Goal: Task Accomplishment & Management: Manage account settings

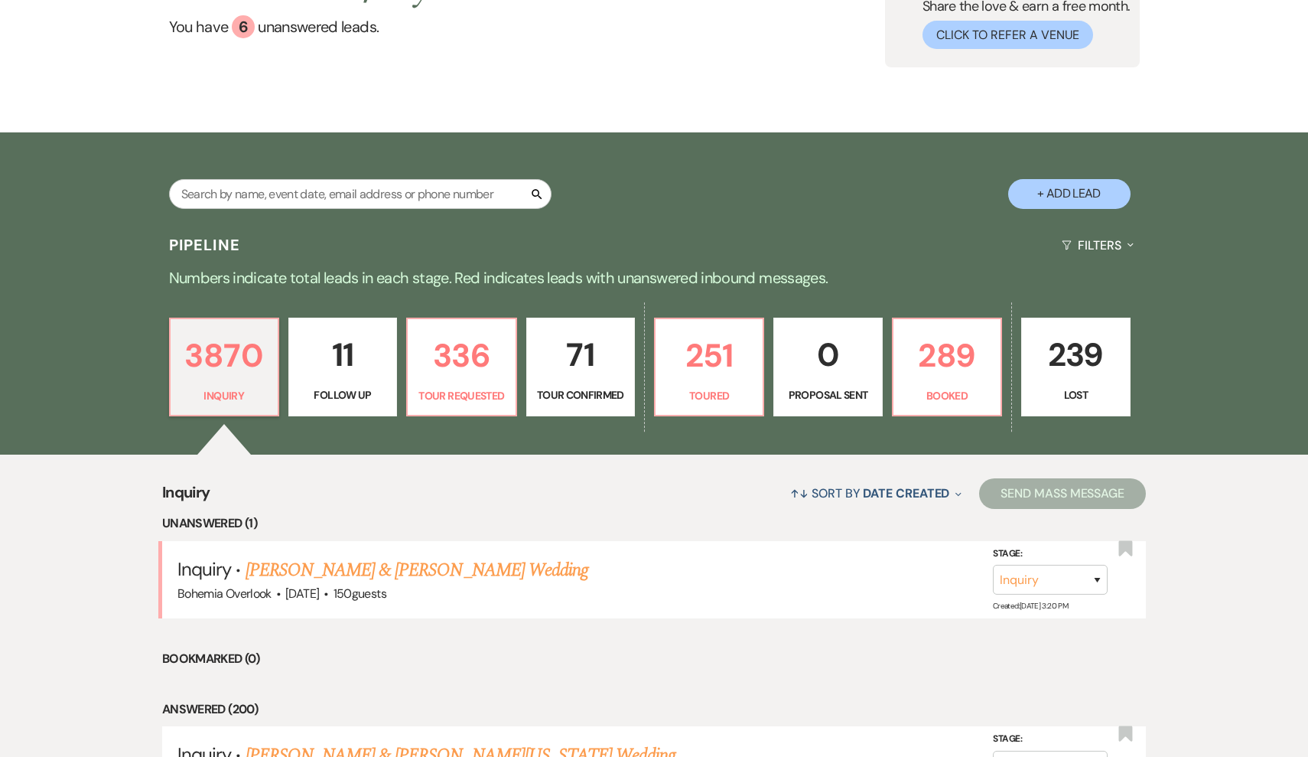
scroll to position [29, 0]
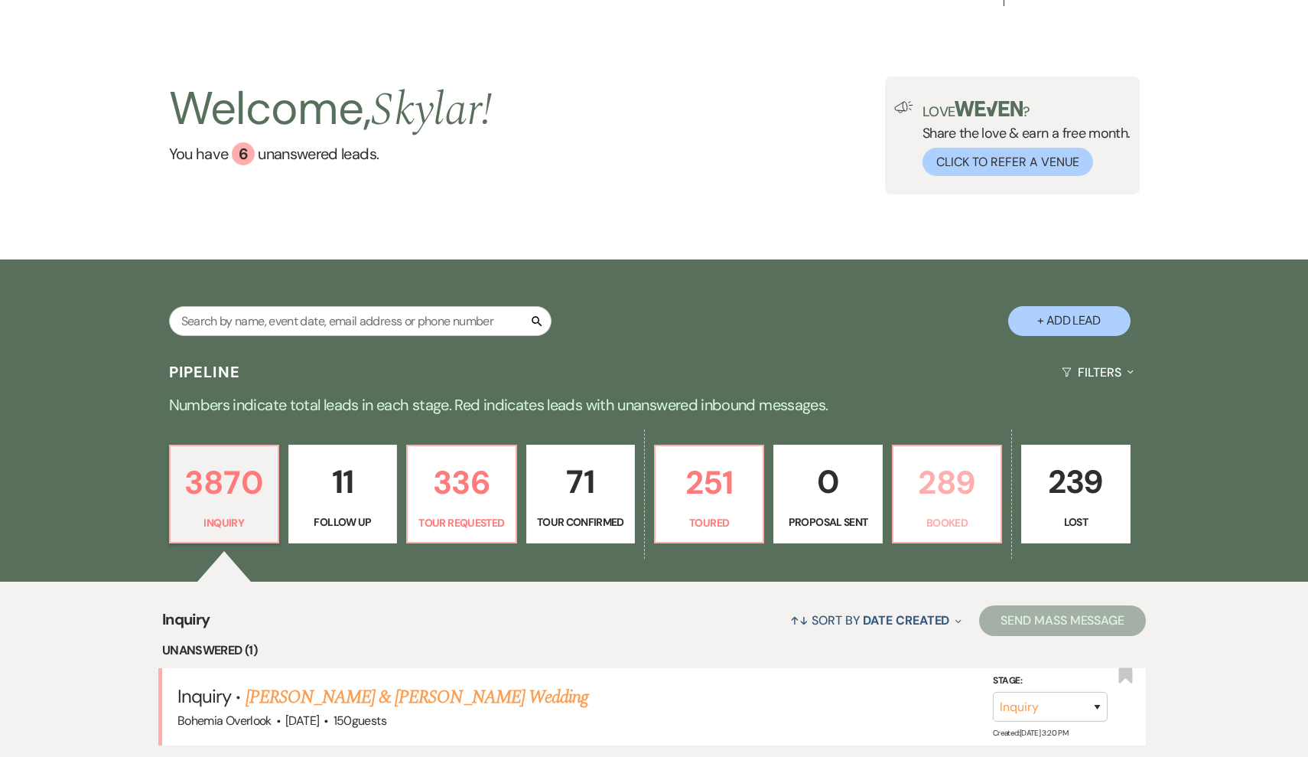
click at [933, 499] on p "289" at bounding box center [947, 482] width 89 height 51
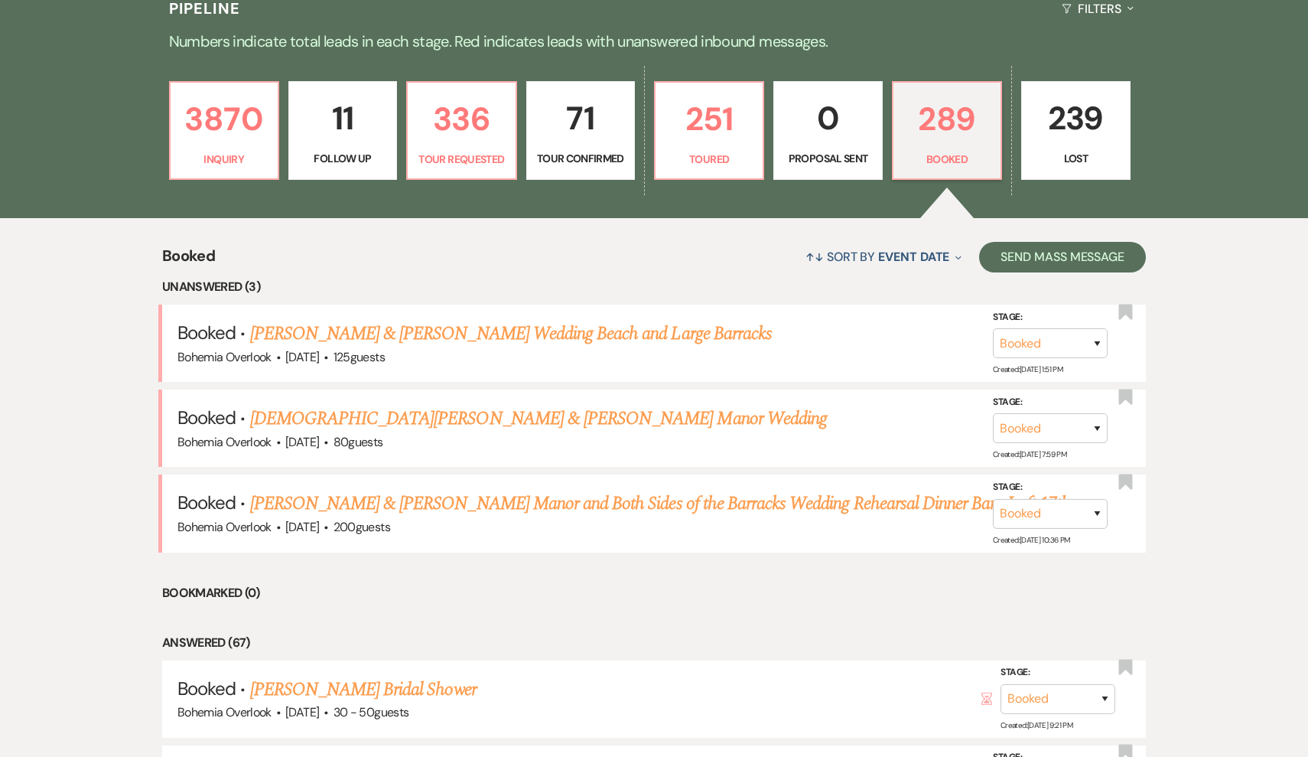
scroll to position [402, 0]
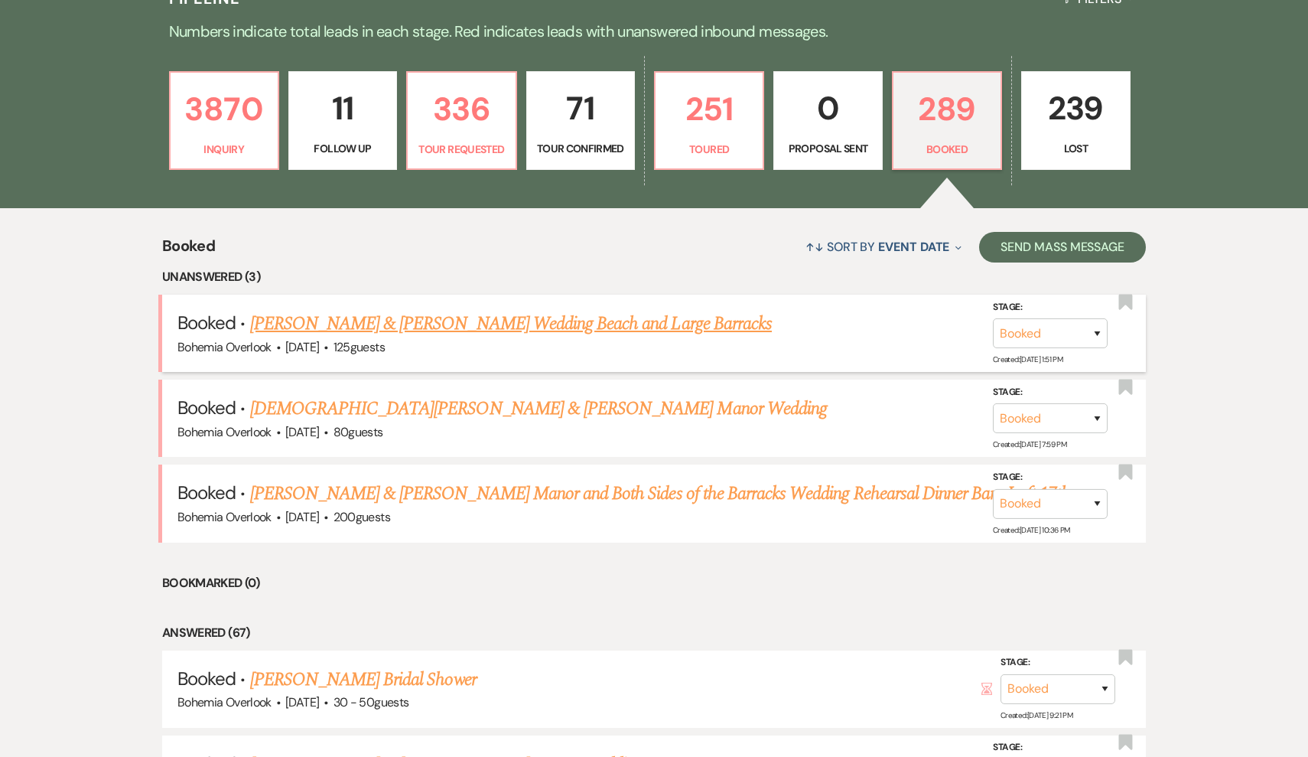
click at [526, 321] on link "[PERSON_NAME] & [PERSON_NAME] Wedding Beach and Large Barracks" at bounding box center [511, 324] width 522 height 28
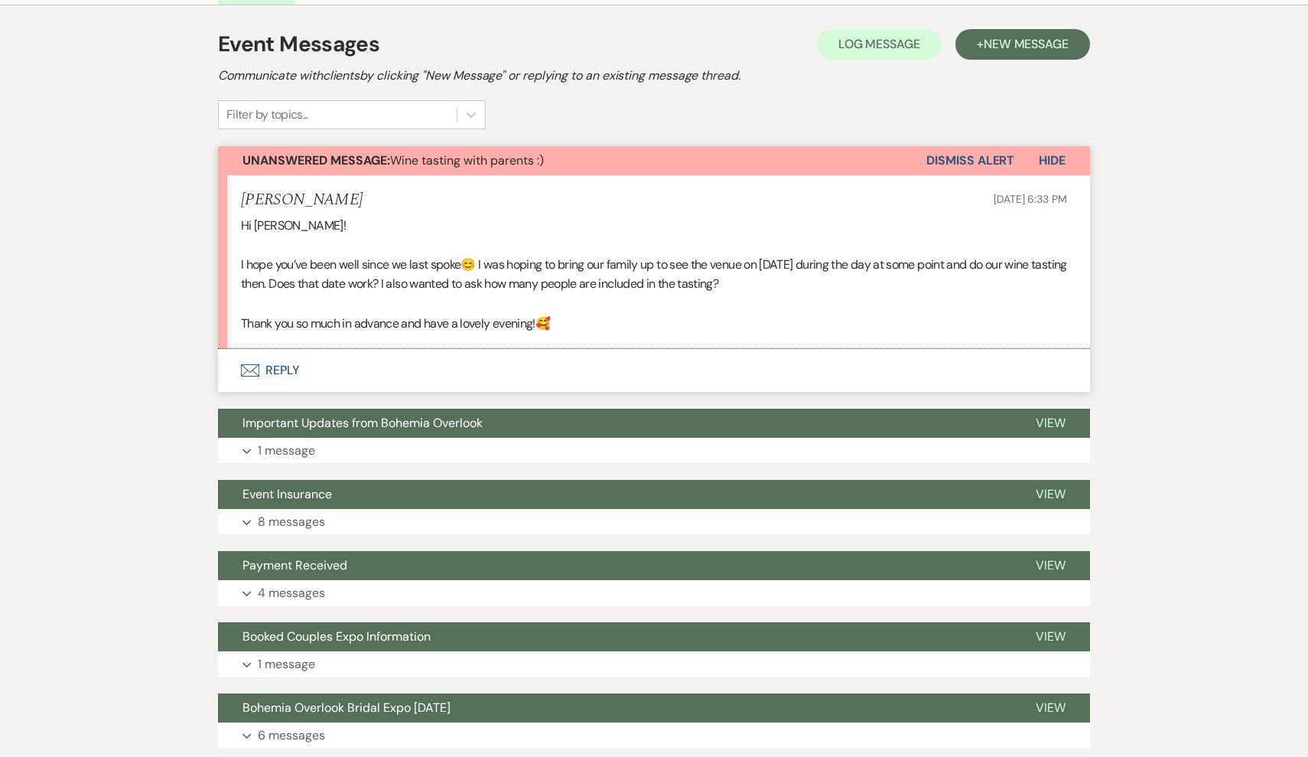
scroll to position [235, 0]
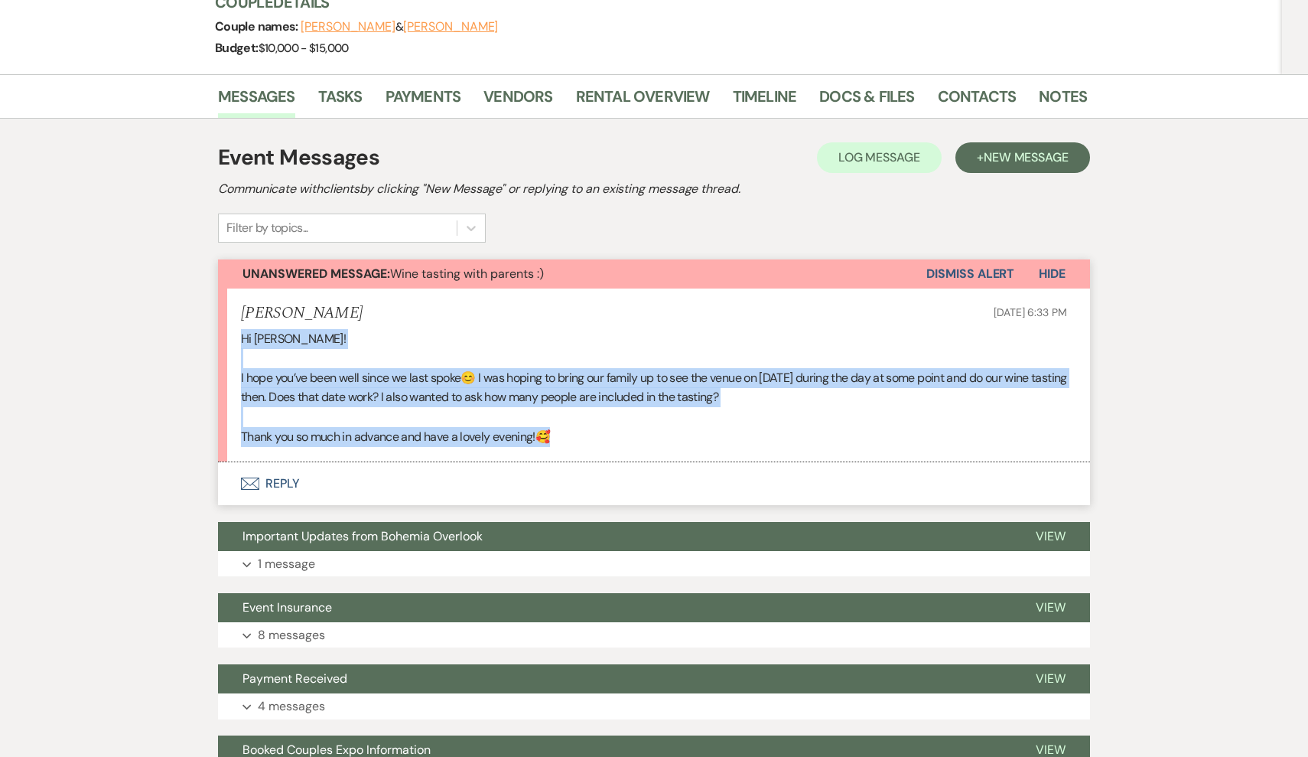
drag, startPoint x: 570, startPoint y: 432, endPoint x: 226, endPoint y: 324, distance: 360.1
click at [226, 324] on li "[PERSON_NAME] [DATE] 6:33 PM Hi [PERSON_NAME]! I hope you’ve been well since we…" at bounding box center [654, 375] width 872 height 174
copy div "Hi [PERSON_NAME]! I hope you’ve been well since we last spoke😊 I was hoping to …"
click at [688, 380] on p "I hope you’ve been well since we last spoke😊 I was hoping to bring our family u…" at bounding box center [654, 387] width 826 height 39
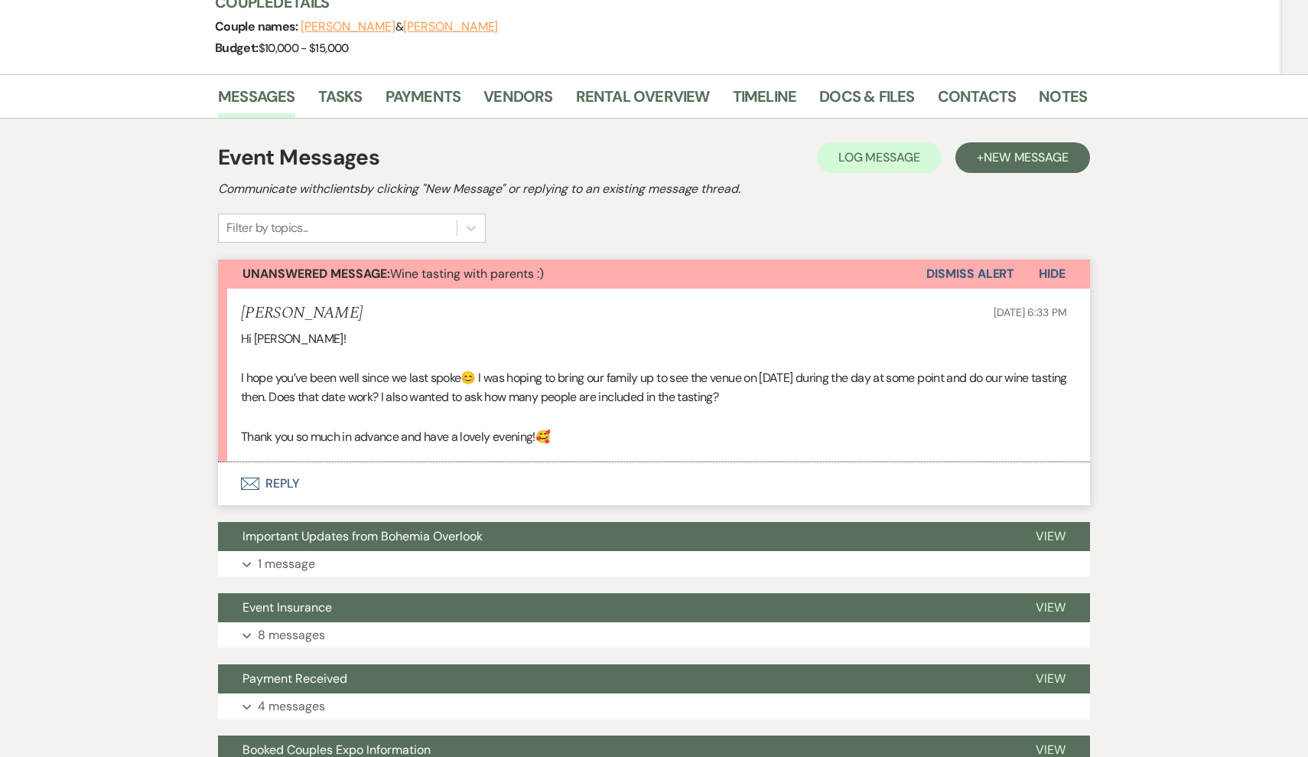
click at [266, 477] on button "Envelope Reply" at bounding box center [654, 483] width 872 height 43
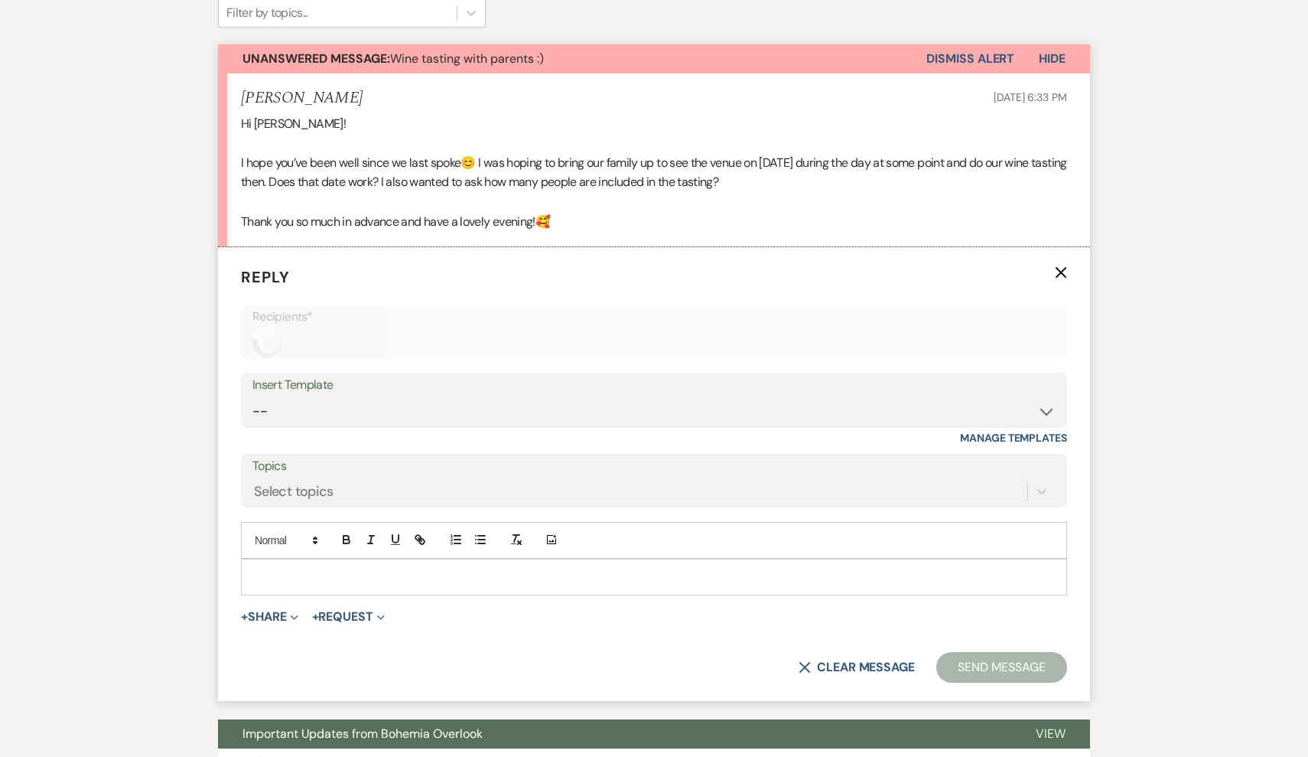
scroll to position [473, 0]
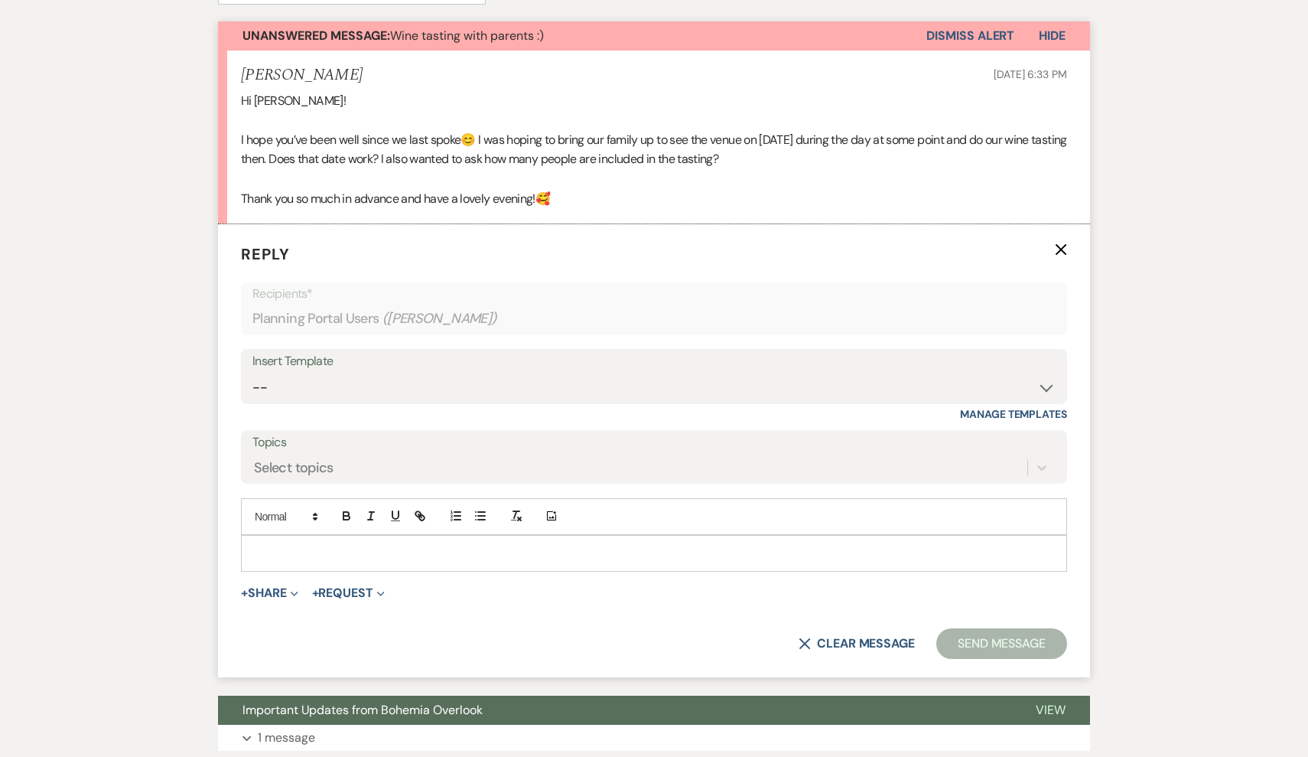
click at [406, 559] on div at bounding box center [654, 553] width 825 height 35
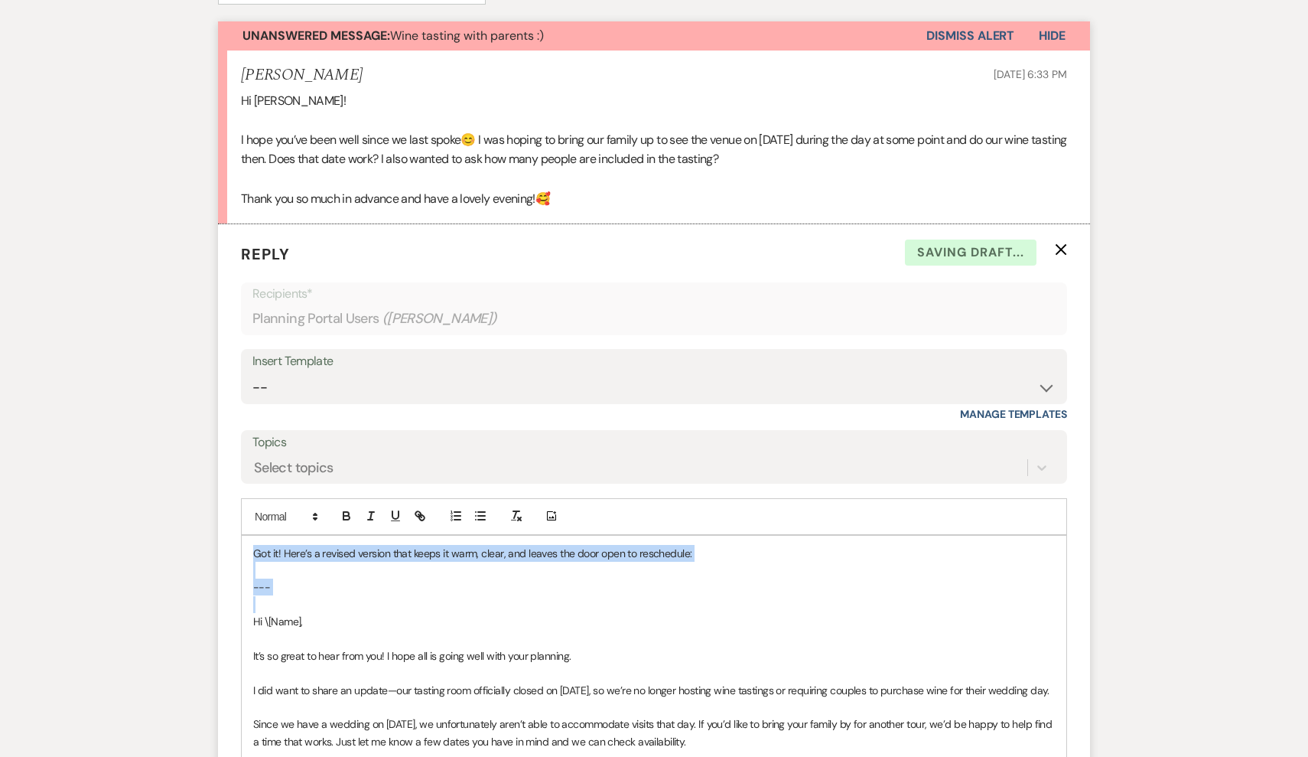
drag, startPoint x: 250, startPoint y: 609, endPoint x: 244, endPoint y: 536, distance: 73.0
click at [244, 536] on div "Got it! Here’s a revised version that keeps it warm, clear, and leaves the door…" at bounding box center [654, 716] width 825 height 361
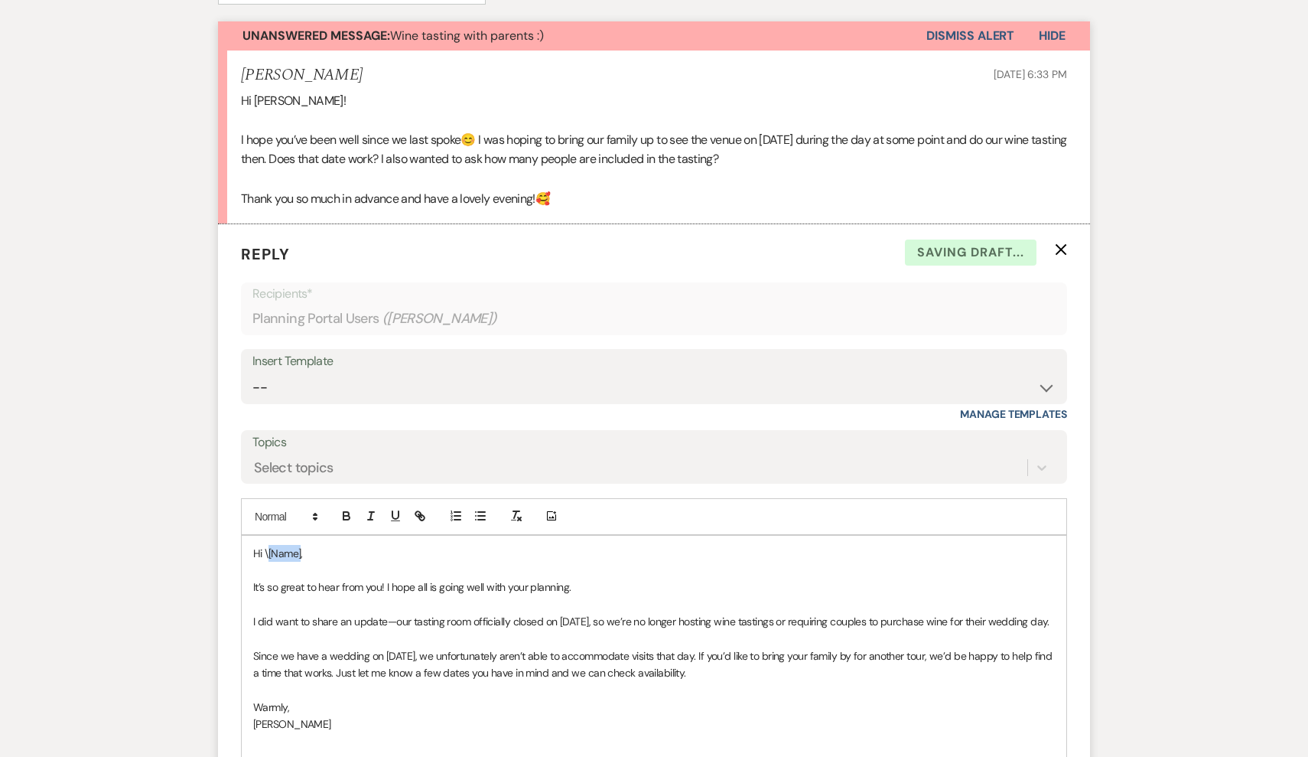
drag, startPoint x: 301, startPoint y: 548, endPoint x: 267, endPoint y: 538, distance: 35.1
click at [267, 545] on p "Hi \[Name]," at bounding box center [654, 553] width 802 height 17
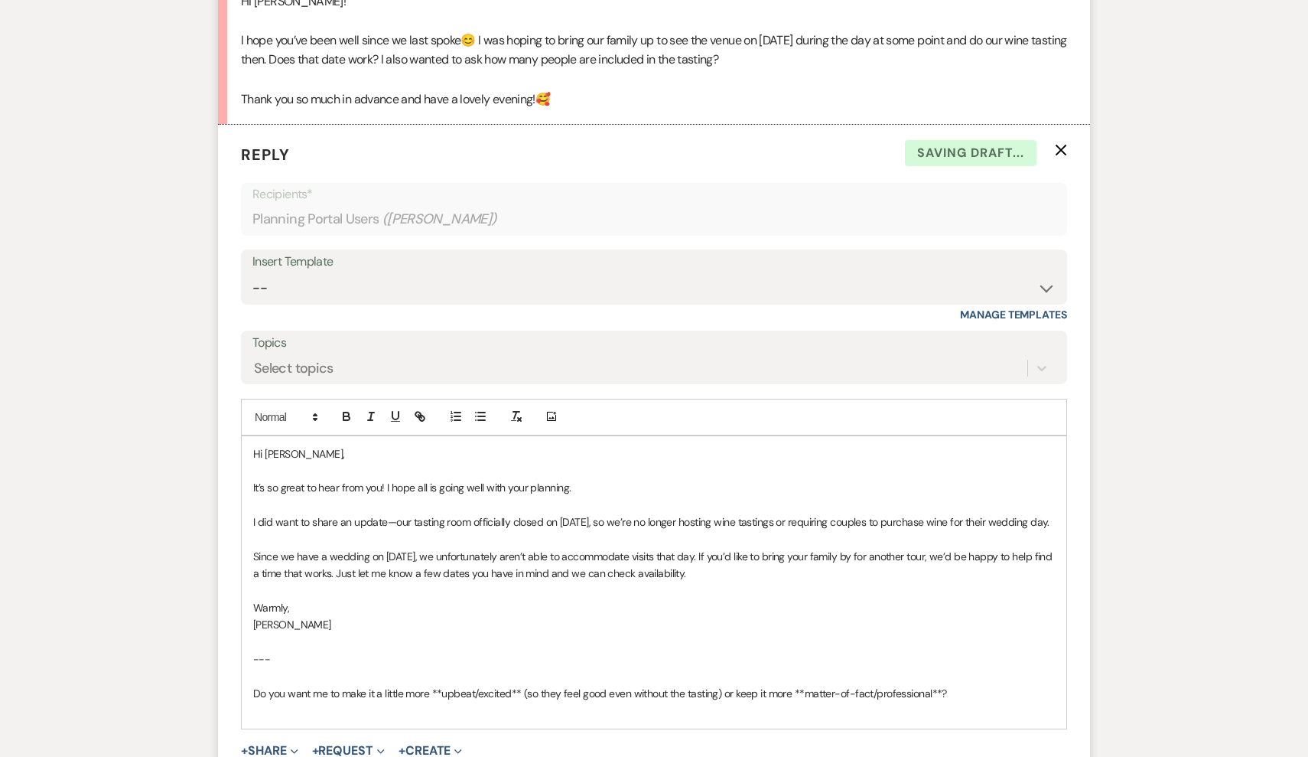
scroll to position [573, 0]
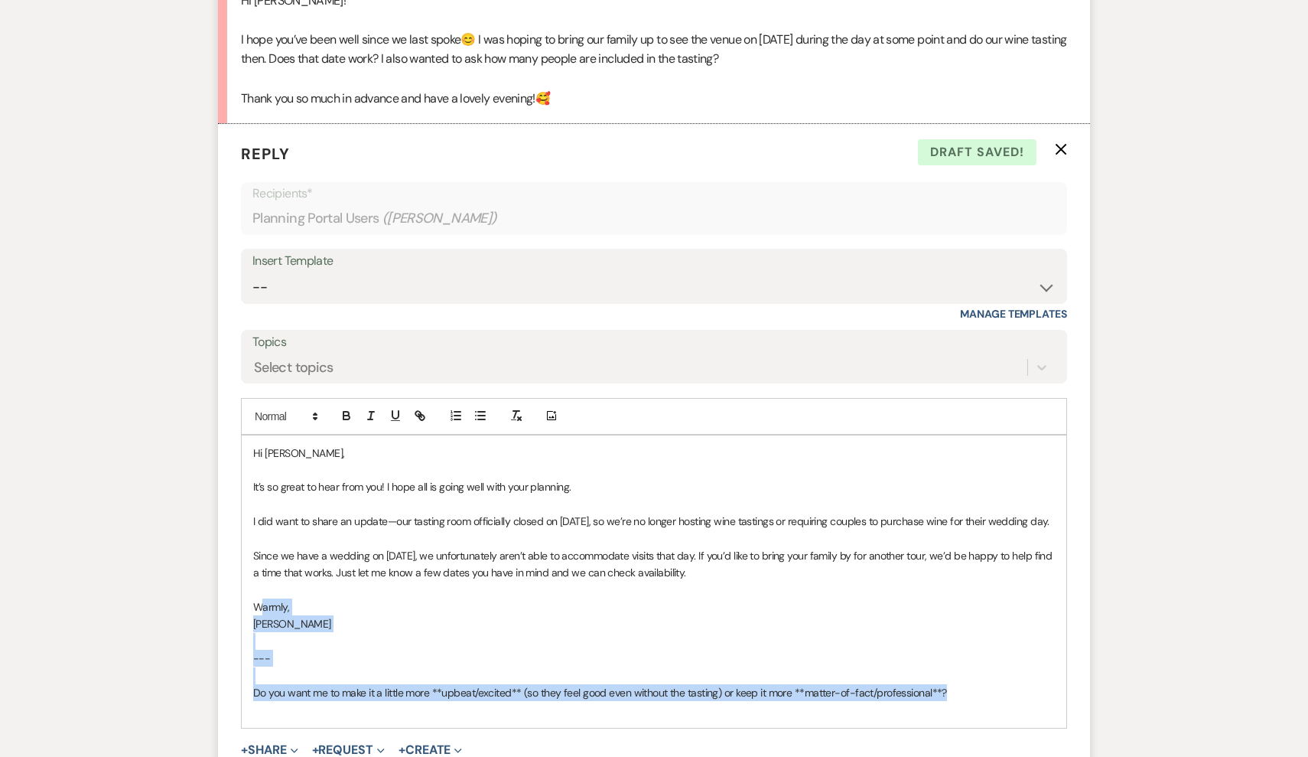
drag, startPoint x: 962, startPoint y: 702, endPoint x: 259, endPoint y: 611, distance: 708.3
click at [259, 611] on div "Hi [PERSON_NAME], It’s so great to hear from you! I hope all is going well with…" at bounding box center [654, 581] width 825 height 292
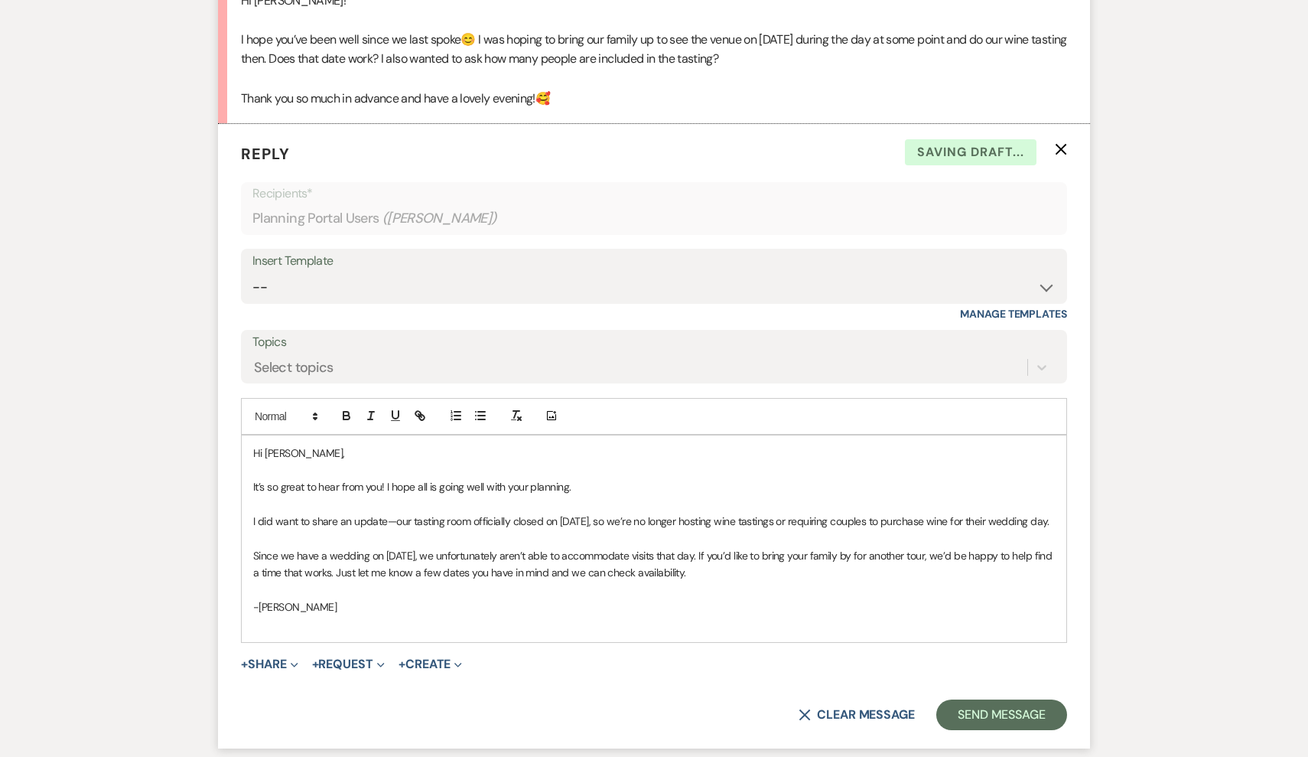
click at [749, 582] on p "Since we have a wedding on [DATE], we unfortunately aren’t able to accommodate …" at bounding box center [654, 564] width 802 height 34
click at [741, 513] on p "I did want to share an update—our tasting room officially closed on [DATE], so …" at bounding box center [654, 521] width 802 height 17
click at [1036, 727] on button "Send Message" at bounding box center [1002, 714] width 131 height 31
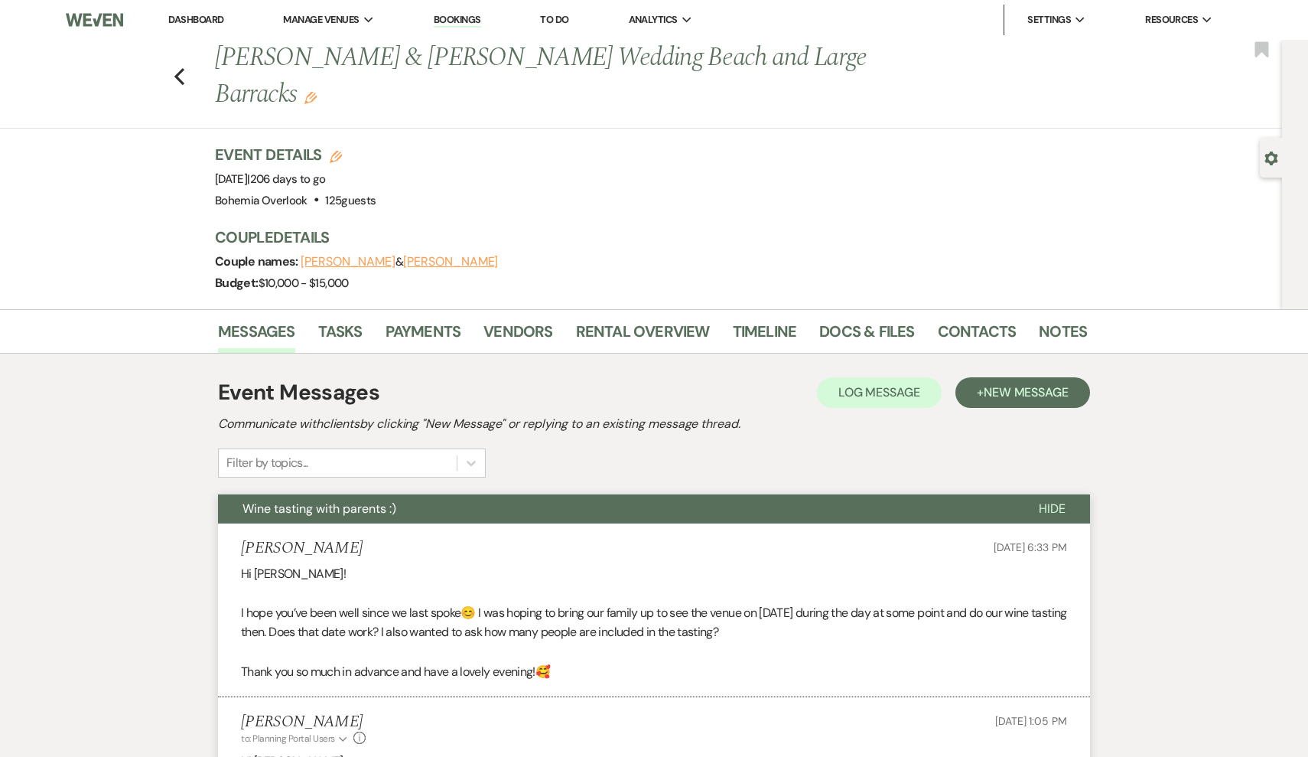
scroll to position [0, 0]
click at [177, 77] on use "button" at bounding box center [179, 76] width 10 height 17
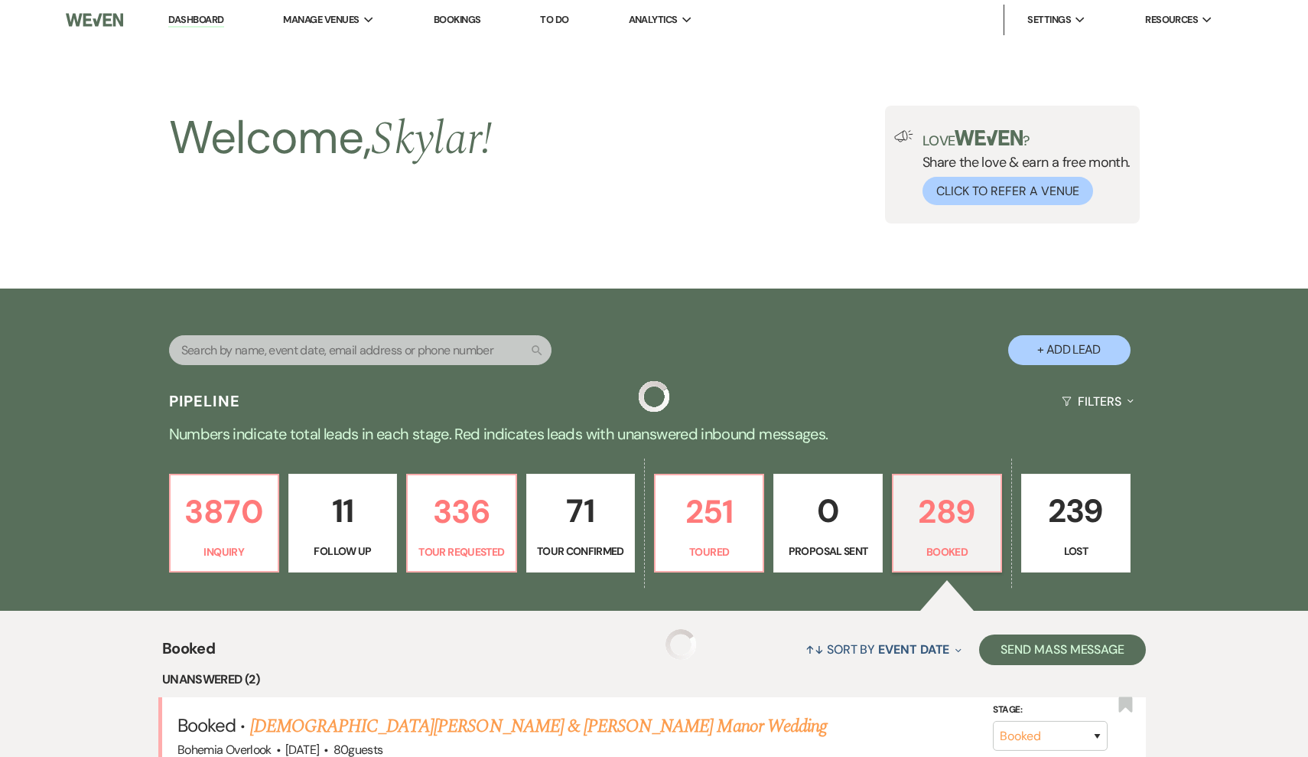
scroll to position [402, 0]
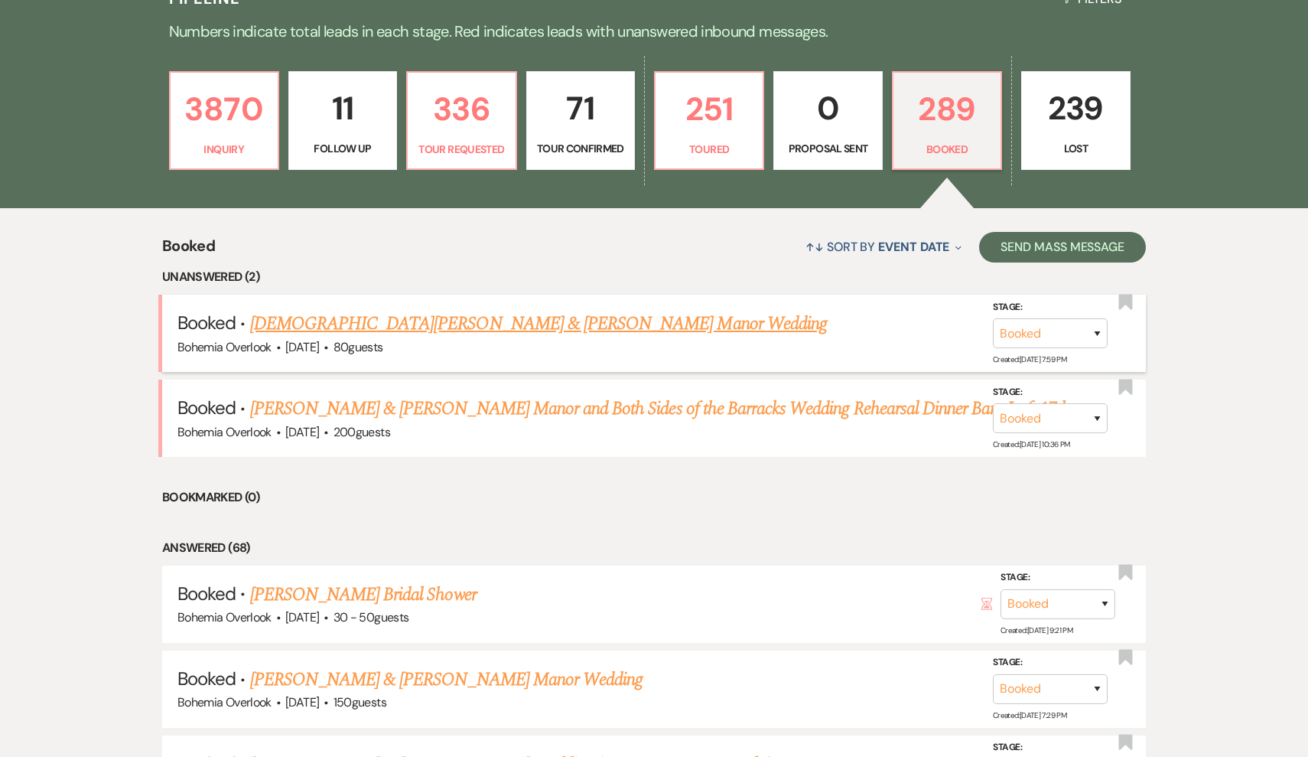
click at [387, 327] on link "[DEMOGRAPHIC_DATA][PERSON_NAME] & [PERSON_NAME] Manor Wedding" at bounding box center [538, 324] width 577 height 28
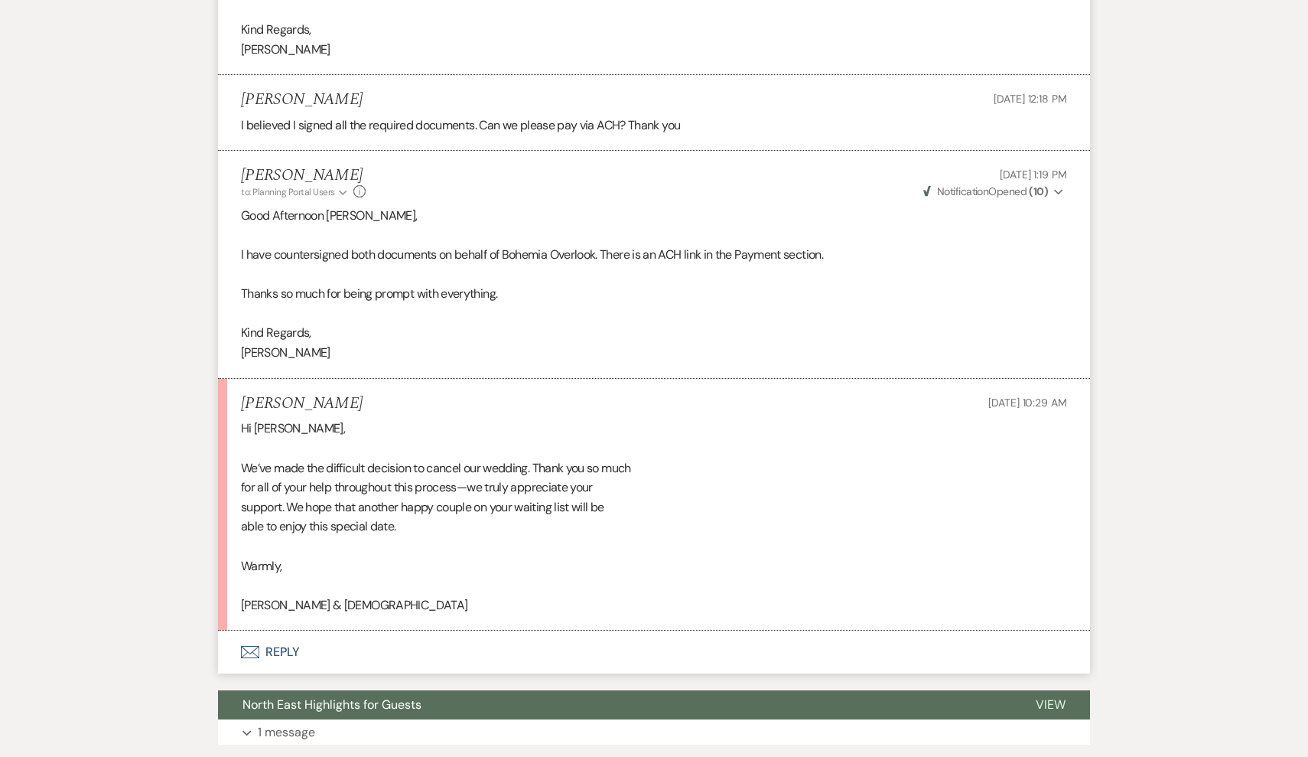
scroll to position [749, 0]
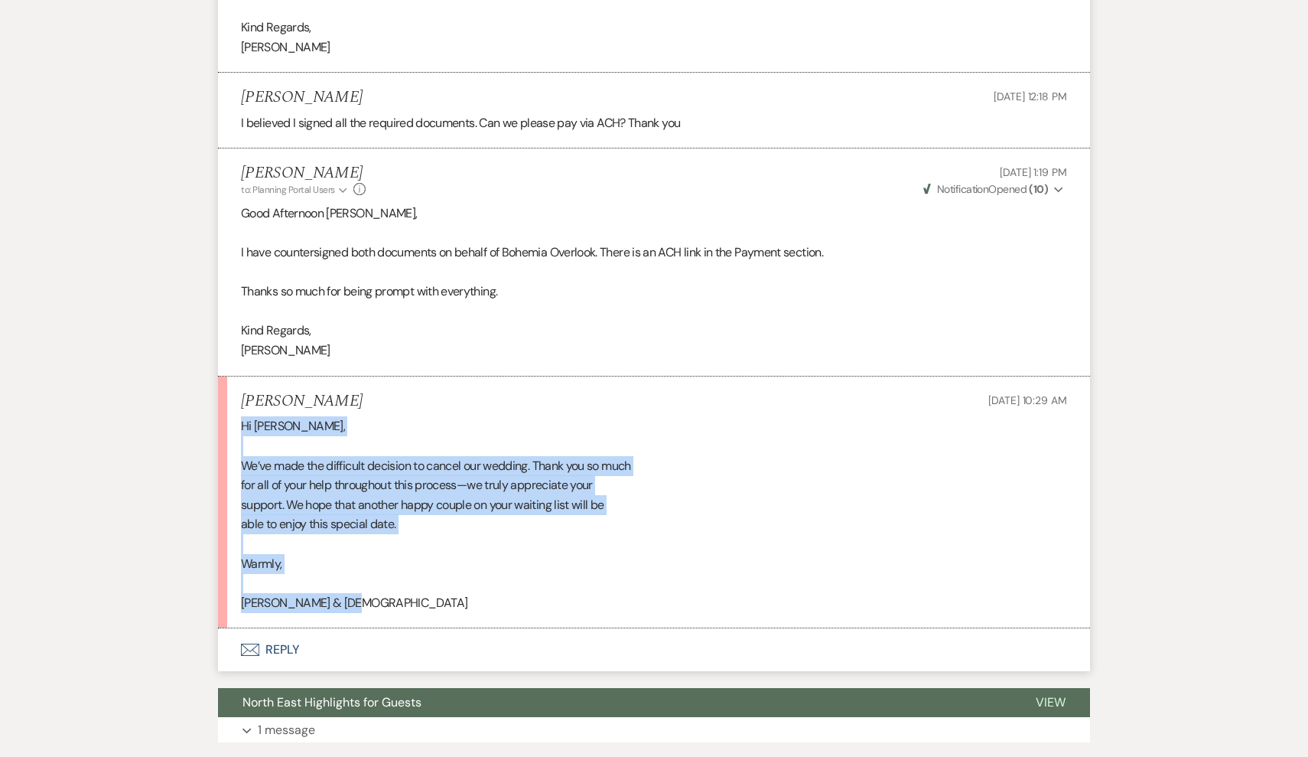
drag, startPoint x: 361, startPoint y: 552, endPoint x: 233, endPoint y: 381, distance: 214.3
click at [233, 381] on li "[PERSON_NAME] [DATE] 10:29 AM Hi [PERSON_NAME], We’ve made the difficult decisi…" at bounding box center [654, 502] width 872 height 253
copy div "Hi [PERSON_NAME], We’ve made the difficult decision to cancel our wedding. Than…"
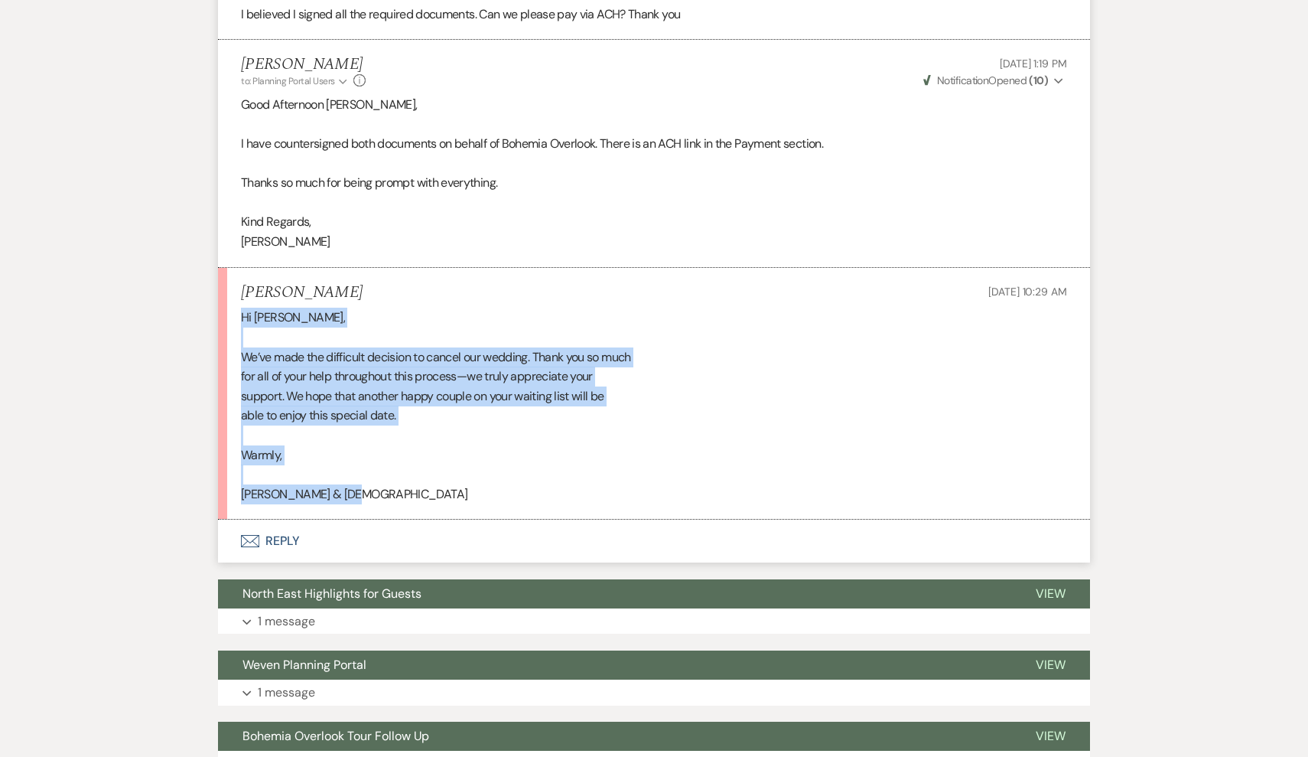
scroll to position [918, 0]
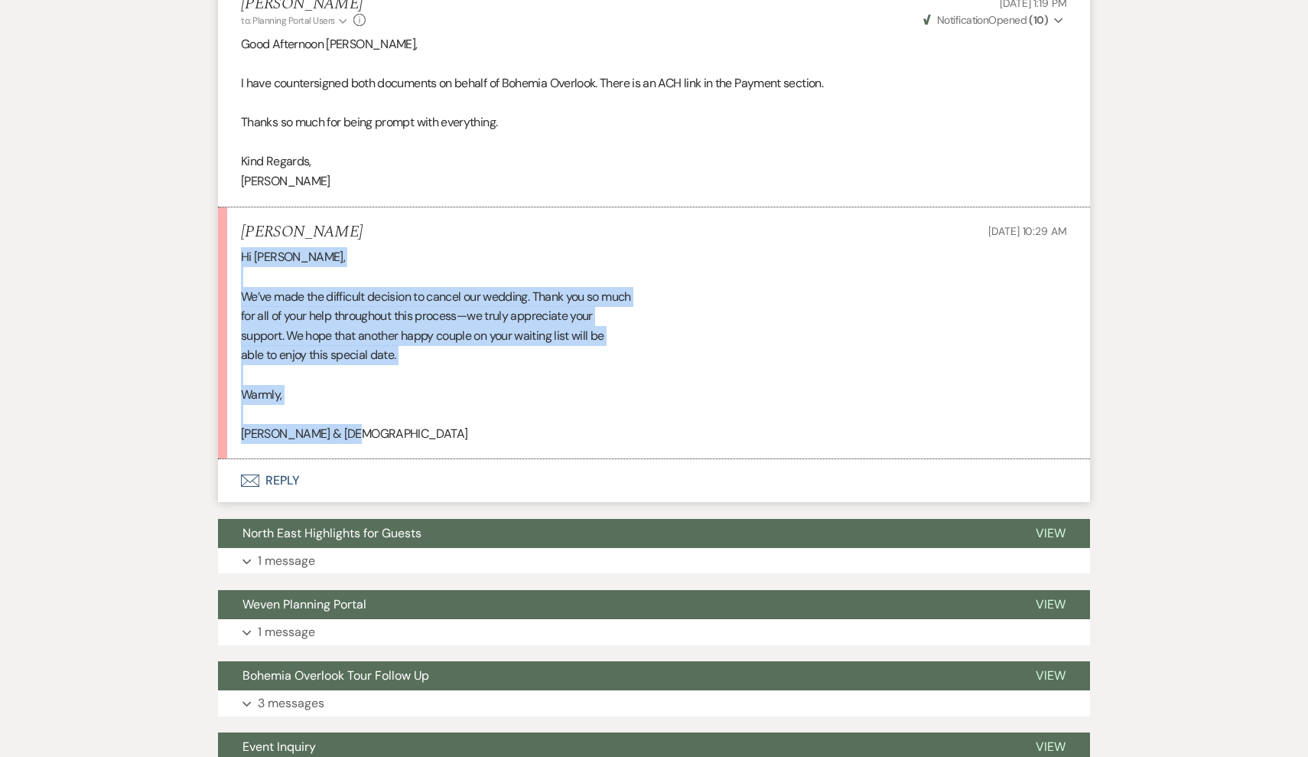
click at [589, 459] on button "Envelope Reply" at bounding box center [654, 480] width 872 height 43
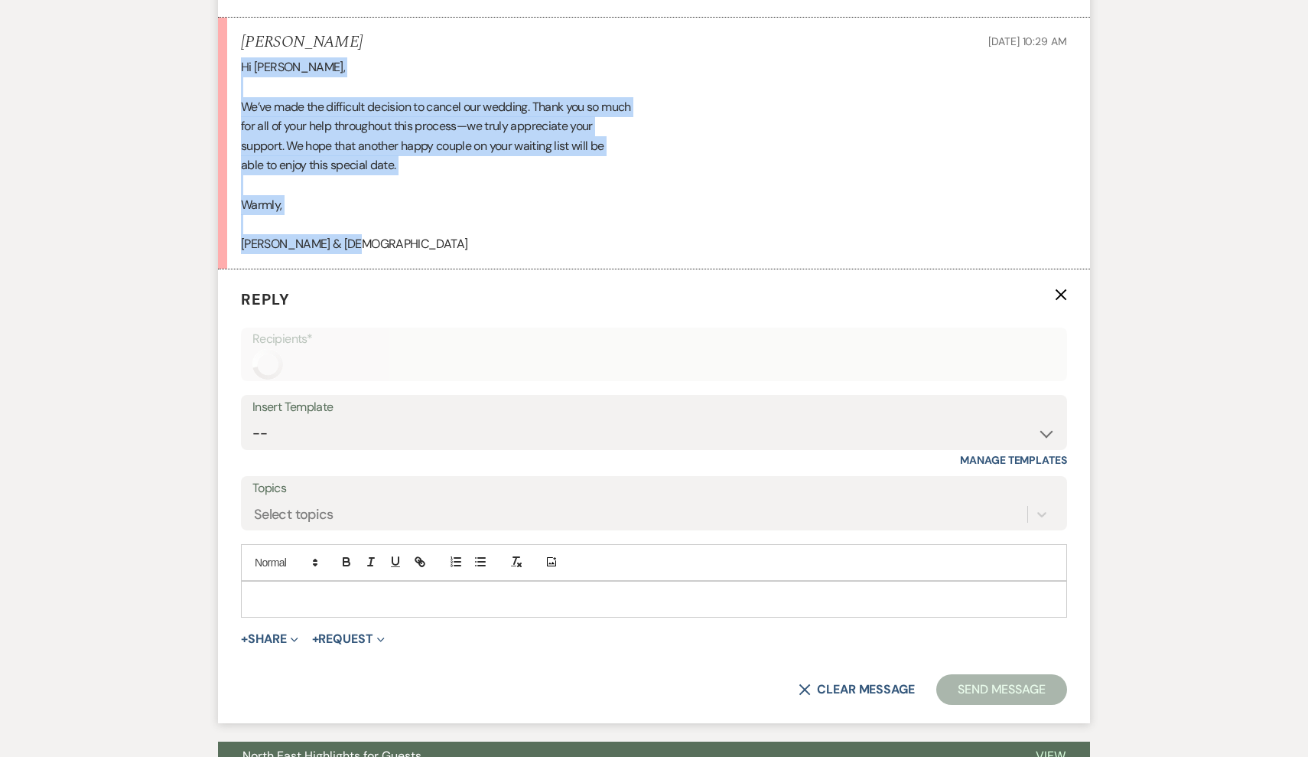
scroll to position [1174, 0]
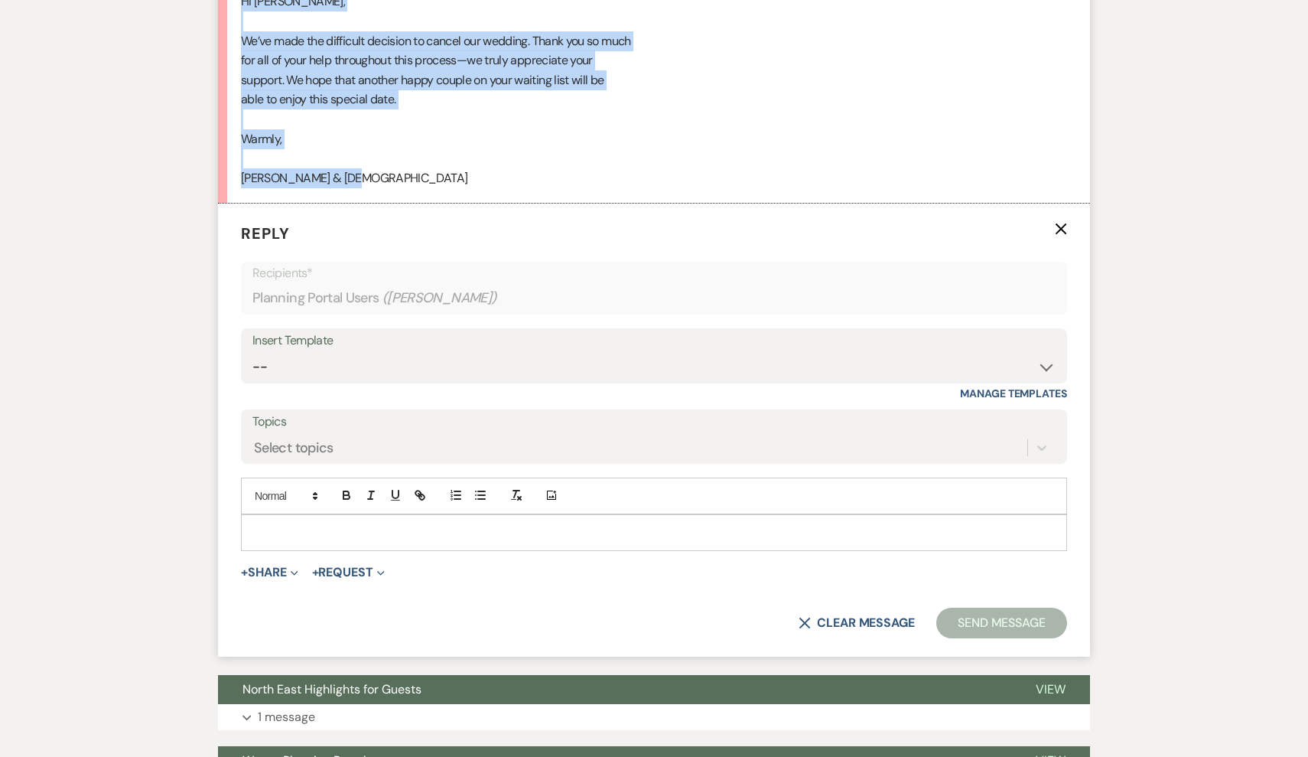
click at [482, 81] on div "Hi [PERSON_NAME], We’ve made the difficult decision to cancel our wedding. Than…" at bounding box center [654, 90] width 826 height 196
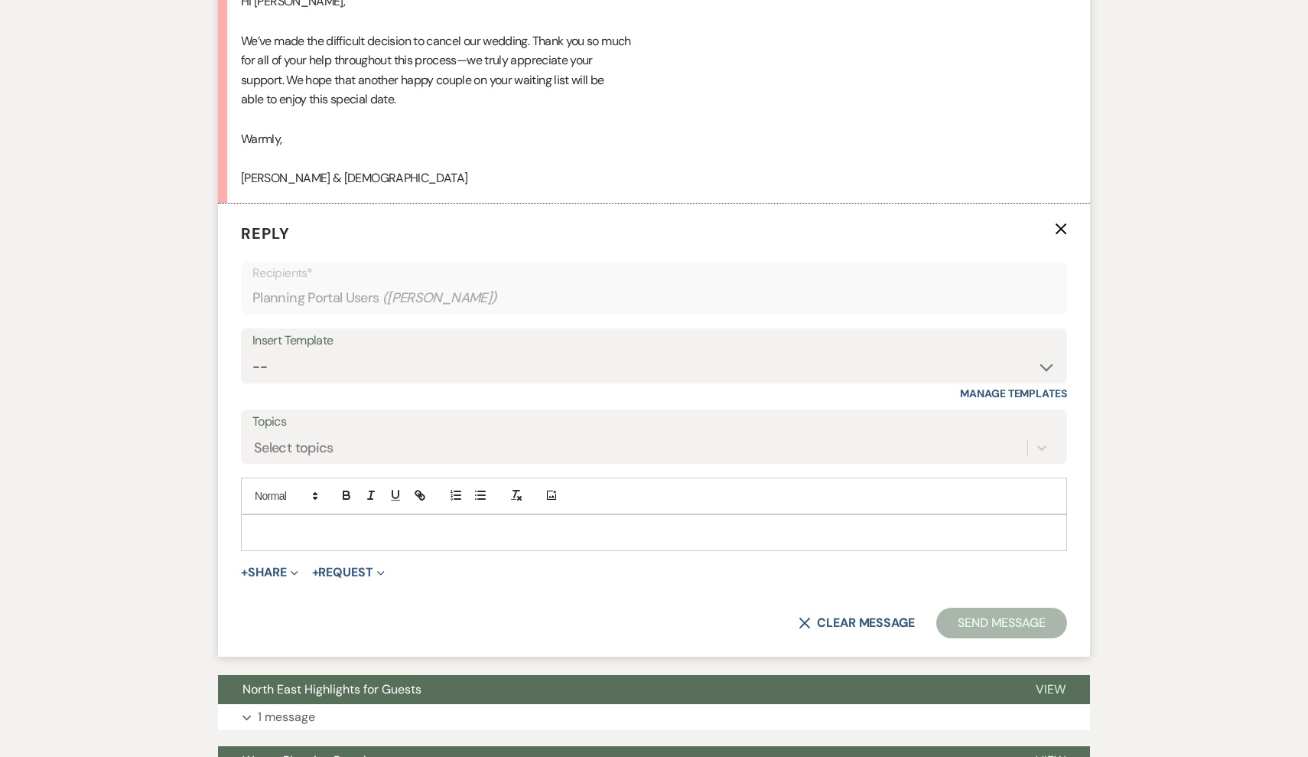
click at [481, 524] on p at bounding box center [654, 532] width 802 height 17
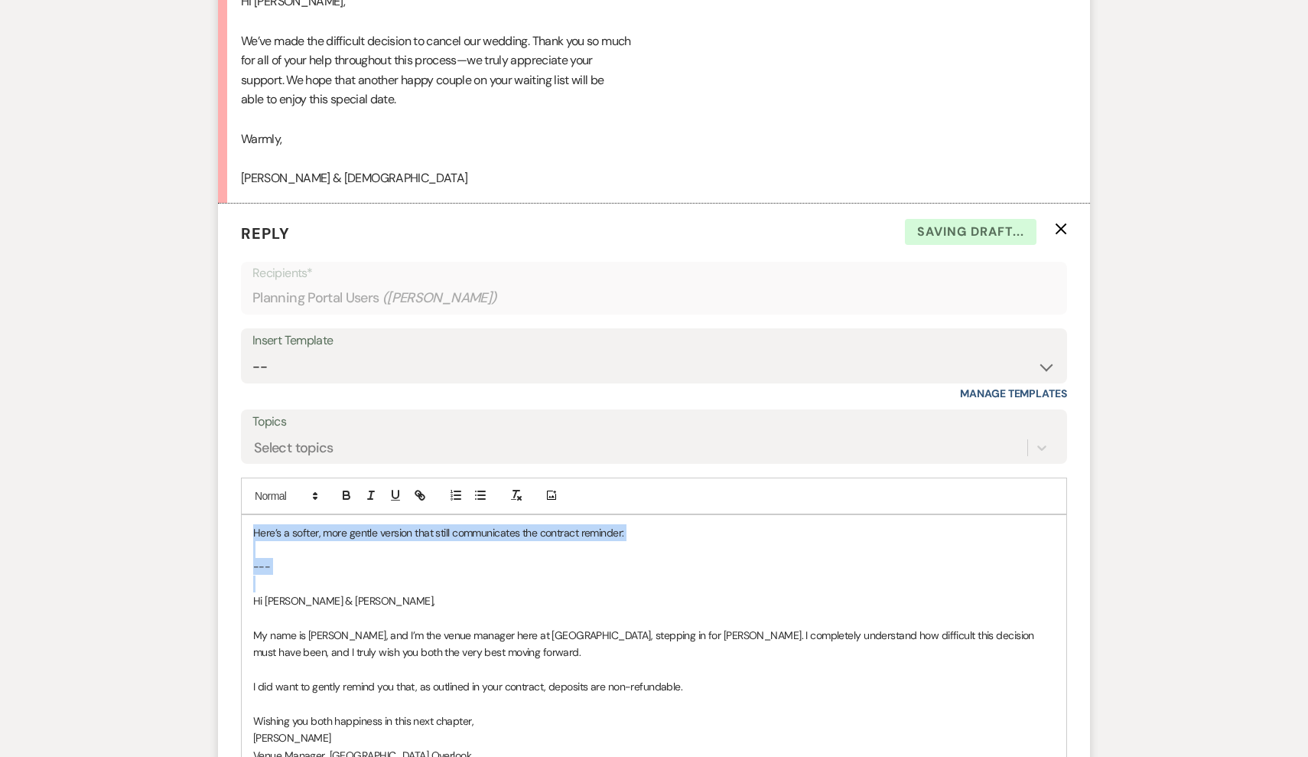
drag, startPoint x: 252, startPoint y: 549, endPoint x: 231, endPoint y: 455, distance: 95.6
click at [231, 455] on form "Reply X Saving draft... Recipients* Planning Portal Users ( [PERSON_NAME] ) Ins…" at bounding box center [654, 584] width 872 height 761
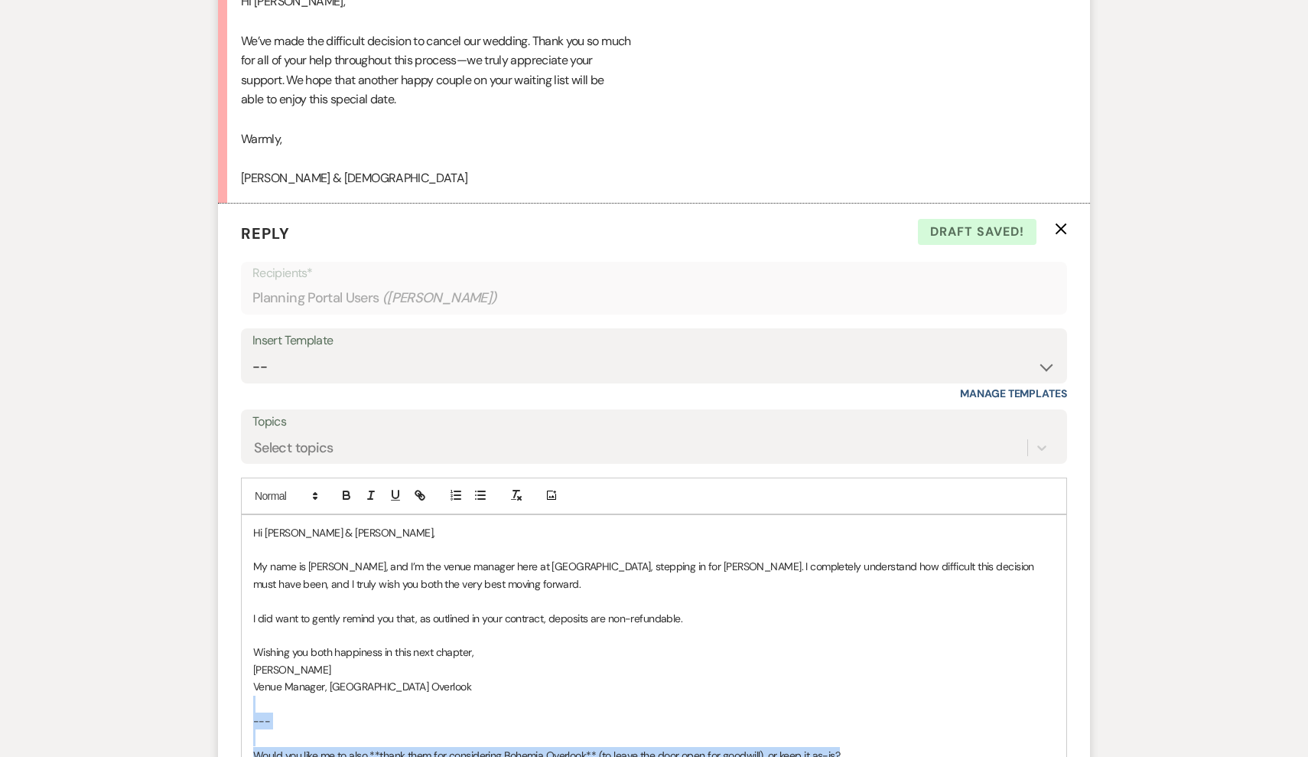
drag, startPoint x: 869, startPoint y: 700, endPoint x: 288, endPoint y: 641, distance: 584.5
click at [288, 641] on div "Hi [PERSON_NAME] & [PERSON_NAME], My name is [PERSON_NAME], and I’m the venue m…" at bounding box center [654, 652] width 825 height 275
click at [307, 696] on p at bounding box center [654, 704] width 802 height 17
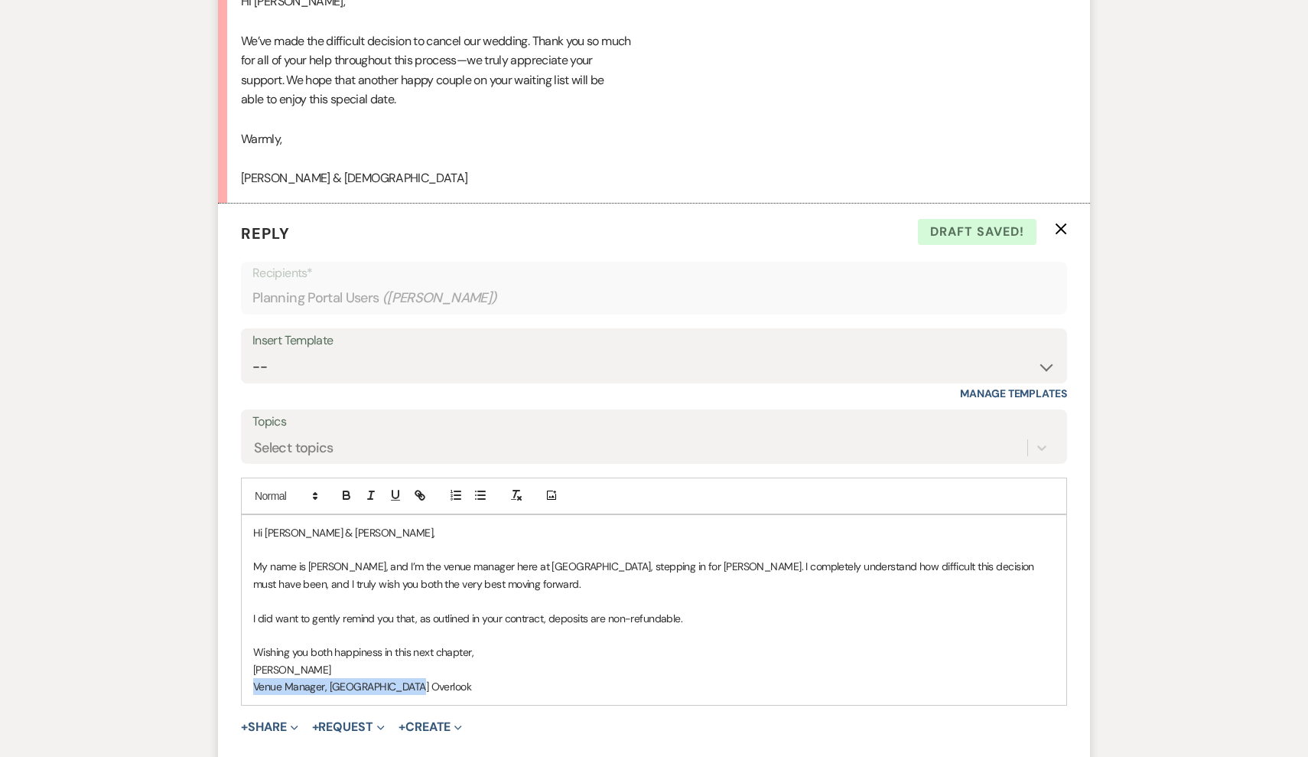
drag, startPoint x: 423, startPoint y: 633, endPoint x: 240, endPoint y: 629, distance: 182.9
click at [240, 629] on form "Reply X Draft saved! Recipients* Planning Portal Users ( [PERSON_NAME] ) Insert…" at bounding box center [654, 507] width 872 height 607
click at [366, 486] on button "button" at bounding box center [370, 495] width 21 height 18
click at [456, 643] on div "Hi [PERSON_NAME] & [PERSON_NAME], My name is [PERSON_NAME], and I’m the venue m…" at bounding box center [654, 610] width 825 height 190
click at [494, 644] on p "Wishing you both happiness in this next chapter," at bounding box center [654, 652] width 802 height 17
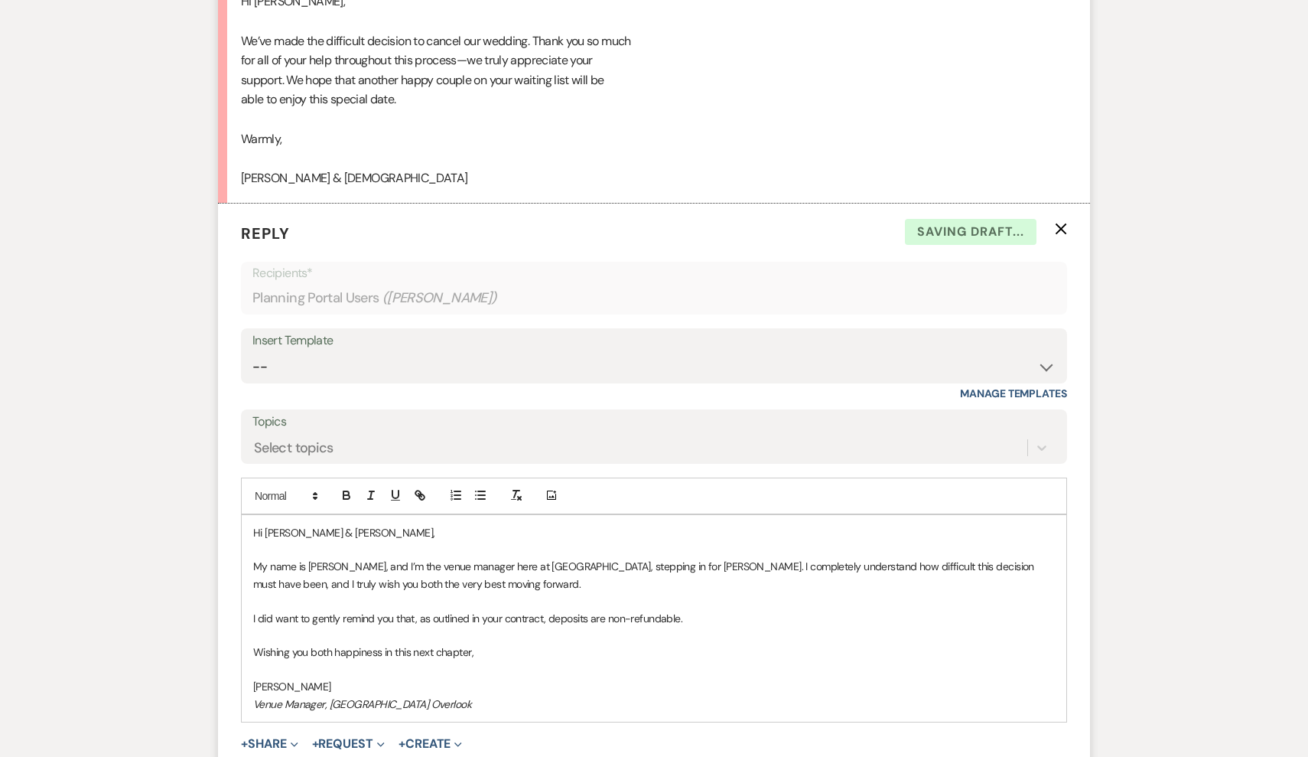
click at [539, 644] on p "Wishing you both happiness in this next chapter," at bounding box center [654, 652] width 802 height 17
click at [413, 558] on p "My name is [PERSON_NAME], and I’m the venue manager here at [GEOGRAPHIC_DATA], …" at bounding box center [654, 575] width 802 height 34
click at [533, 558] on p "My name is [PERSON_NAME], and I’m one of the venue manager here at [GEOGRAPHIC_…" at bounding box center [654, 575] width 802 height 34
drag, startPoint x: 696, startPoint y: 565, endPoint x: 642, endPoint y: 558, distance: 54.1
click at [642, 610] on p "I did want to gently remind you that, as outlined in your contract, deposits ar…" at bounding box center [654, 618] width 802 height 17
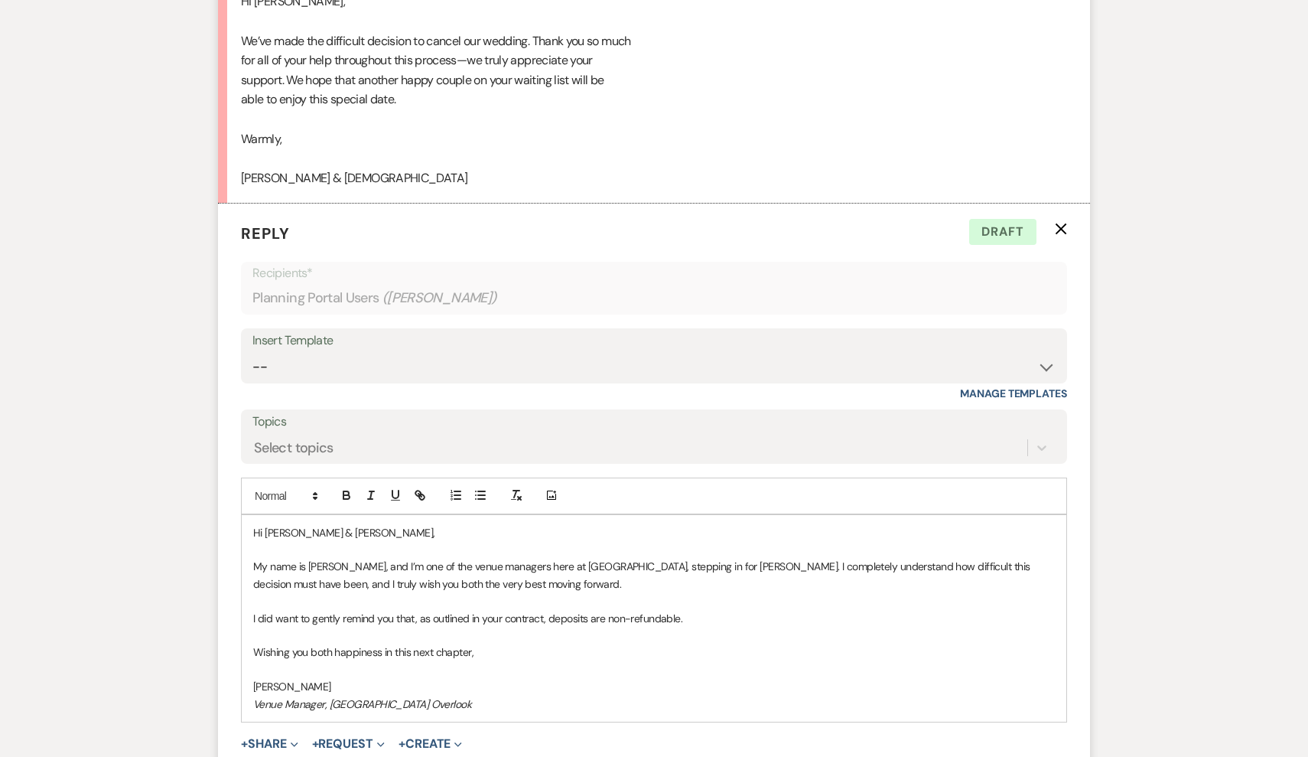
click at [620, 627] on p at bounding box center [654, 635] width 802 height 17
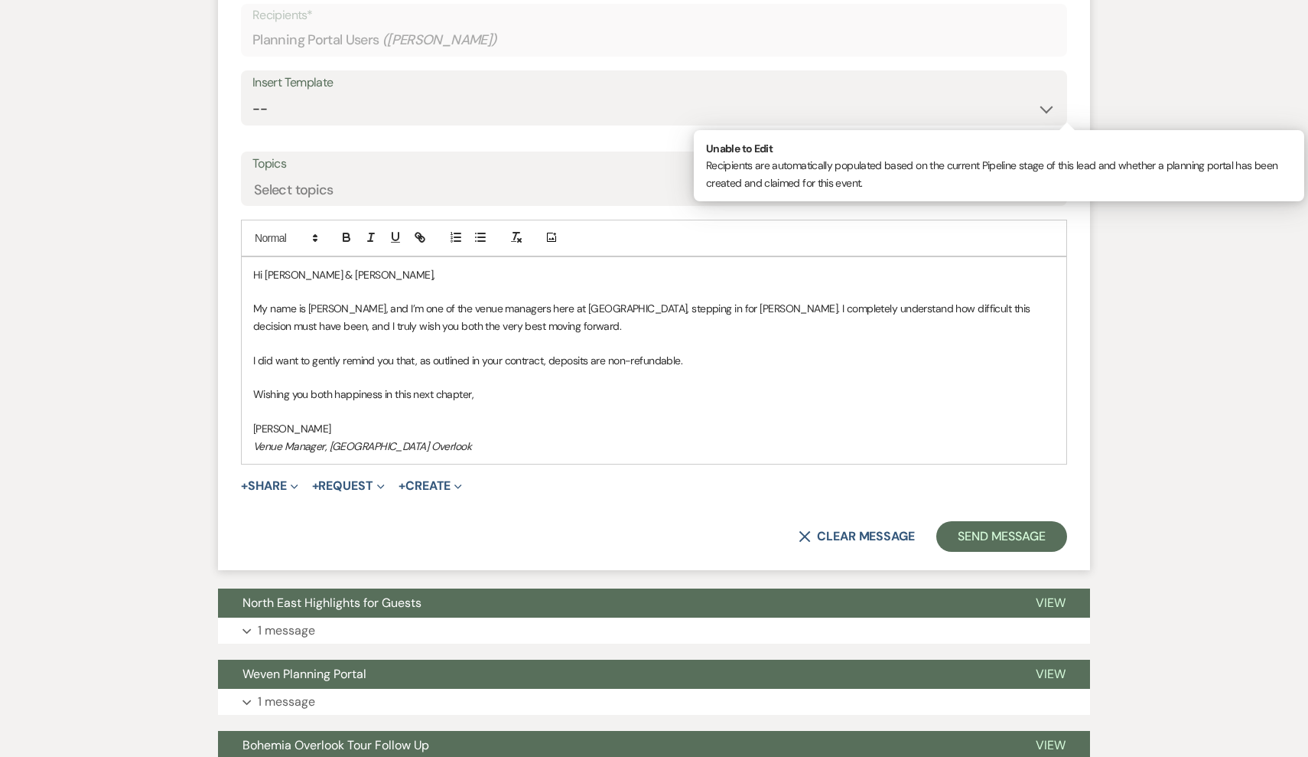
scroll to position [1444, 0]
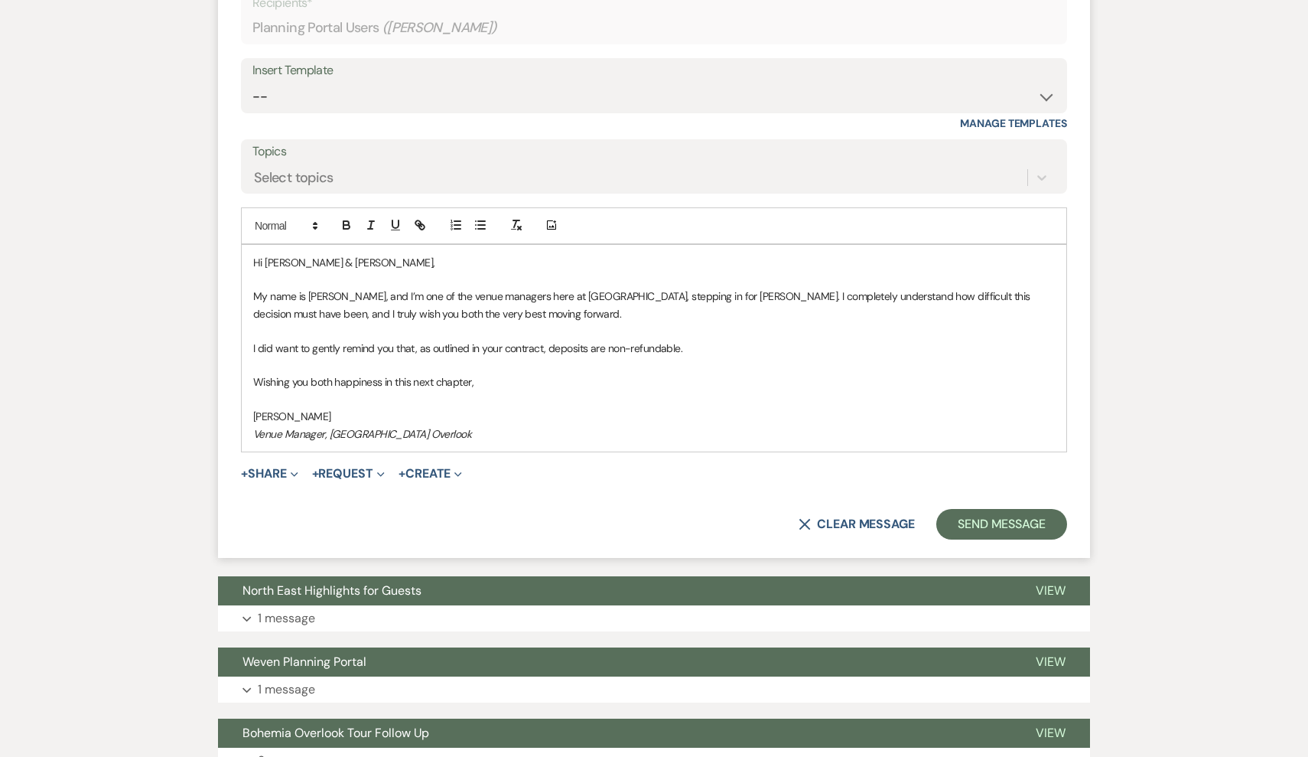
click at [591, 391] on p at bounding box center [654, 399] width 802 height 17
click at [490, 373] on p "Wishing you both happiness in this next chapter," at bounding box center [654, 381] width 802 height 17
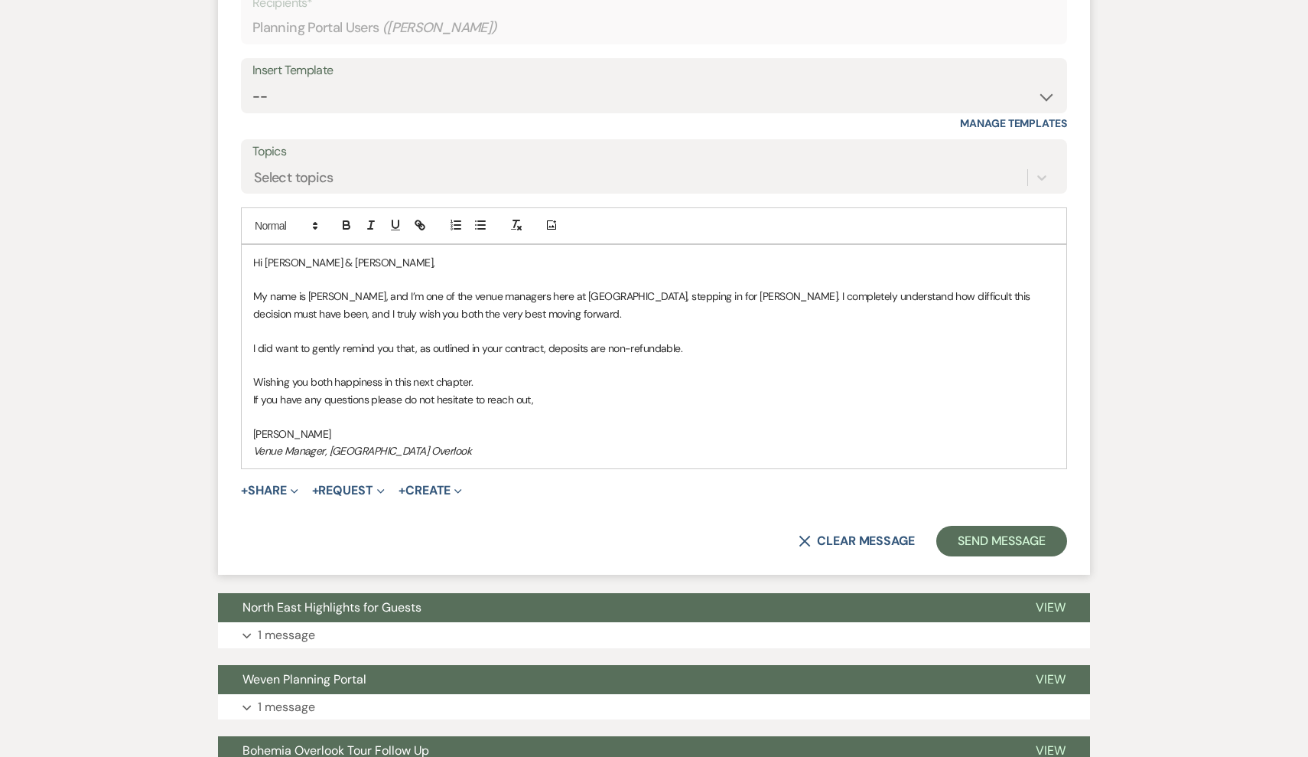
drag, startPoint x: 480, startPoint y: 330, endPoint x: 239, endPoint y: 297, distance: 243.3
click at [239, 297] on form "Reply X Saving draft... Recipients* Planning Portal Users ( [PERSON_NAME] ) Ins…" at bounding box center [654, 253] width 872 height 641
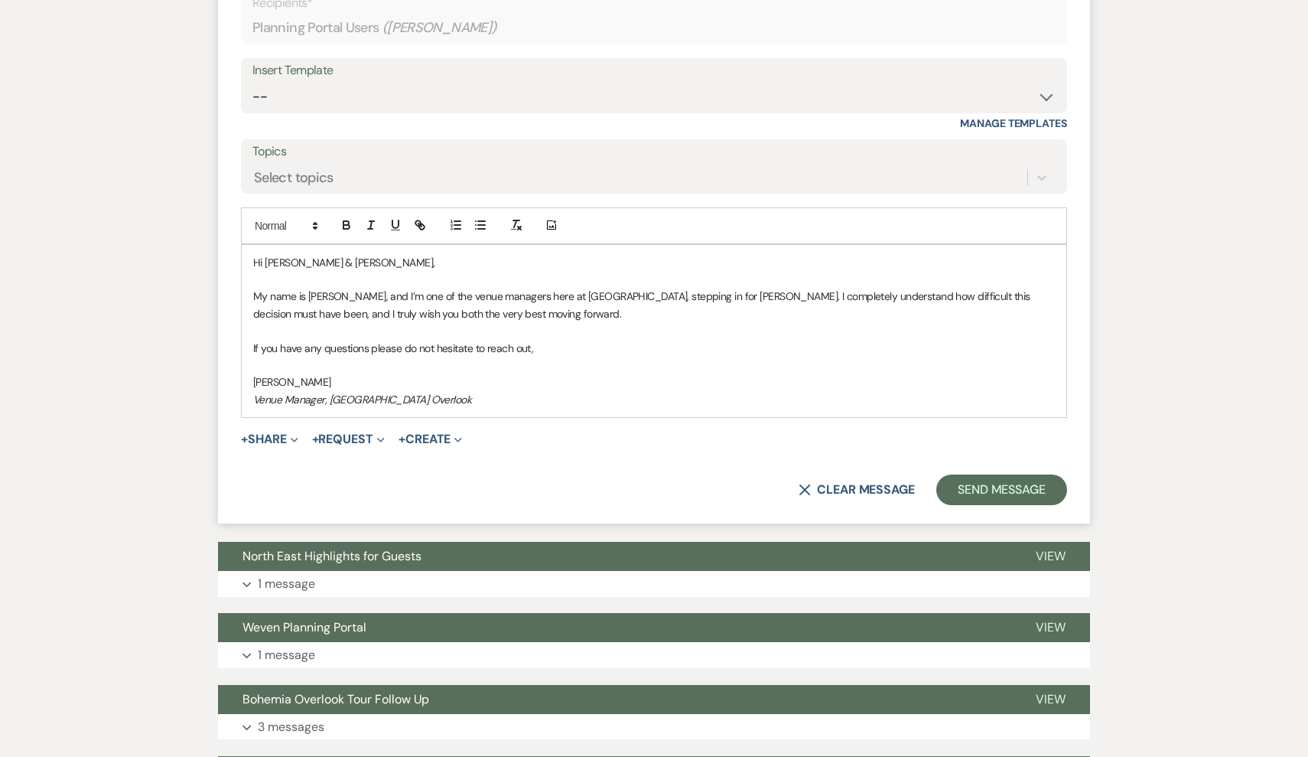
click at [341, 357] on p at bounding box center [654, 365] width 802 height 17
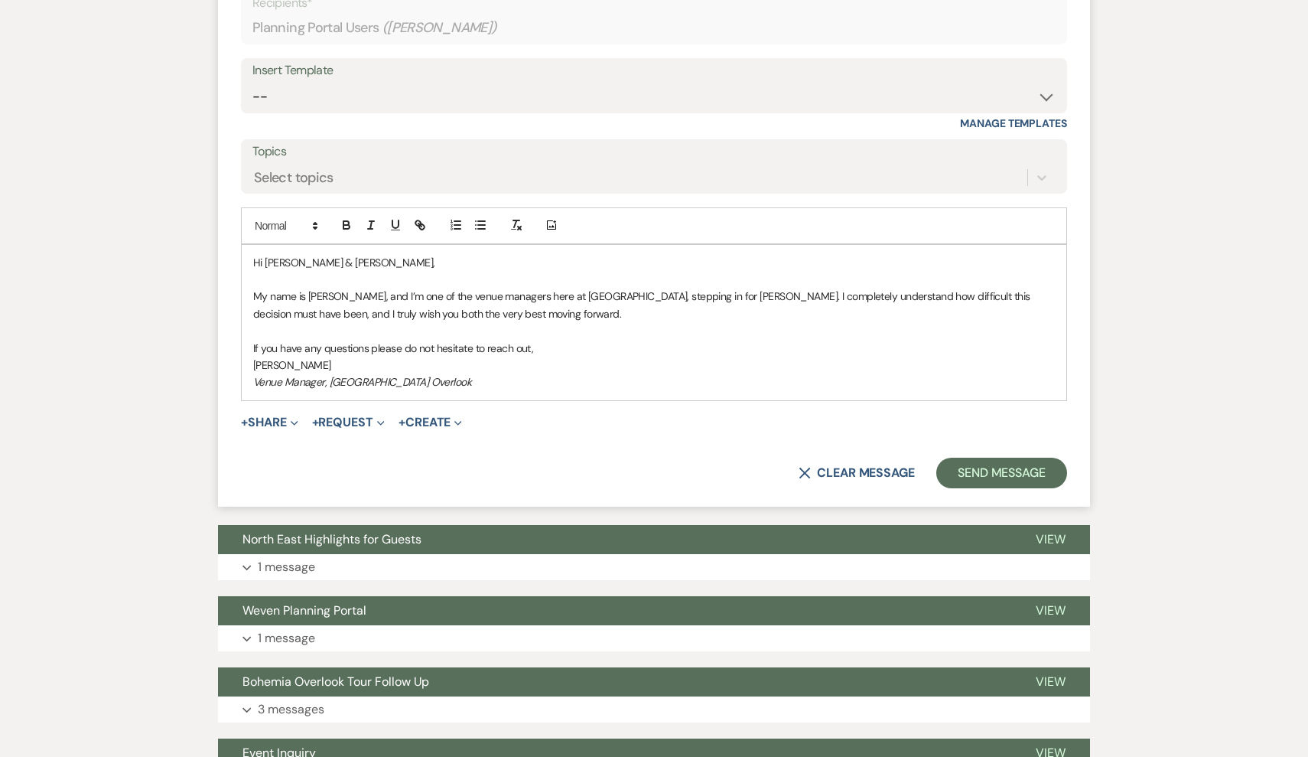
click at [559, 288] on p "My name is [PERSON_NAME], and I’m one of the venue managers here at [GEOGRAPHIC…" at bounding box center [654, 305] width 802 height 34
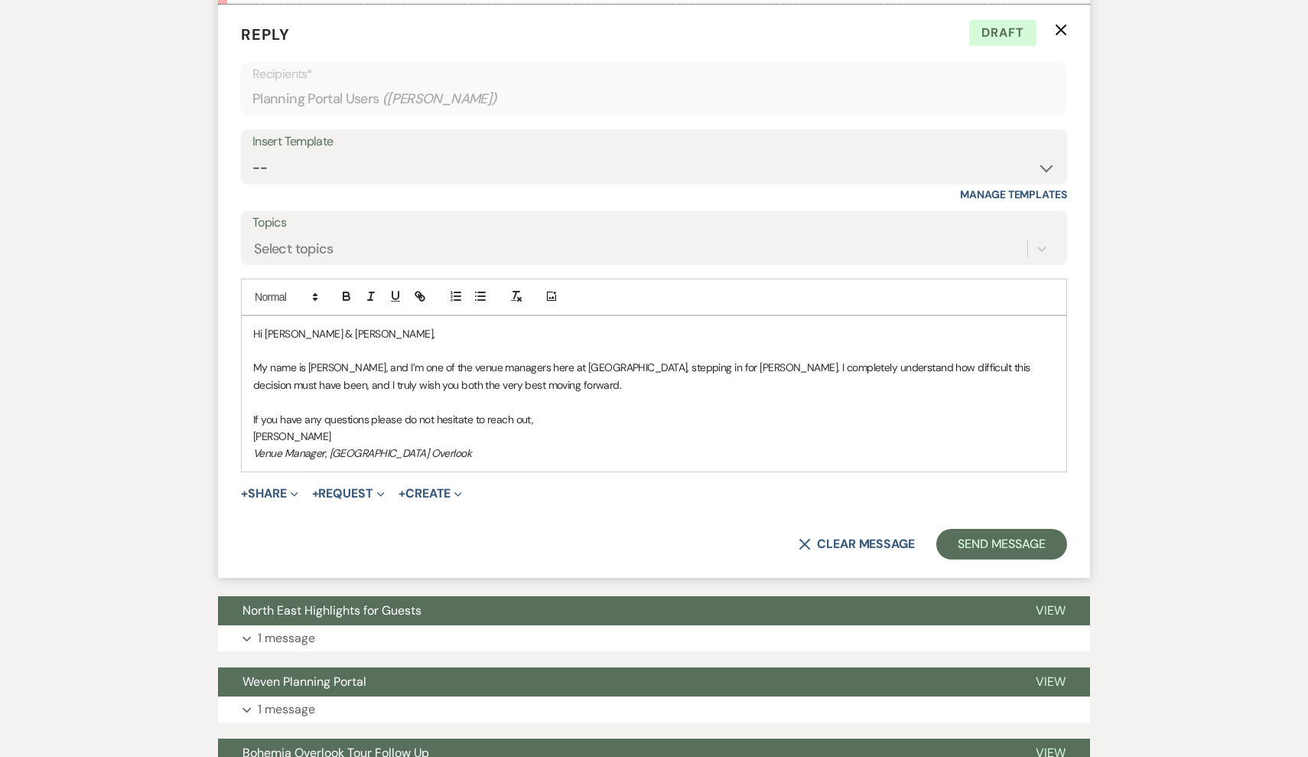
scroll to position [1374, 0]
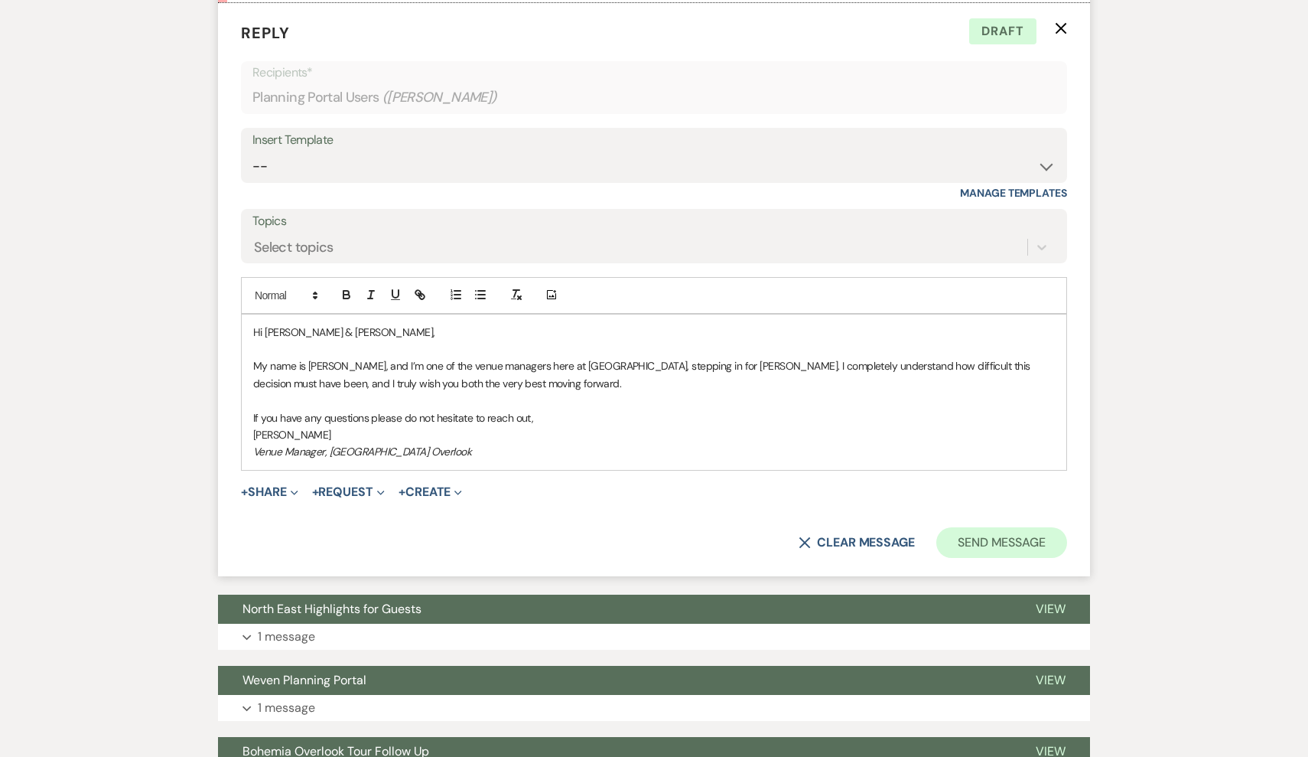
click at [1012, 527] on button "Send Message" at bounding box center [1002, 542] width 131 height 31
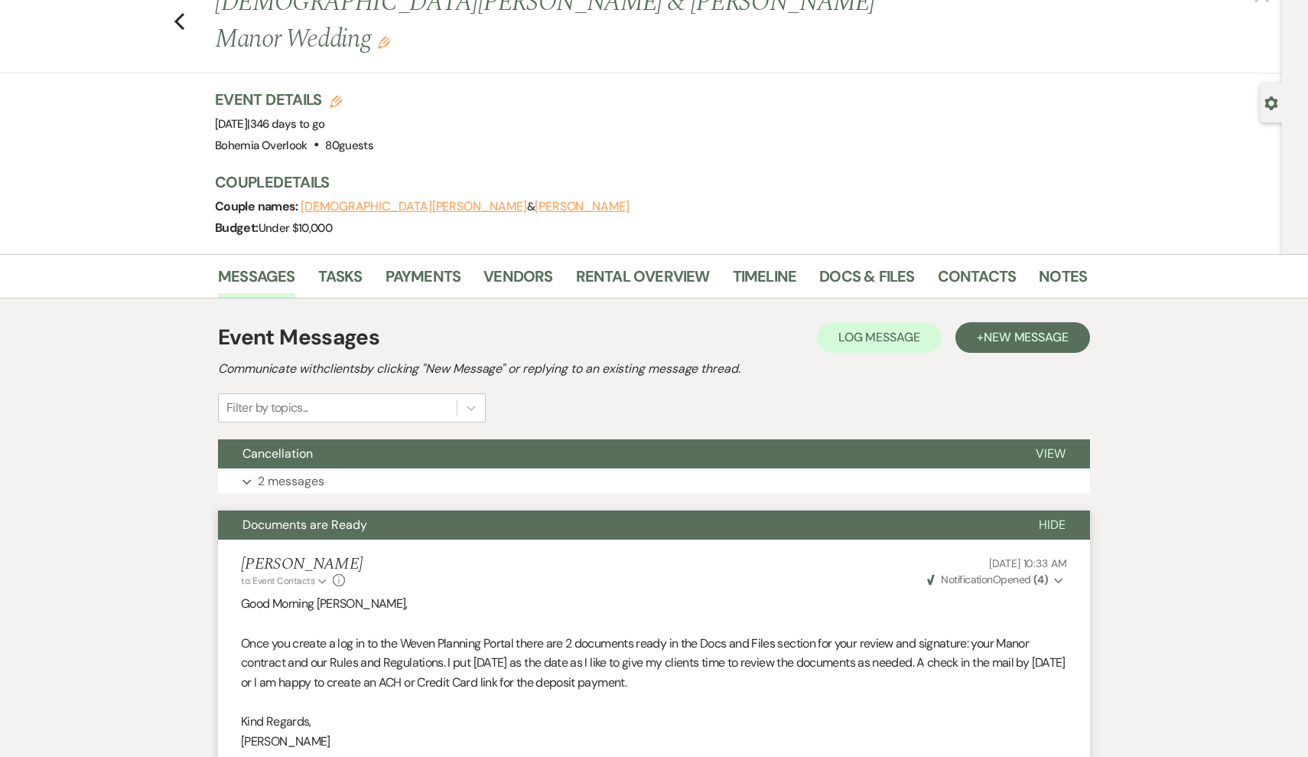
scroll to position [20, 0]
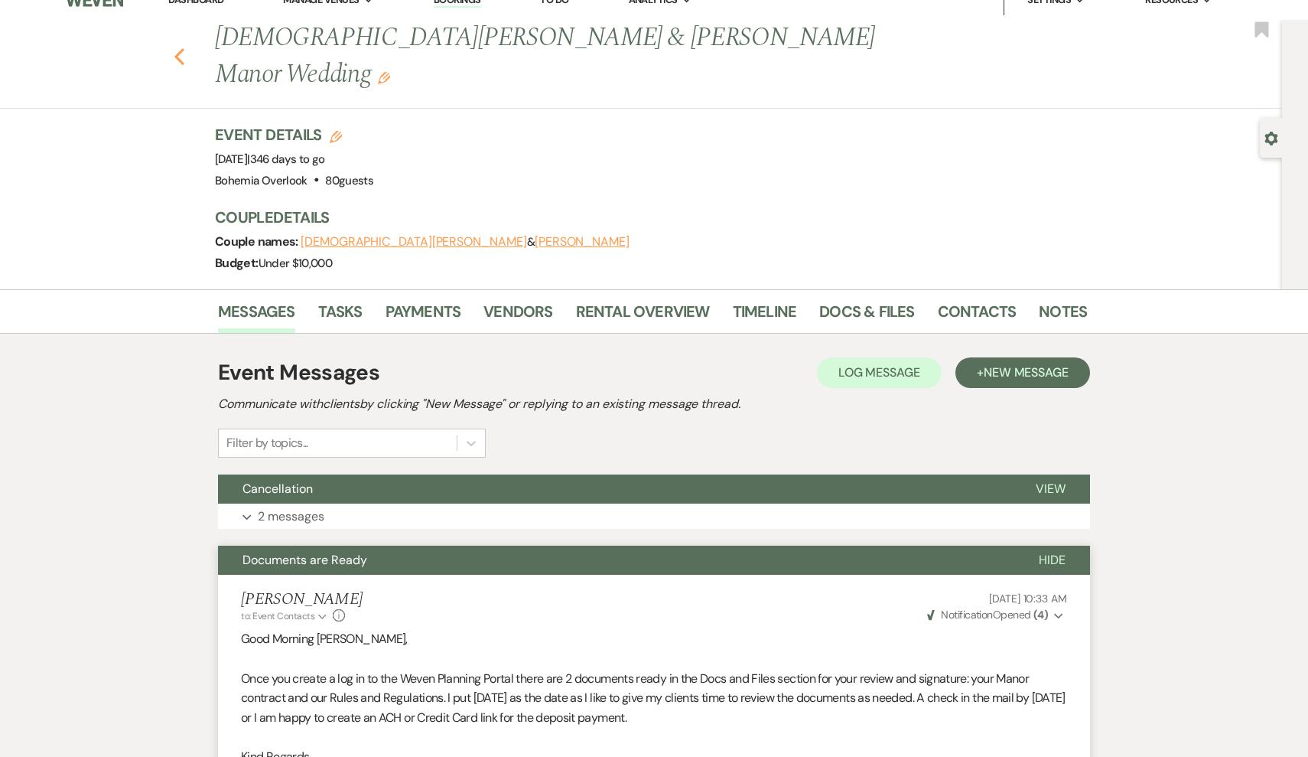
click at [183, 47] on icon "Previous" at bounding box center [179, 56] width 11 height 18
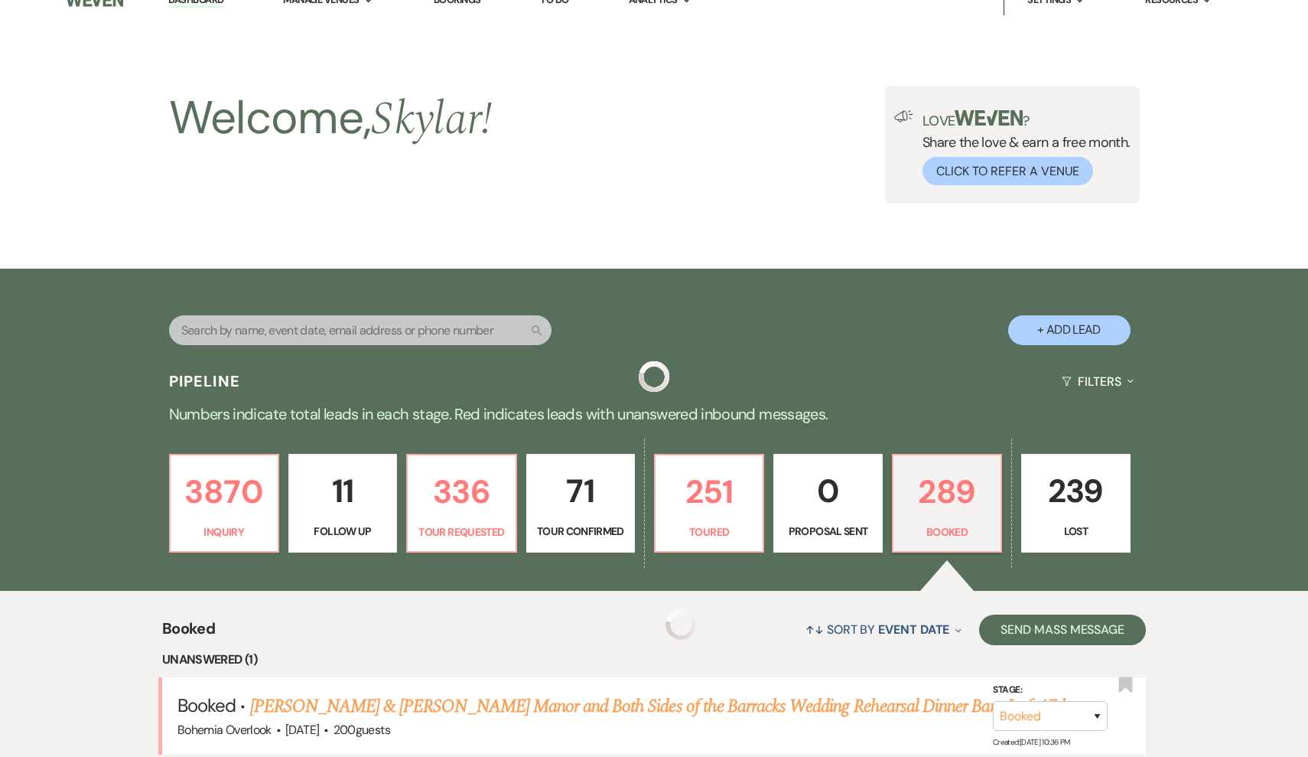
scroll to position [402, 0]
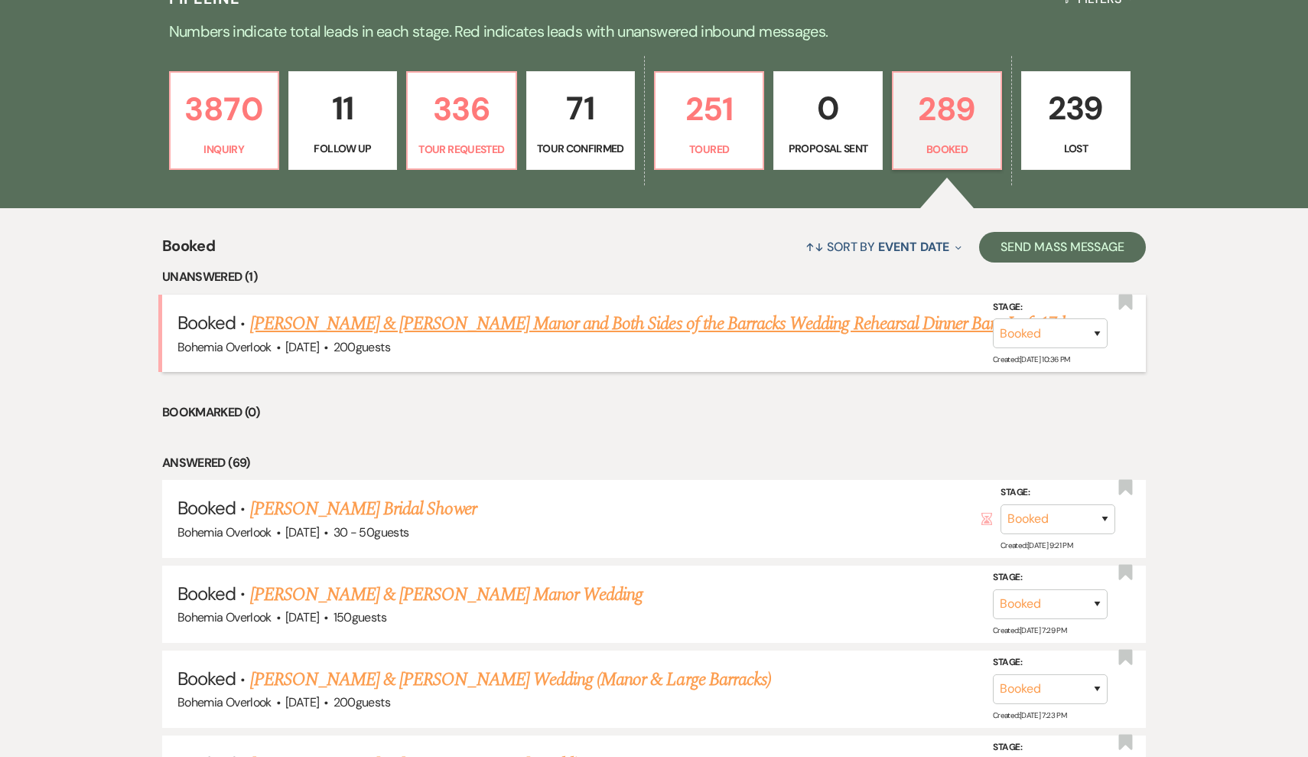
click at [515, 322] on link "[PERSON_NAME] & [PERSON_NAME] Manor and Both Sides of the Barracks Wedding Rehe…" at bounding box center [660, 324] width 820 height 28
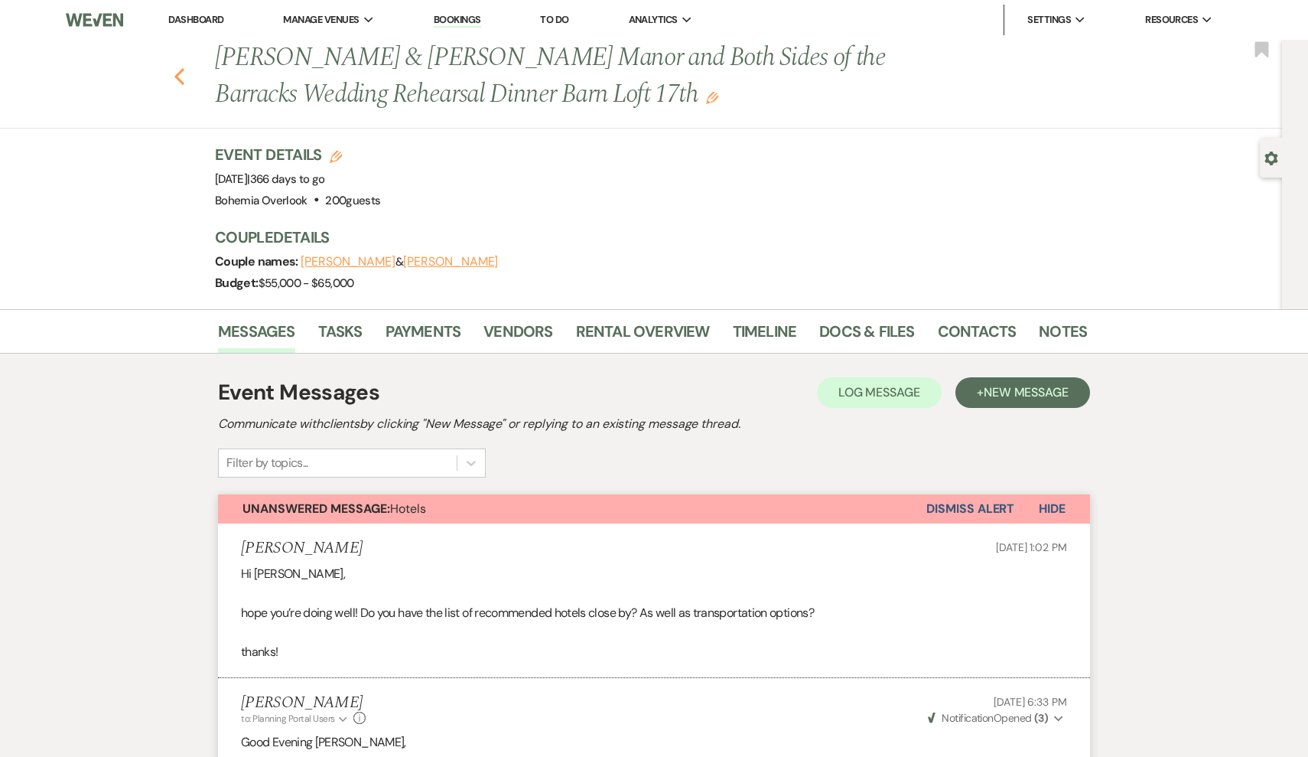
click at [176, 76] on use "button" at bounding box center [179, 76] width 10 height 17
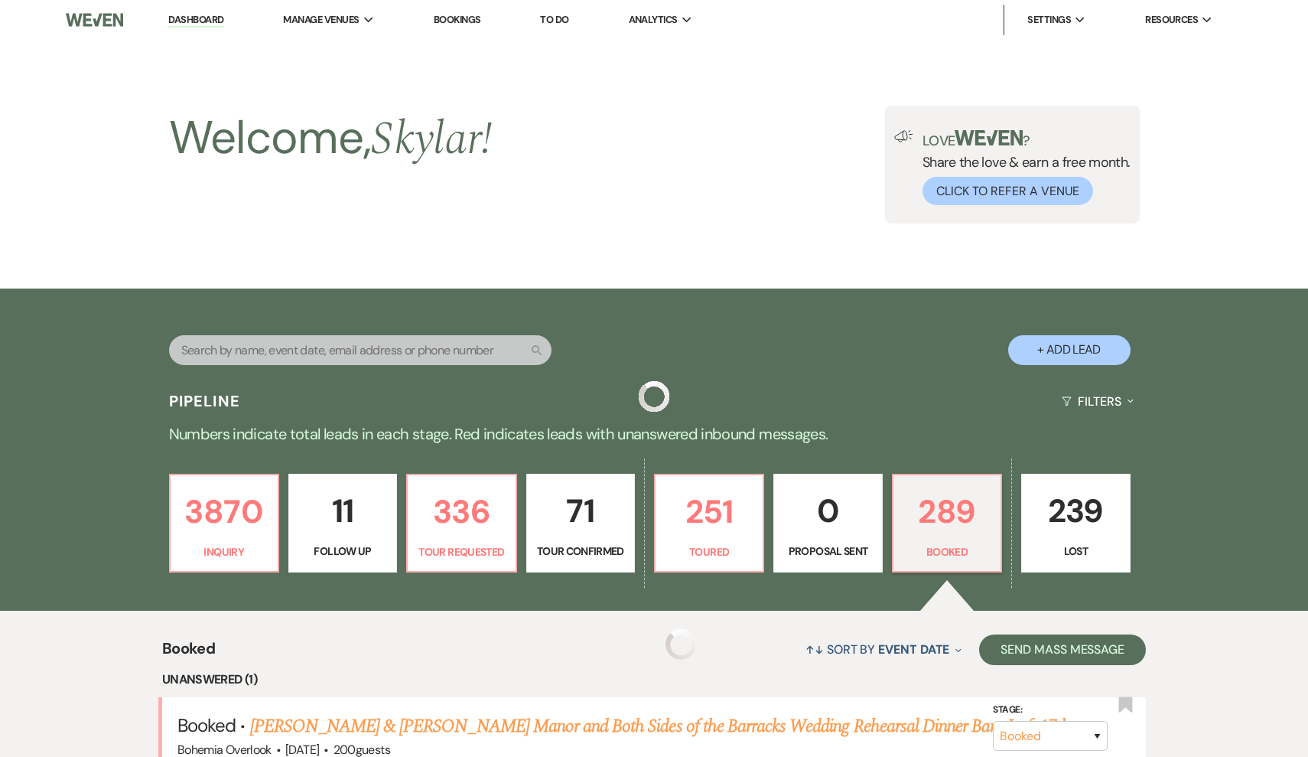
scroll to position [402, 0]
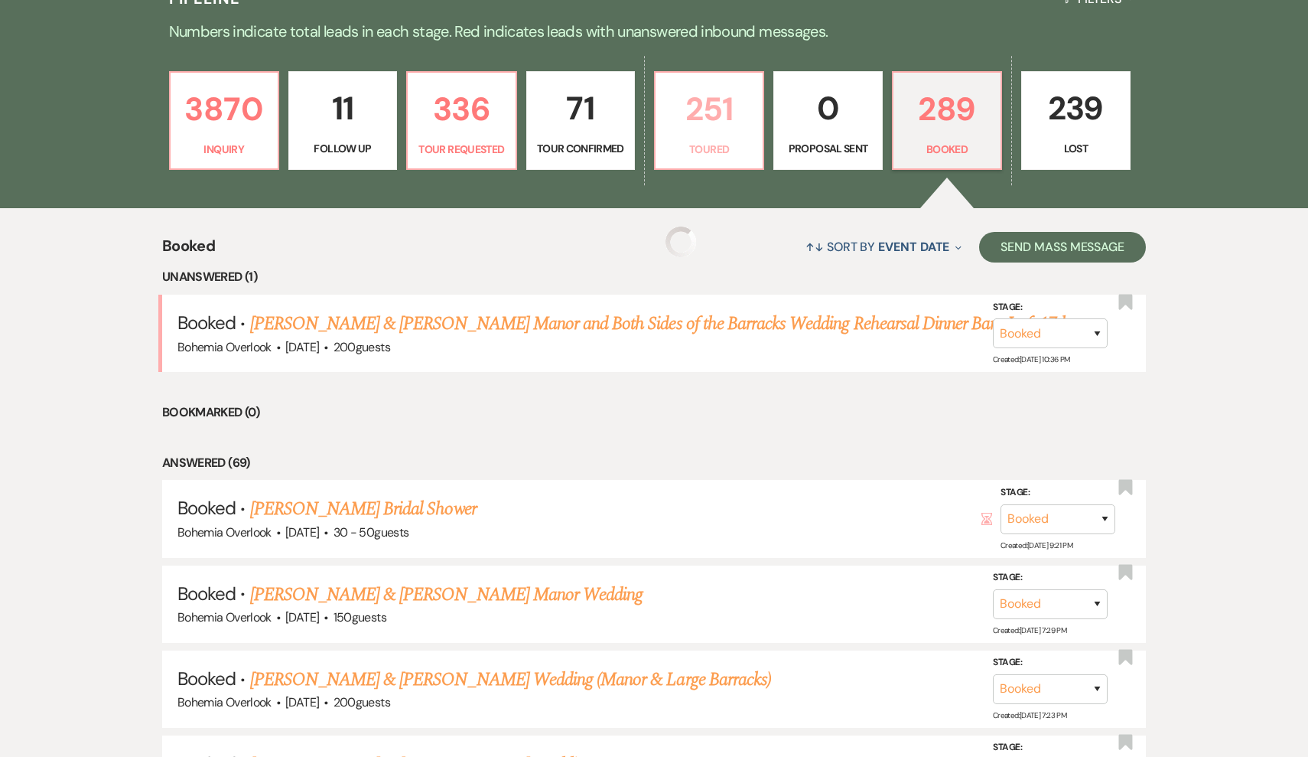
click at [745, 150] on p "Toured" at bounding box center [709, 149] width 89 height 17
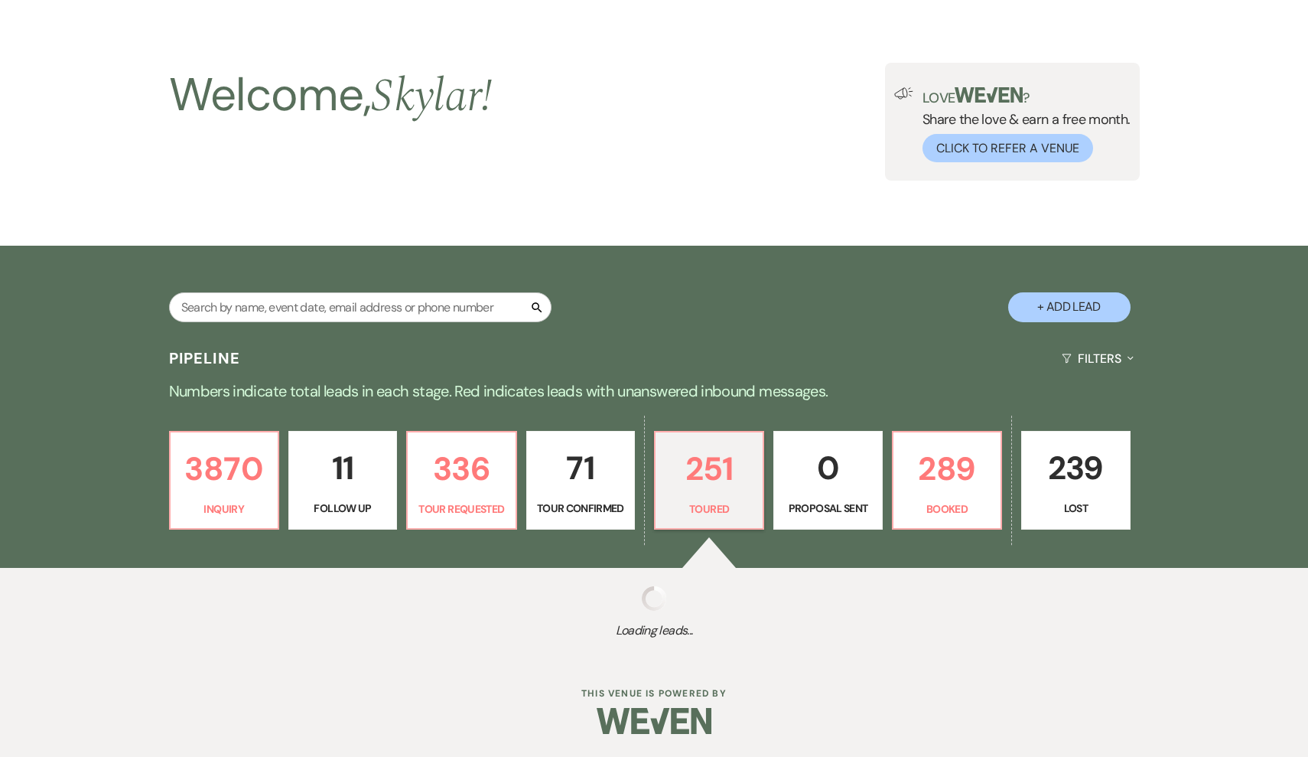
scroll to position [42, 0]
select select "5"
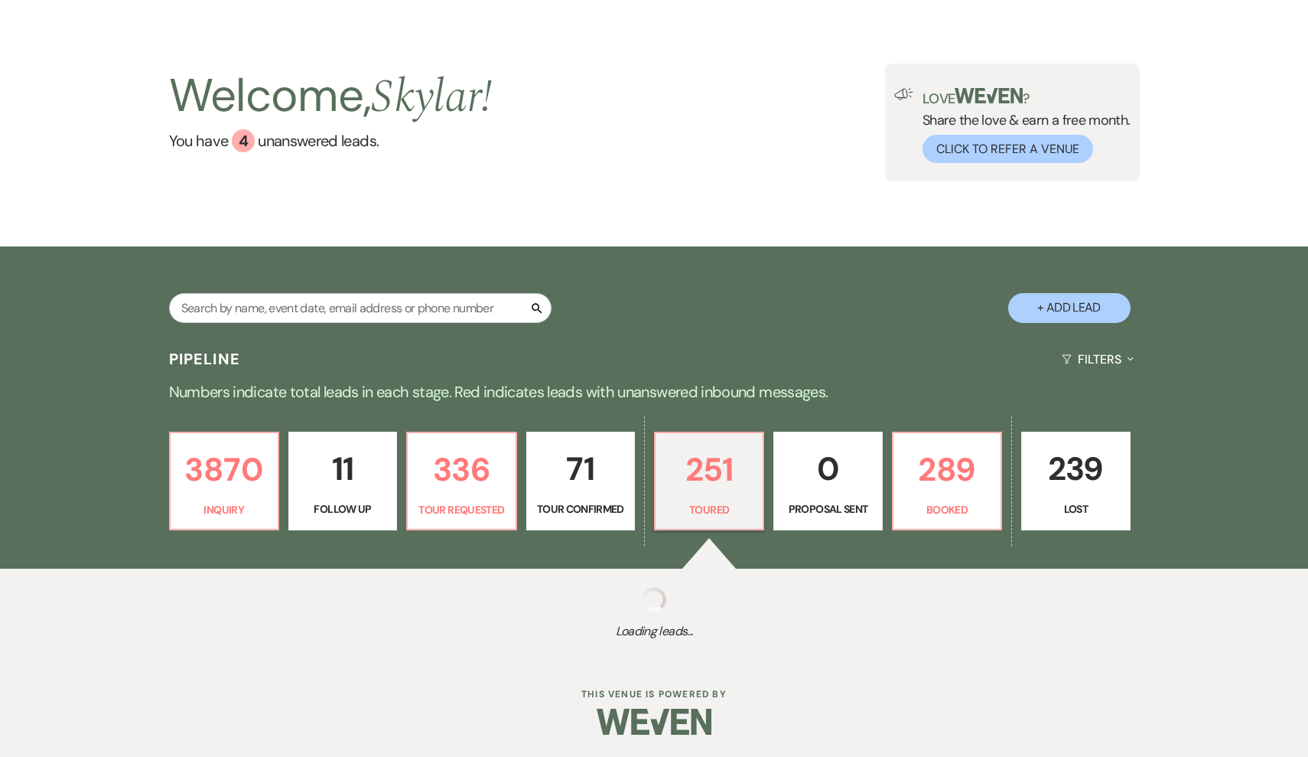
select select "5"
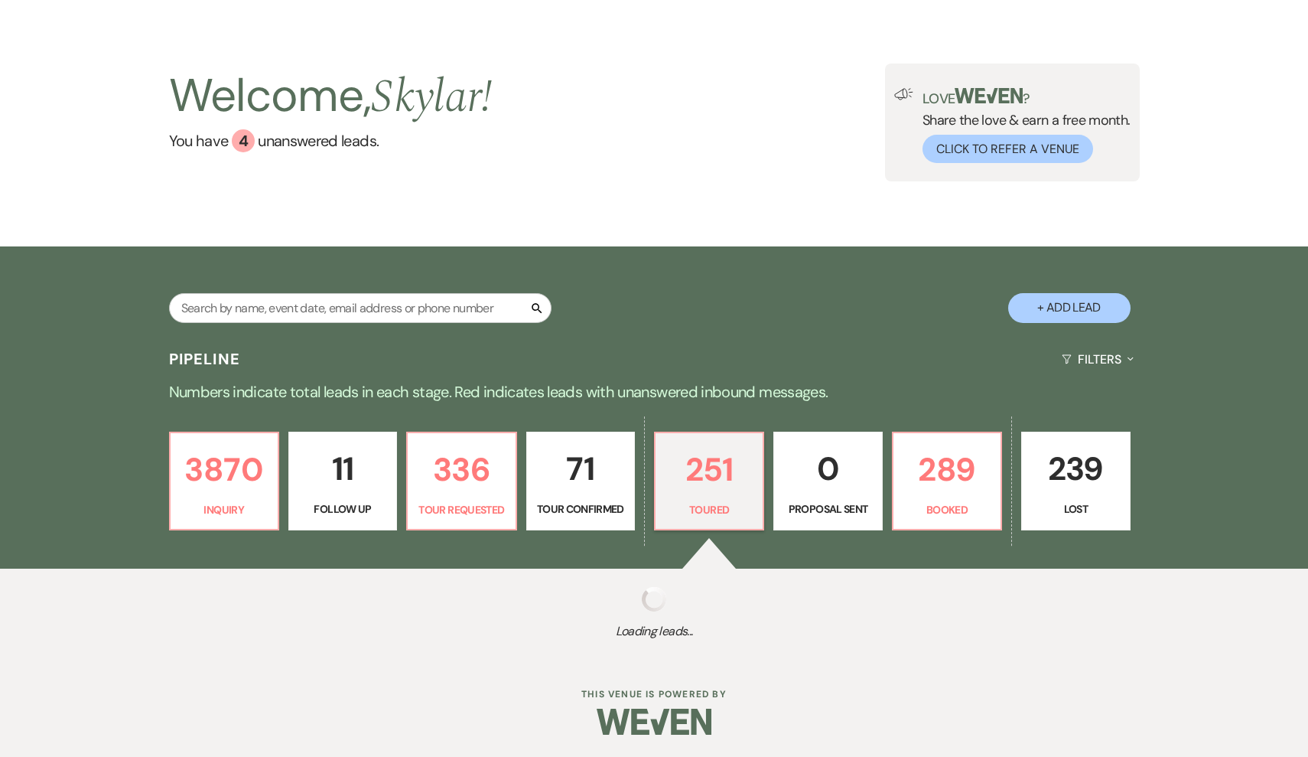
select select "5"
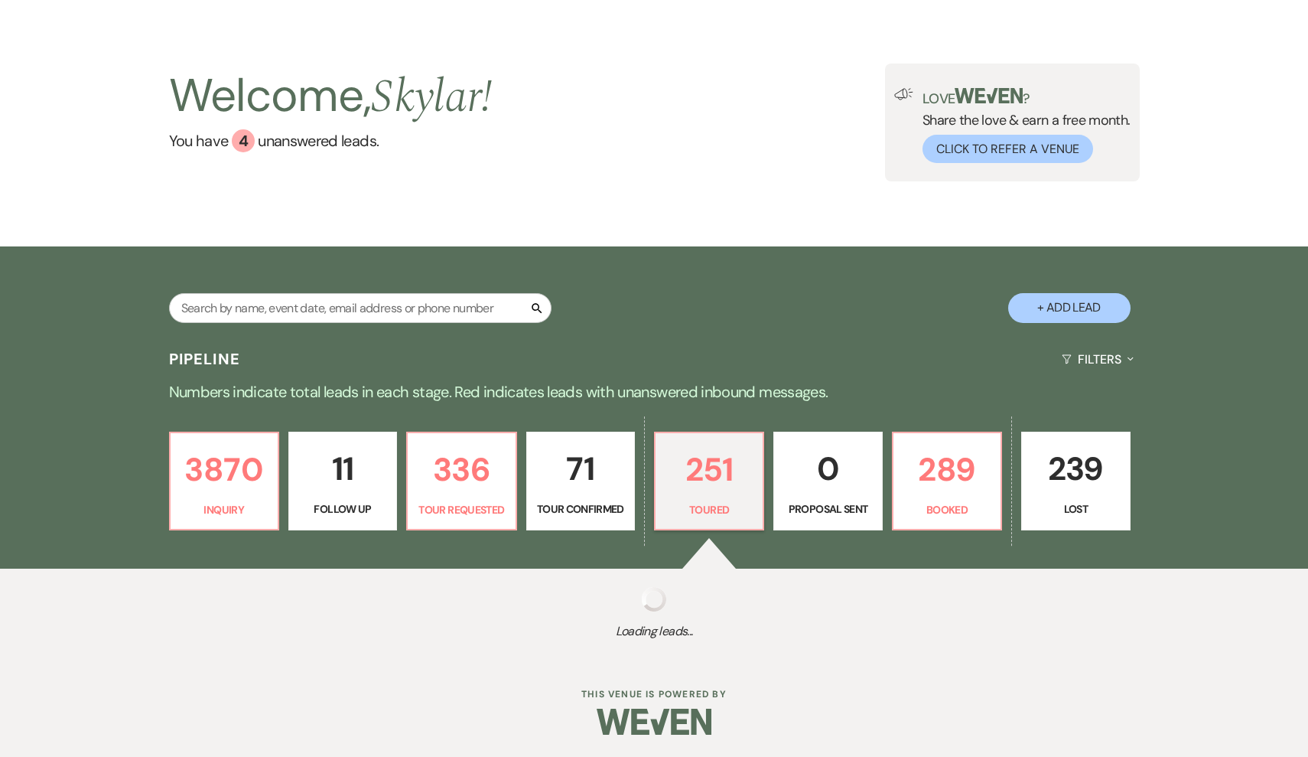
select select "5"
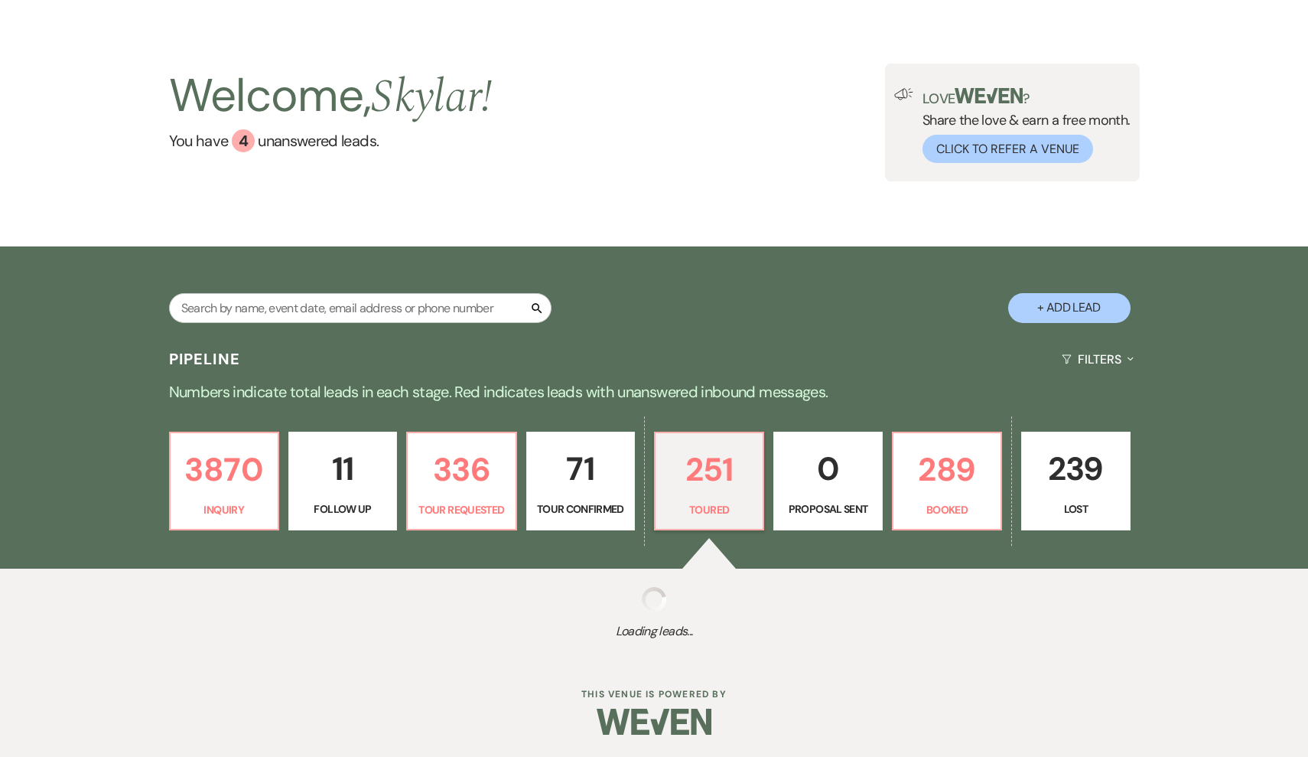
select select "5"
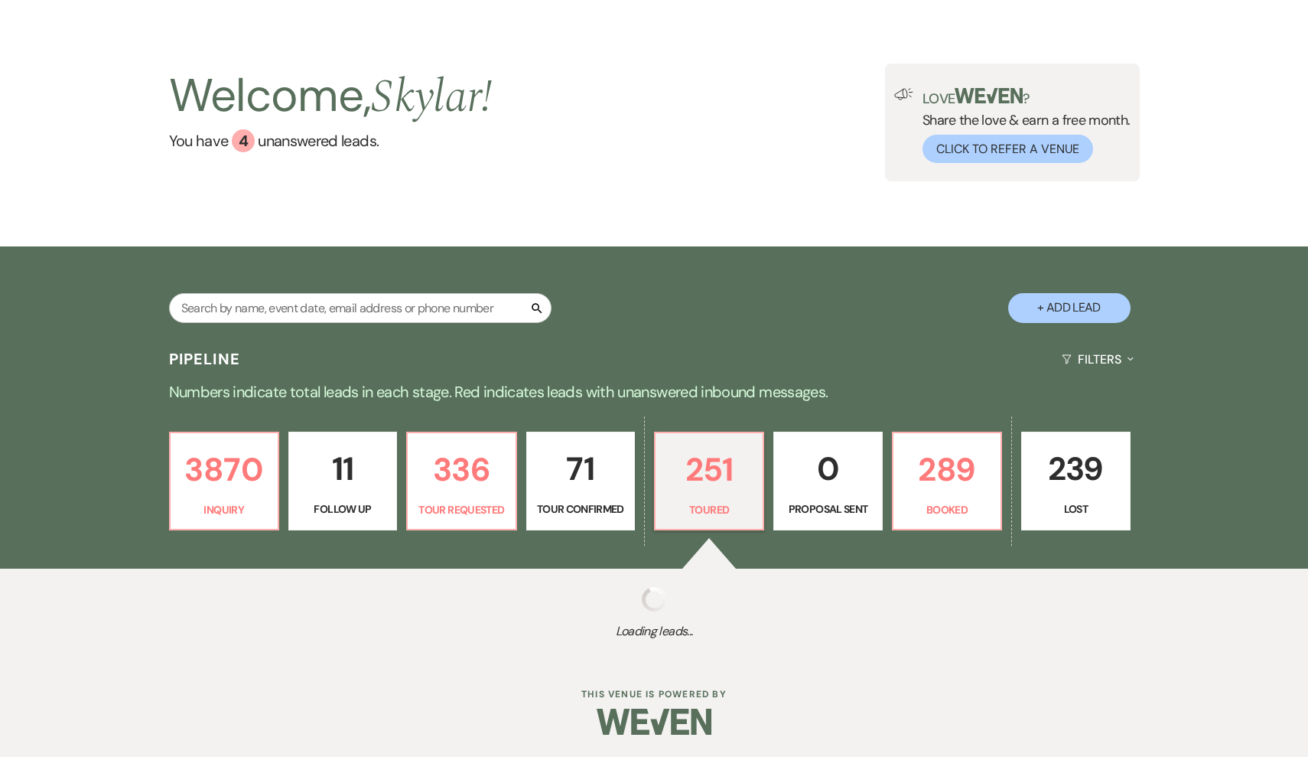
select select "5"
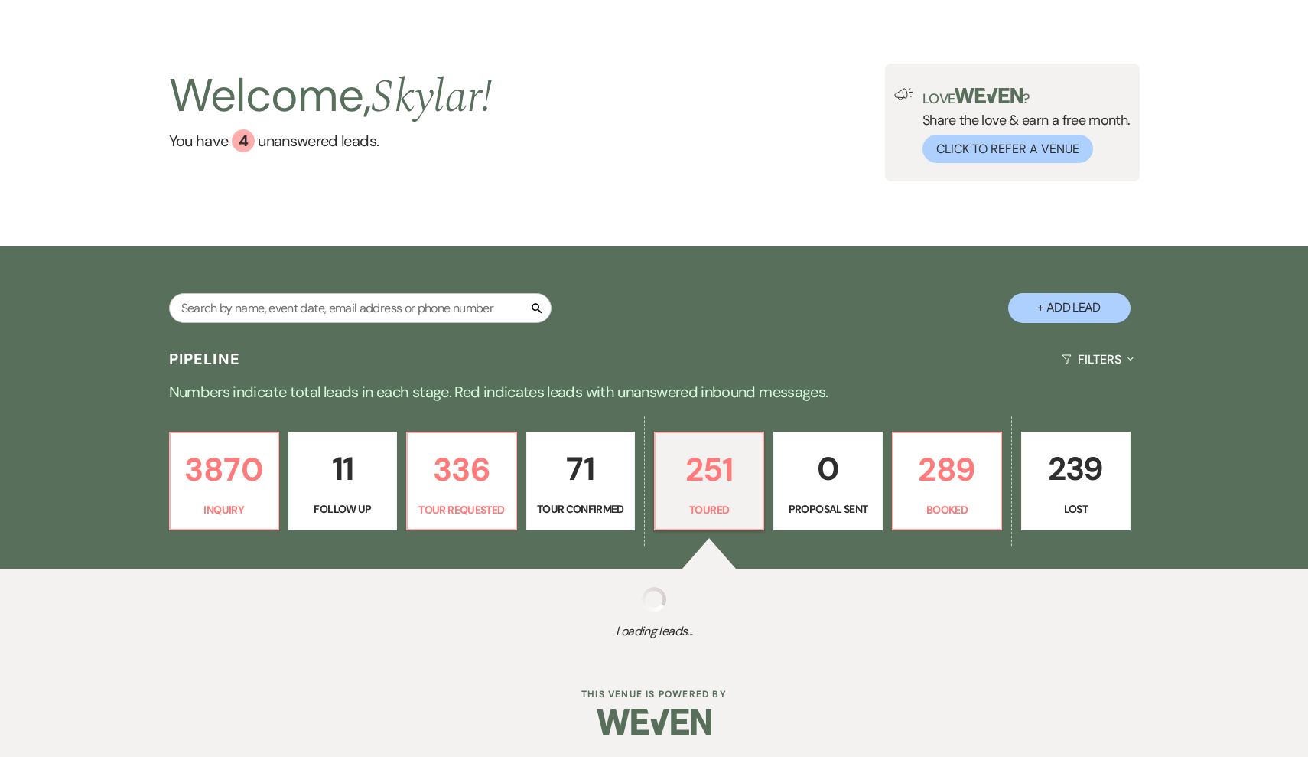
select select "5"
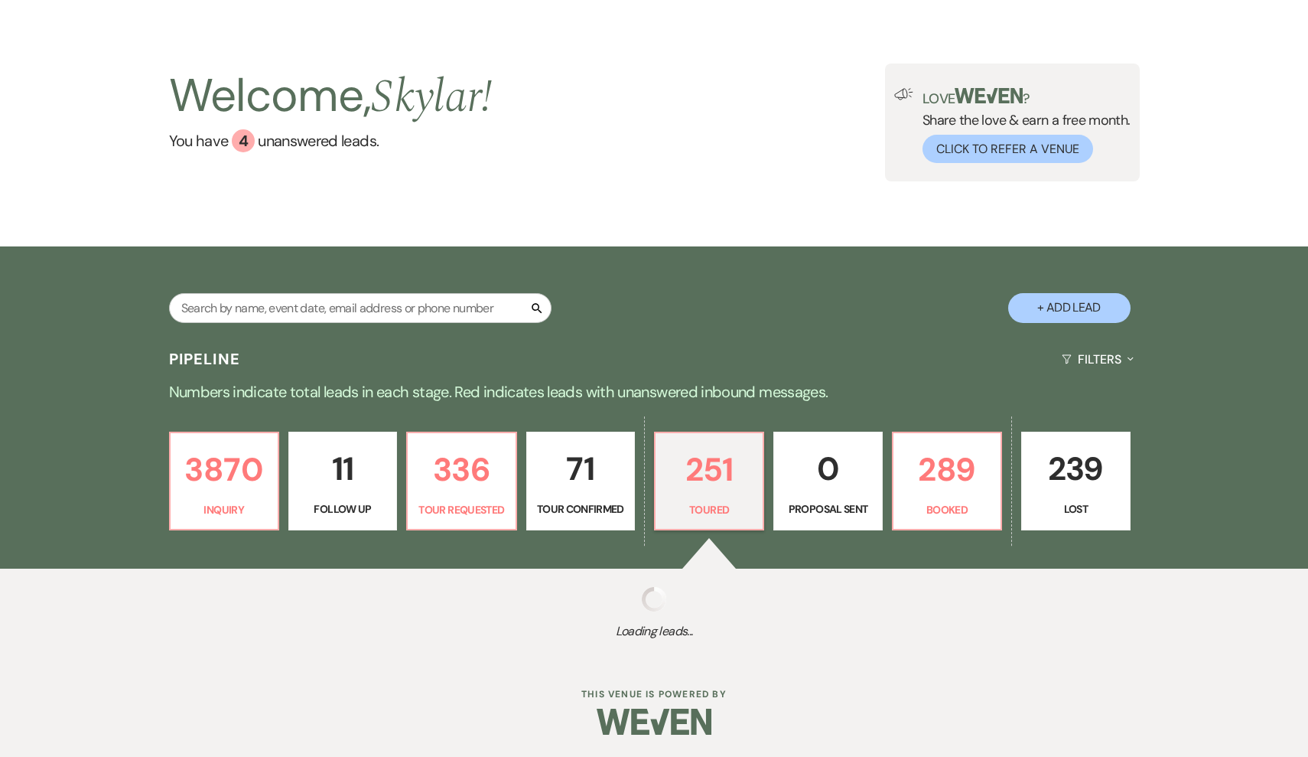
select select "5"
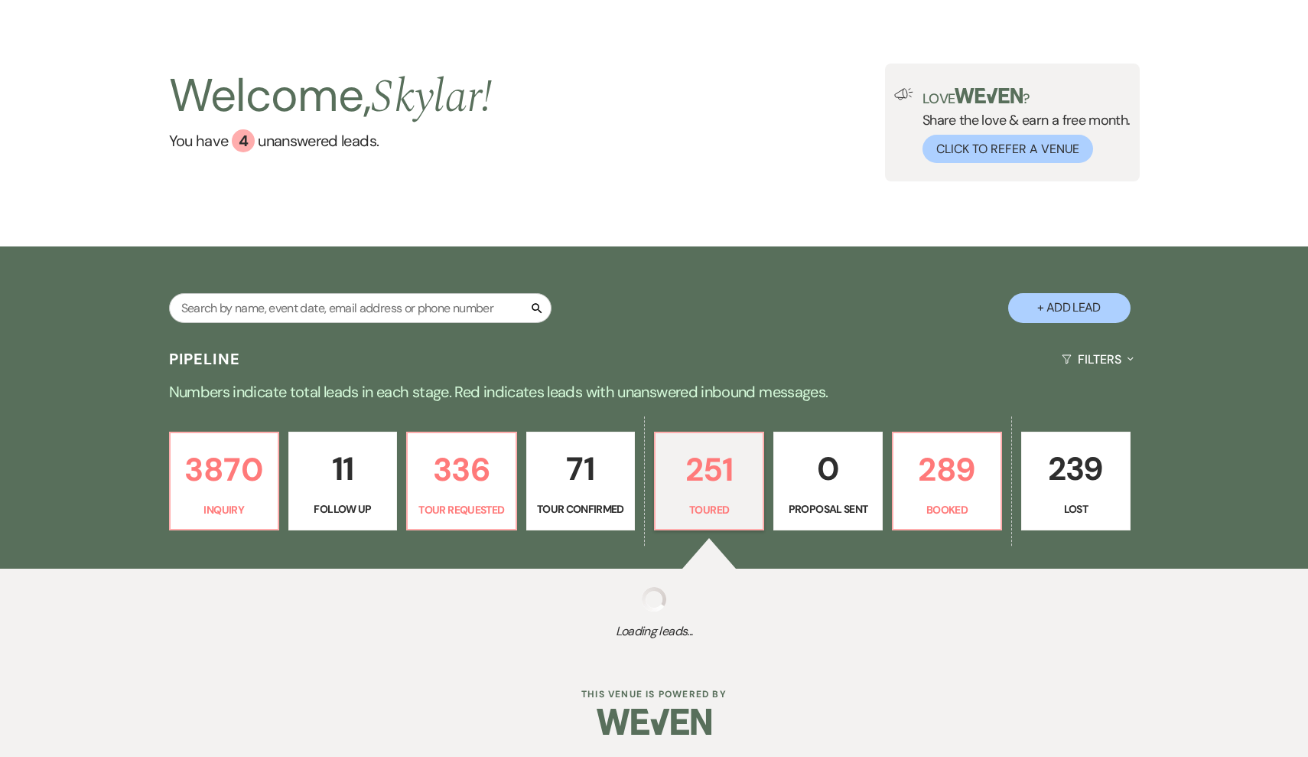
select select "5"
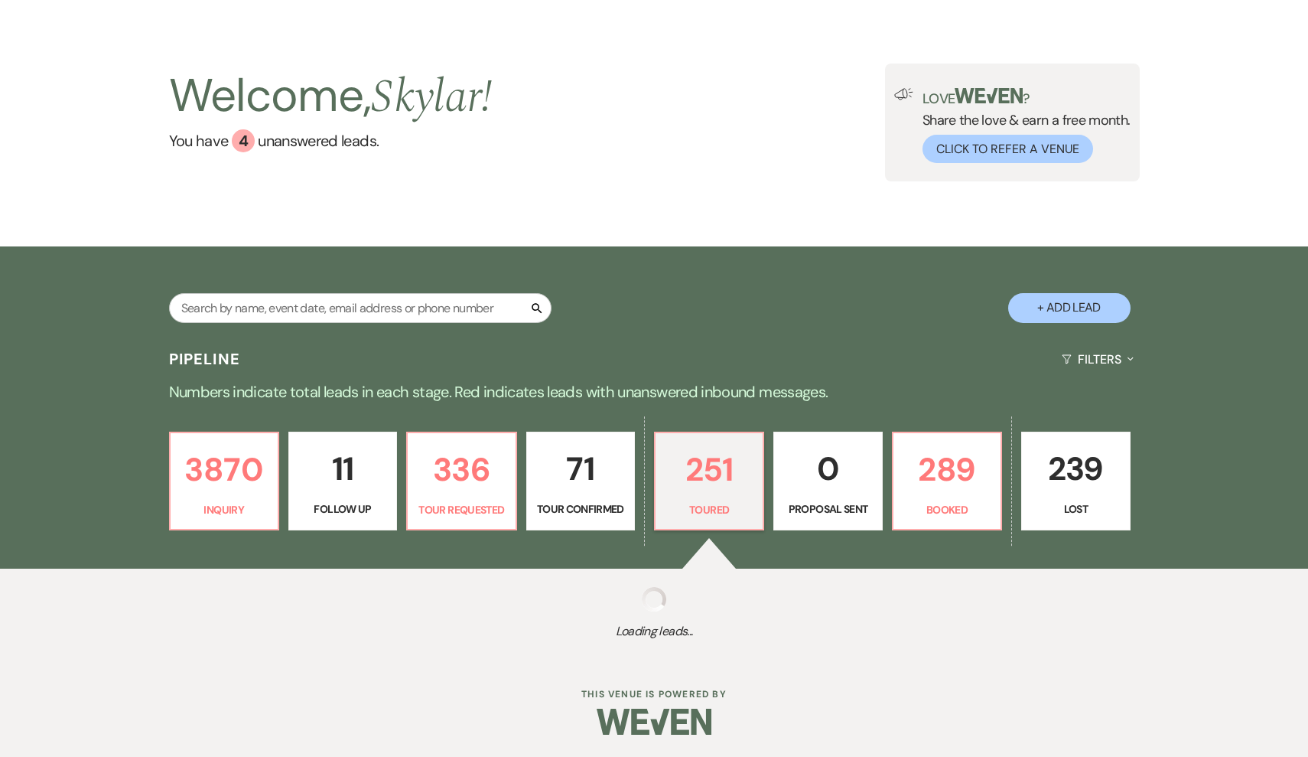
select select "5"
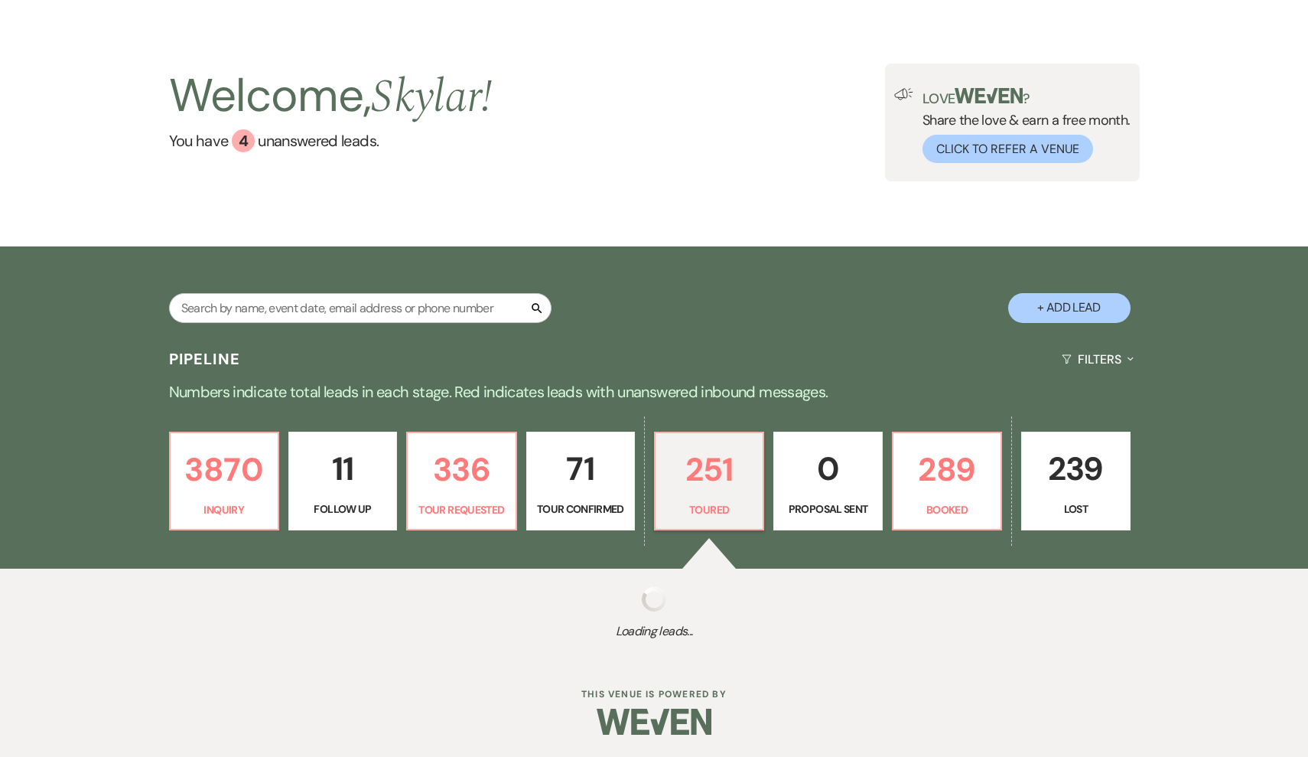
select select "5"
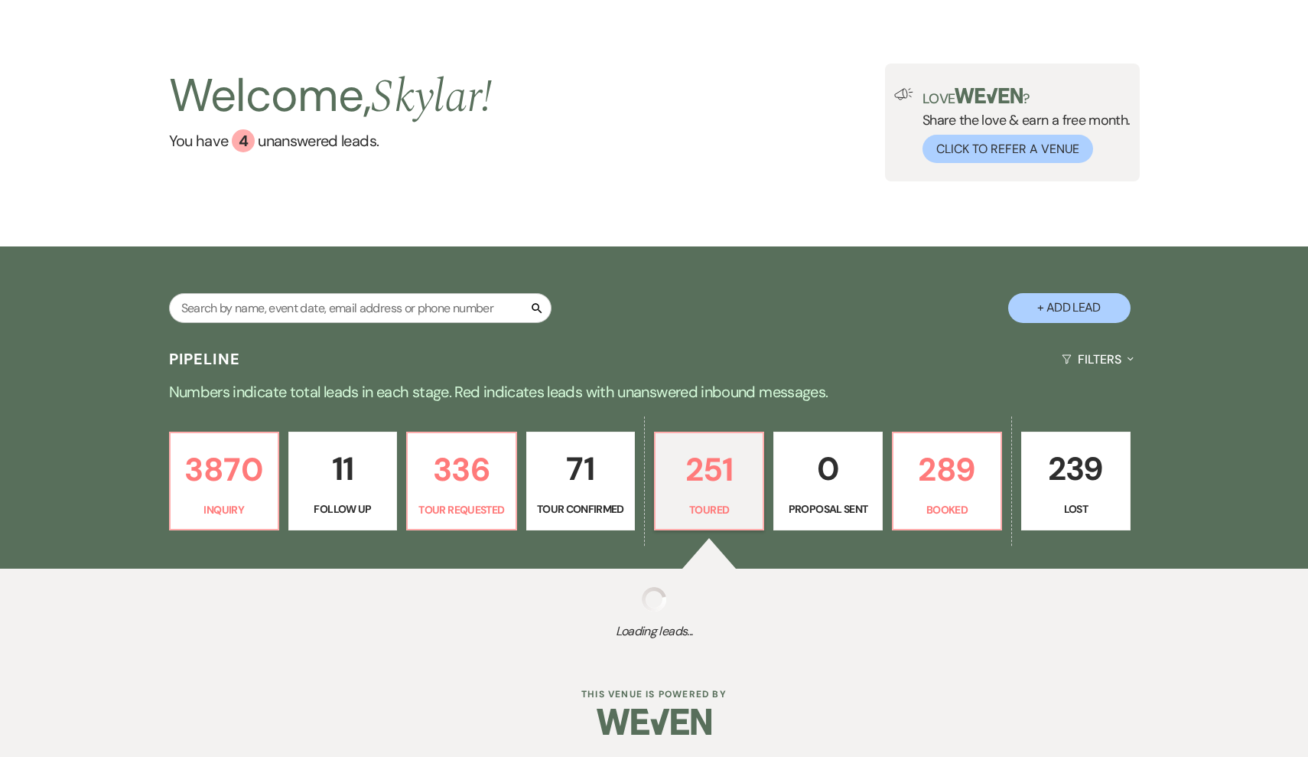
select select "5"
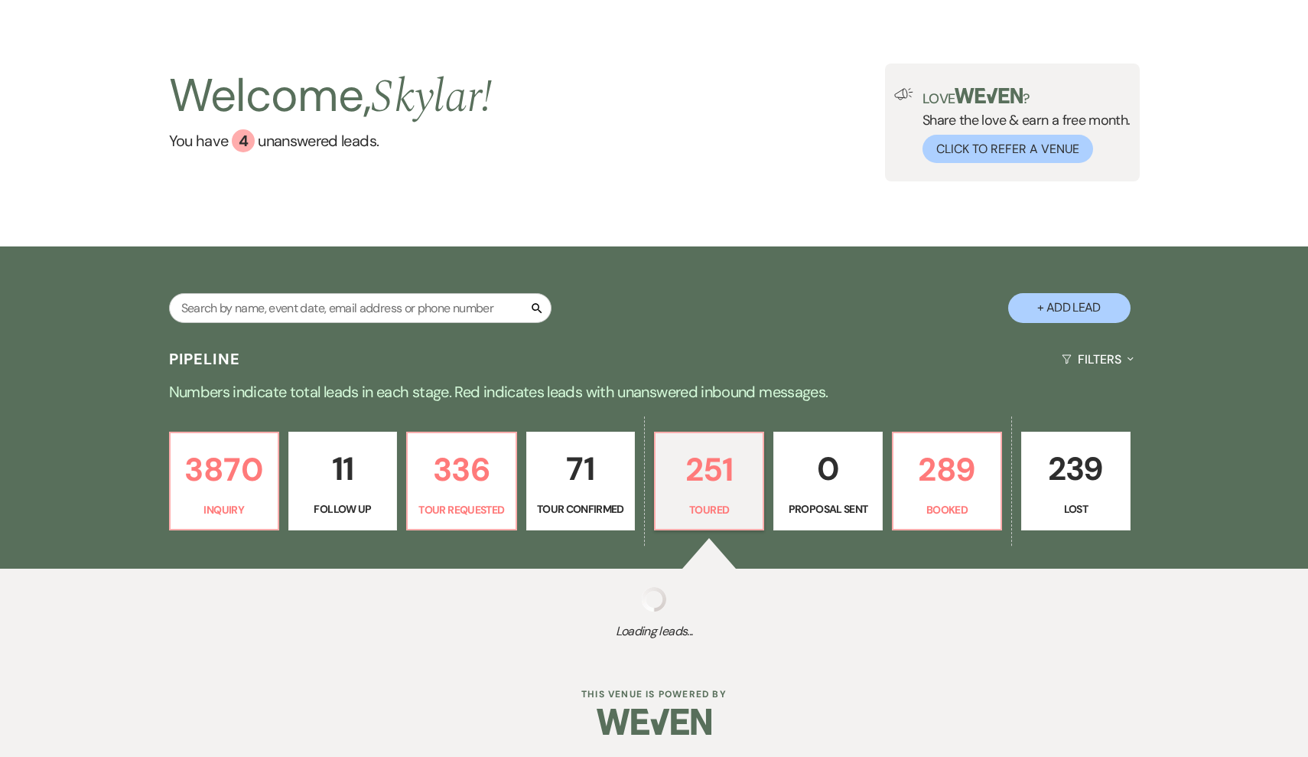
select select "5"
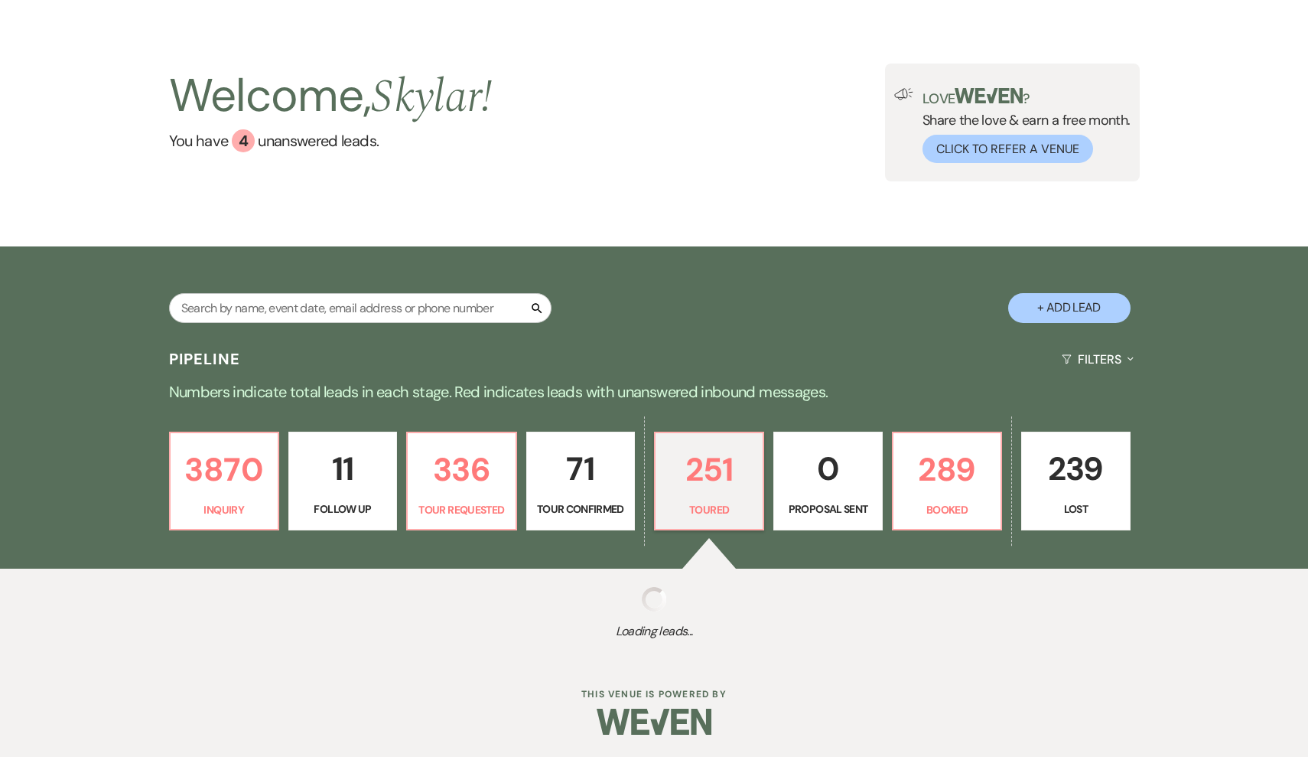
select select "5"
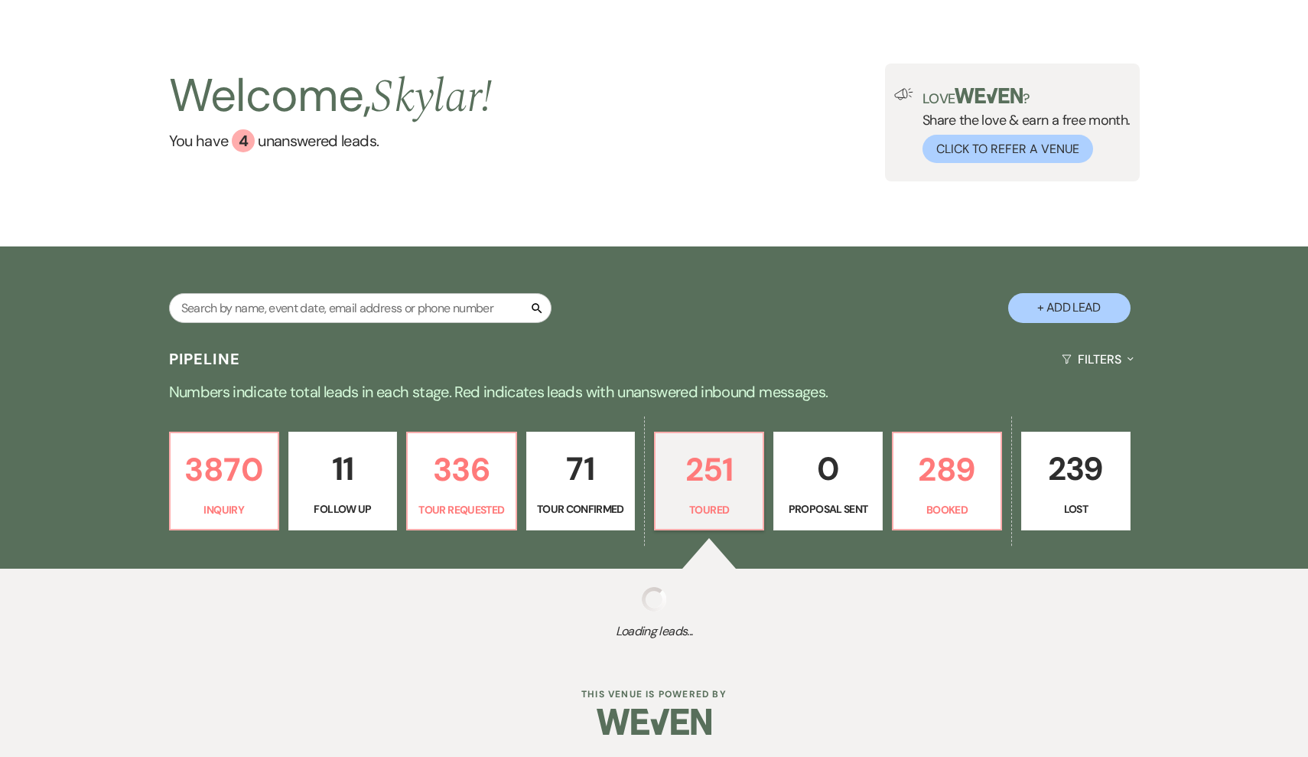
select select "5"
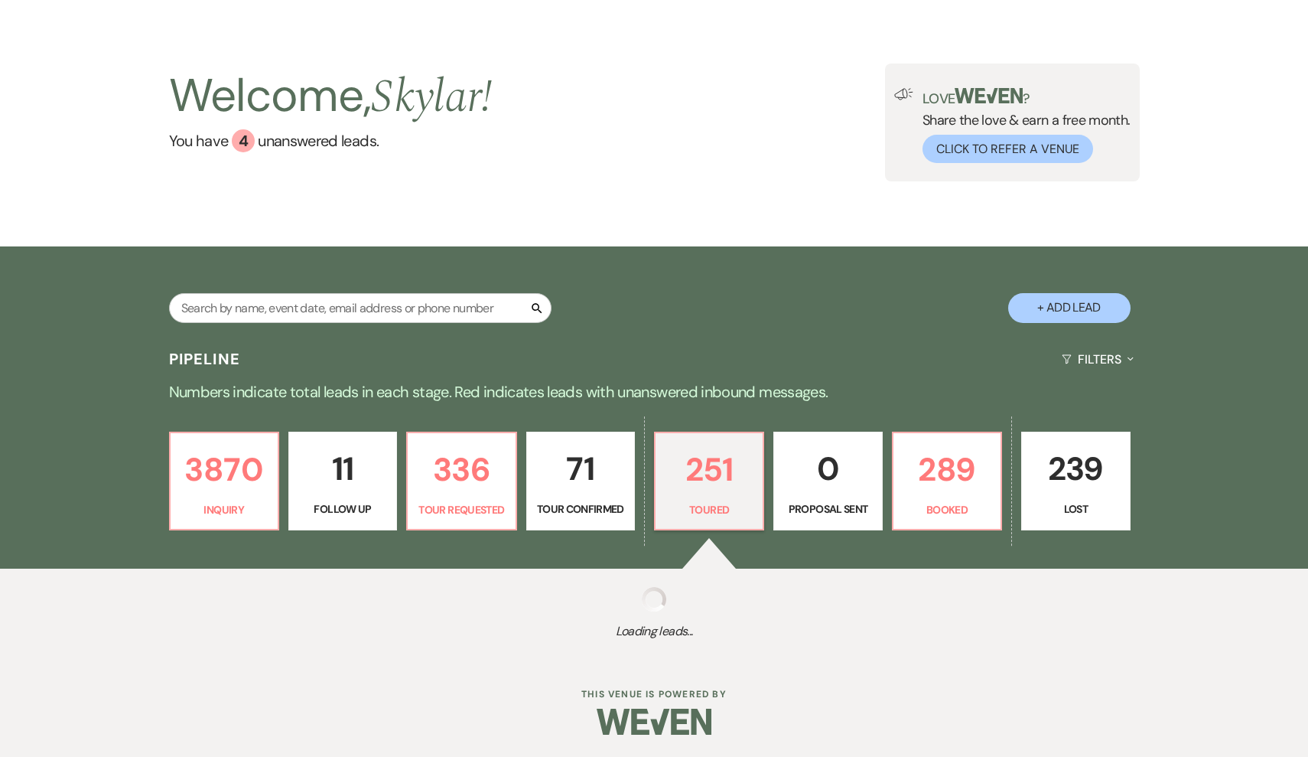
select select "5"
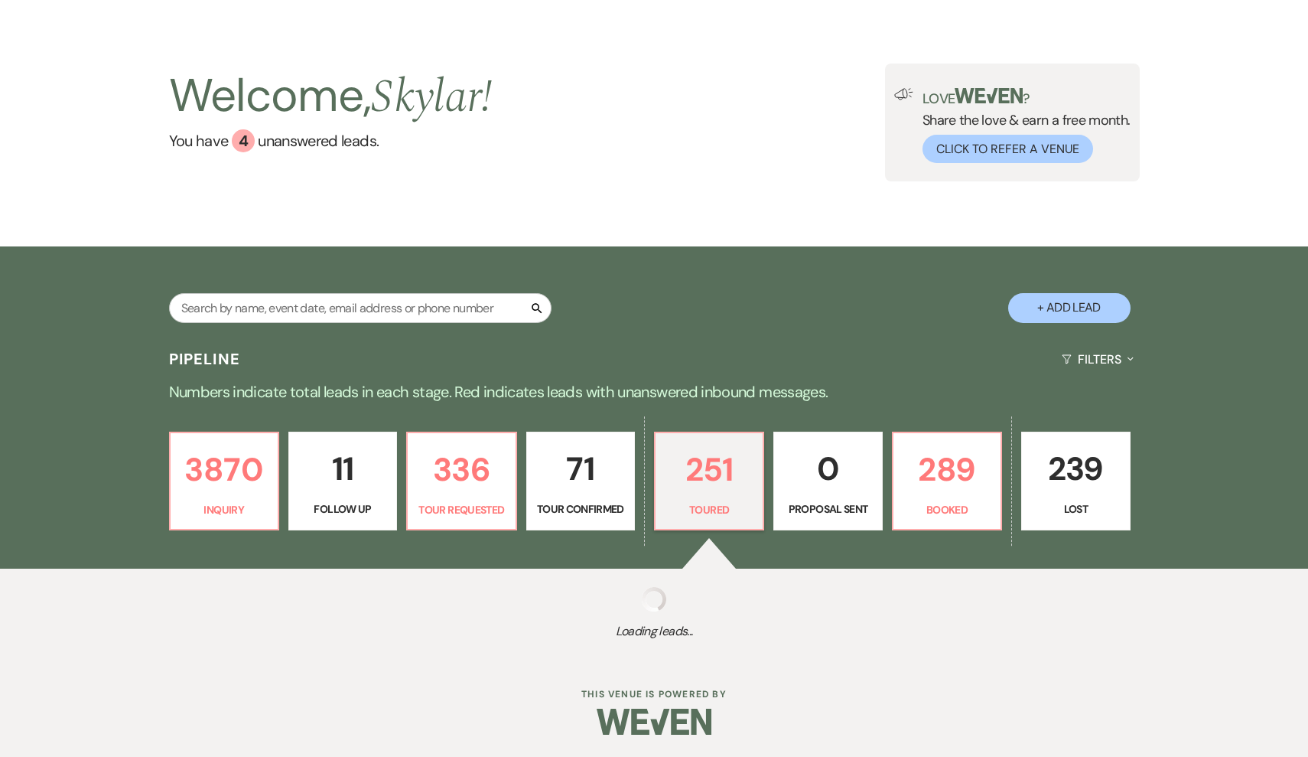
select select "5"
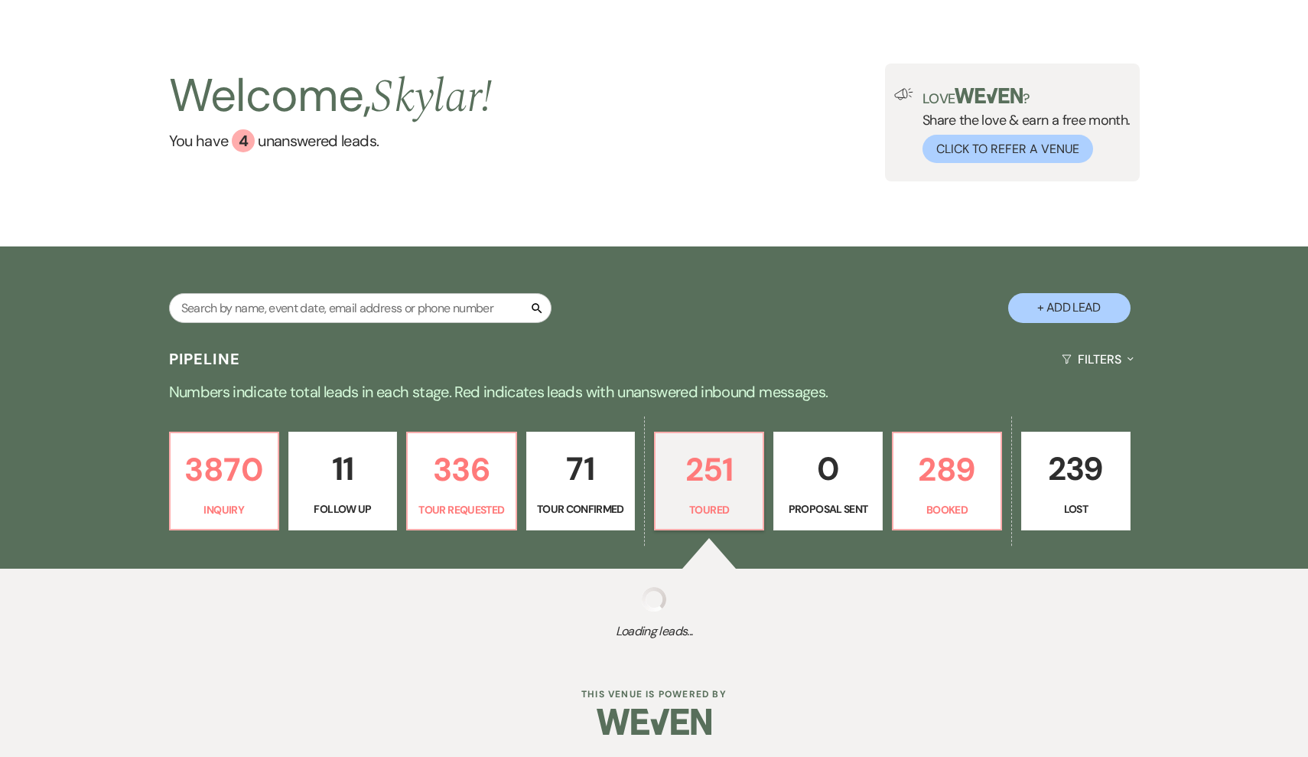
select select "5"
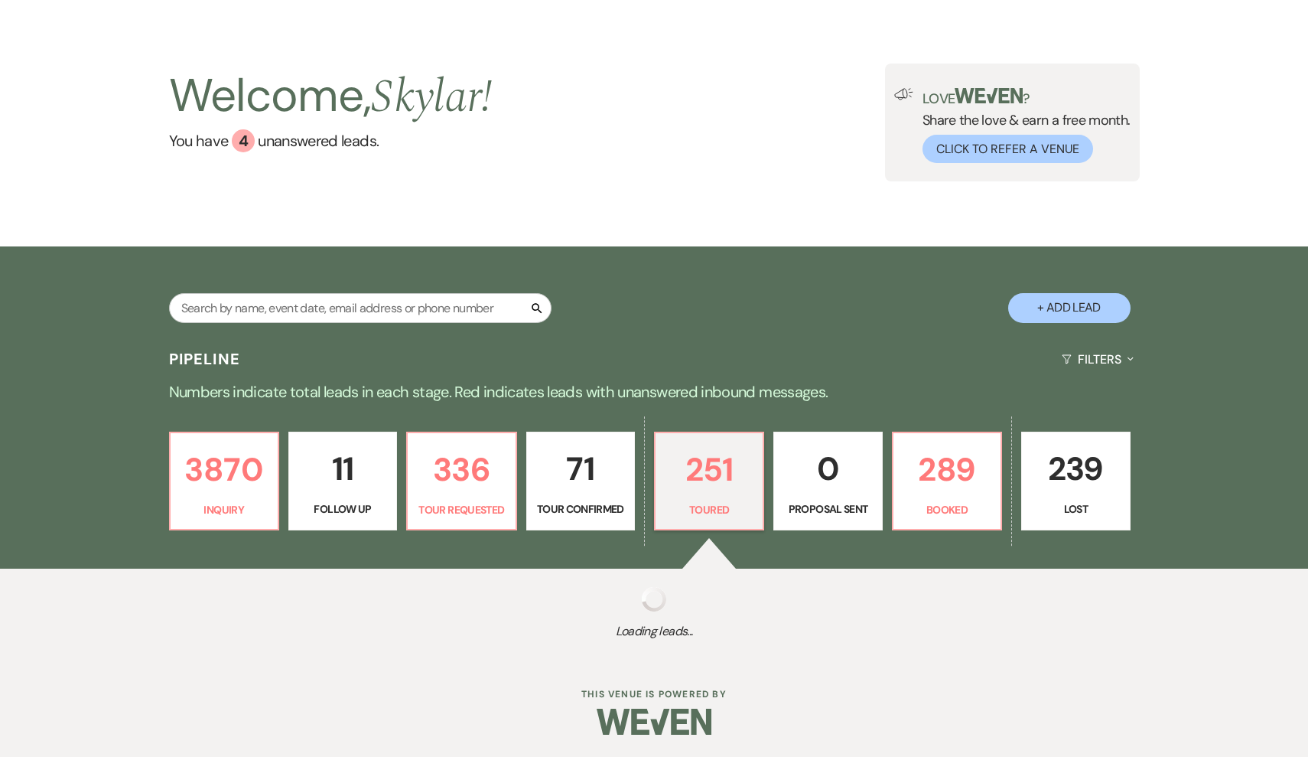
select select "5"
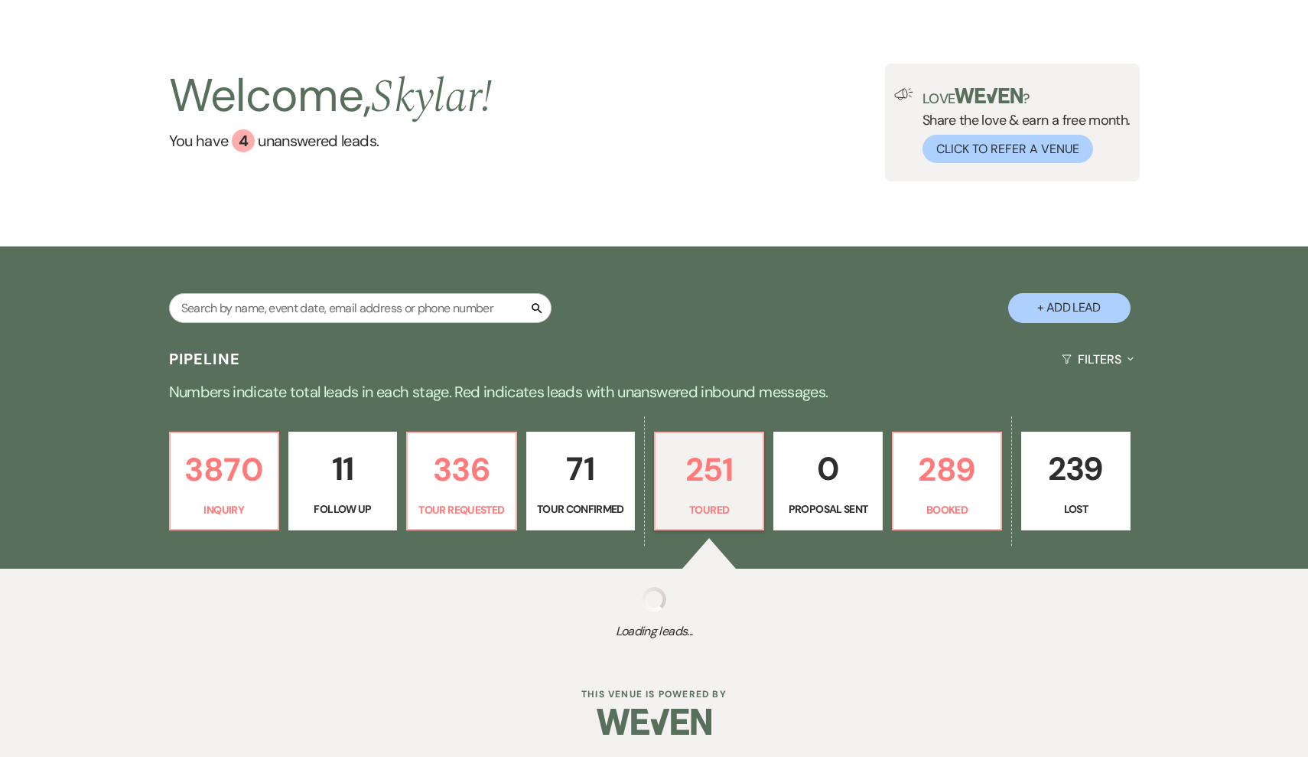
select select "5"
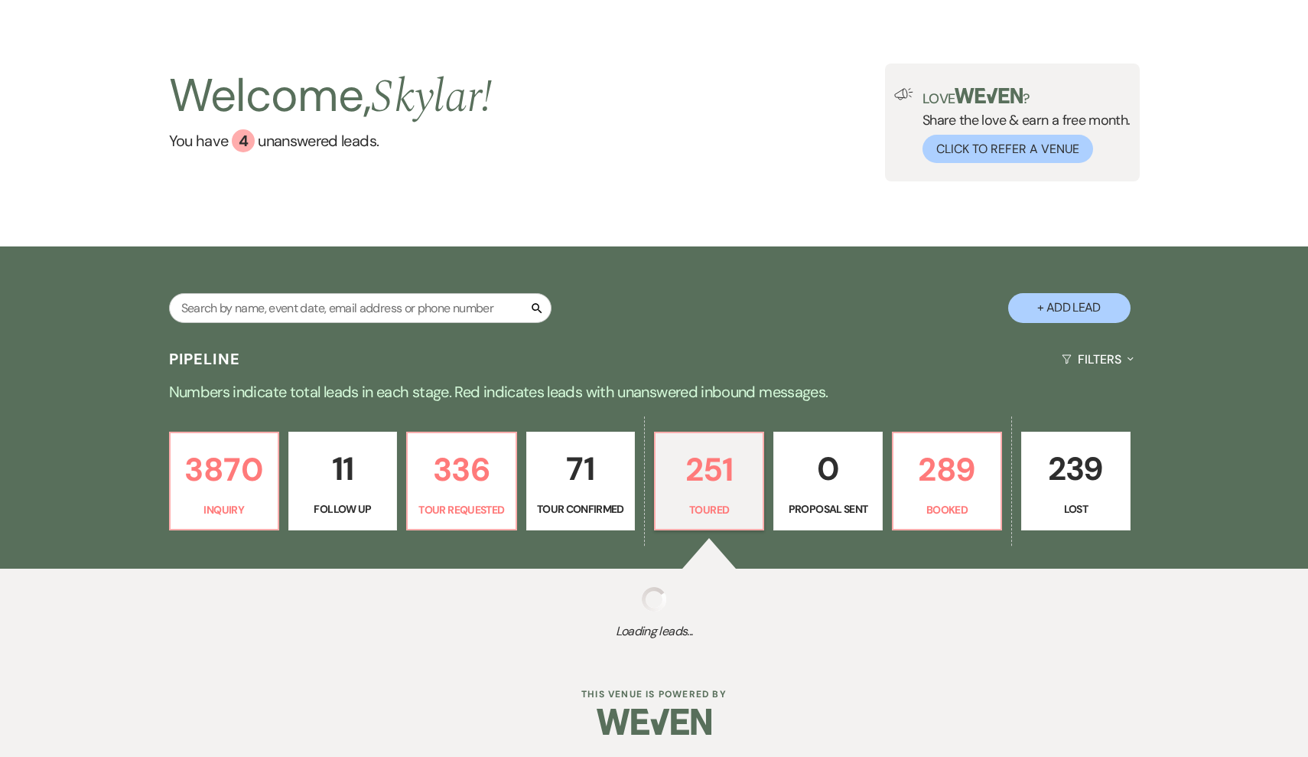
select select "5"
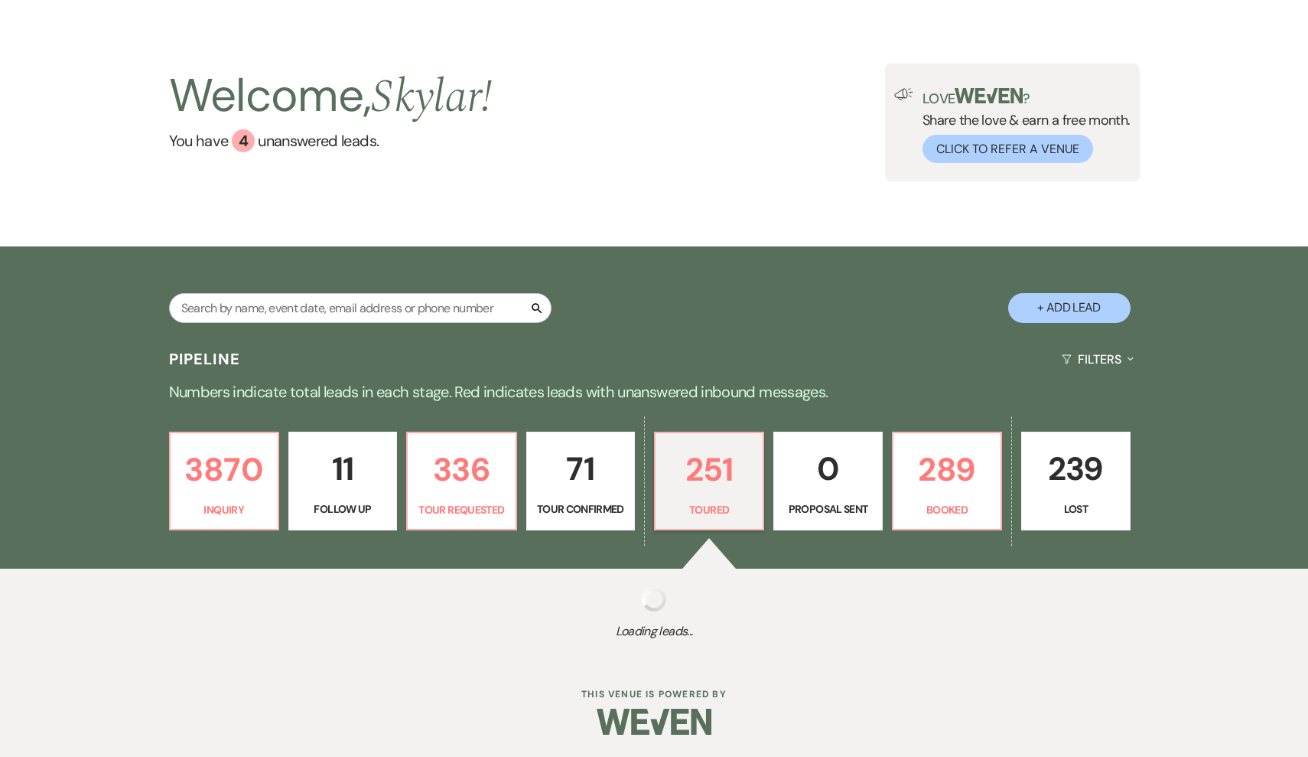
select select "5"
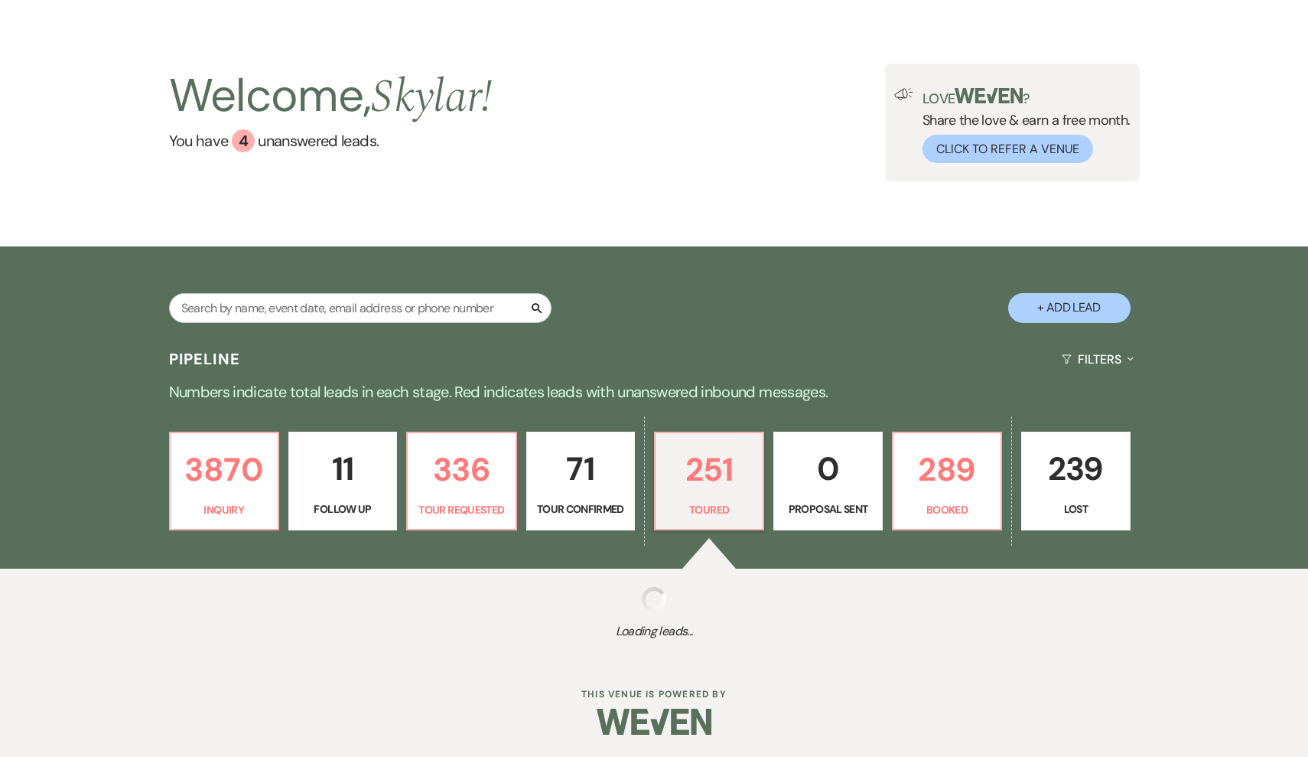
select select "5"
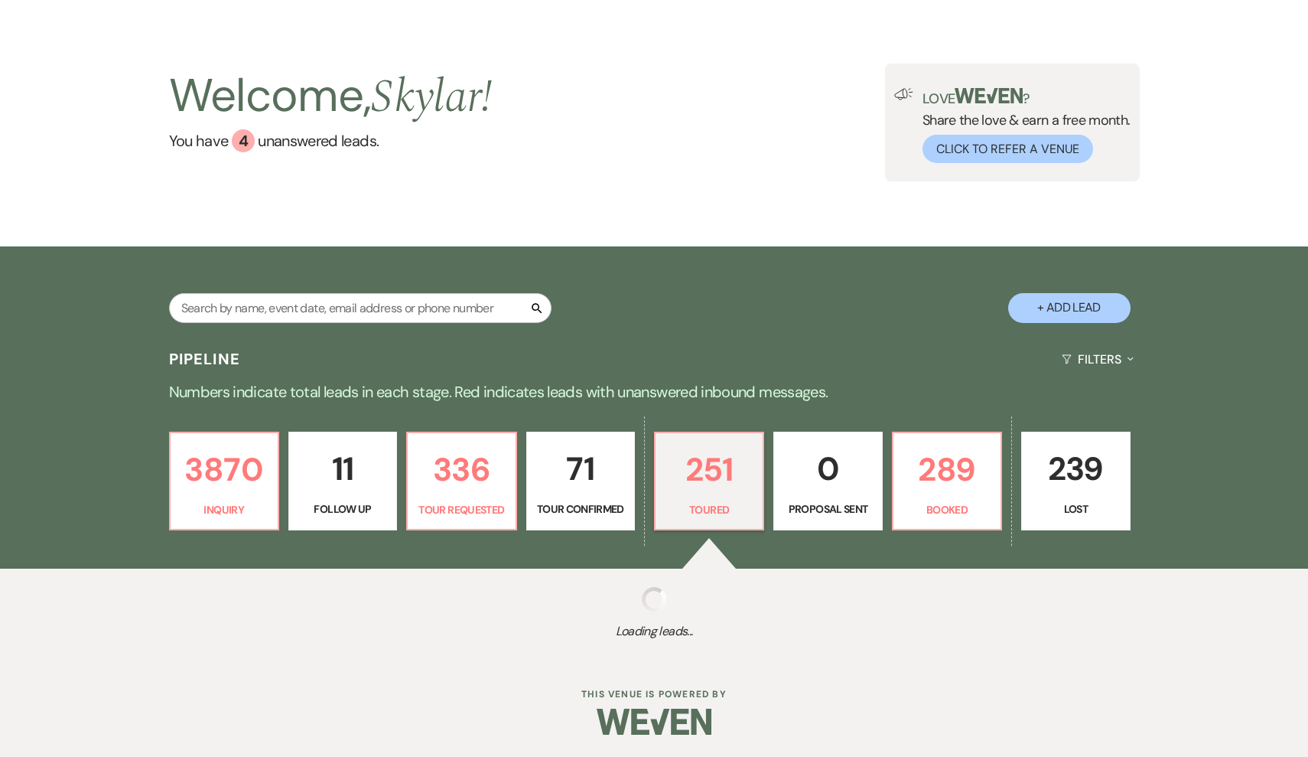
select select "5"
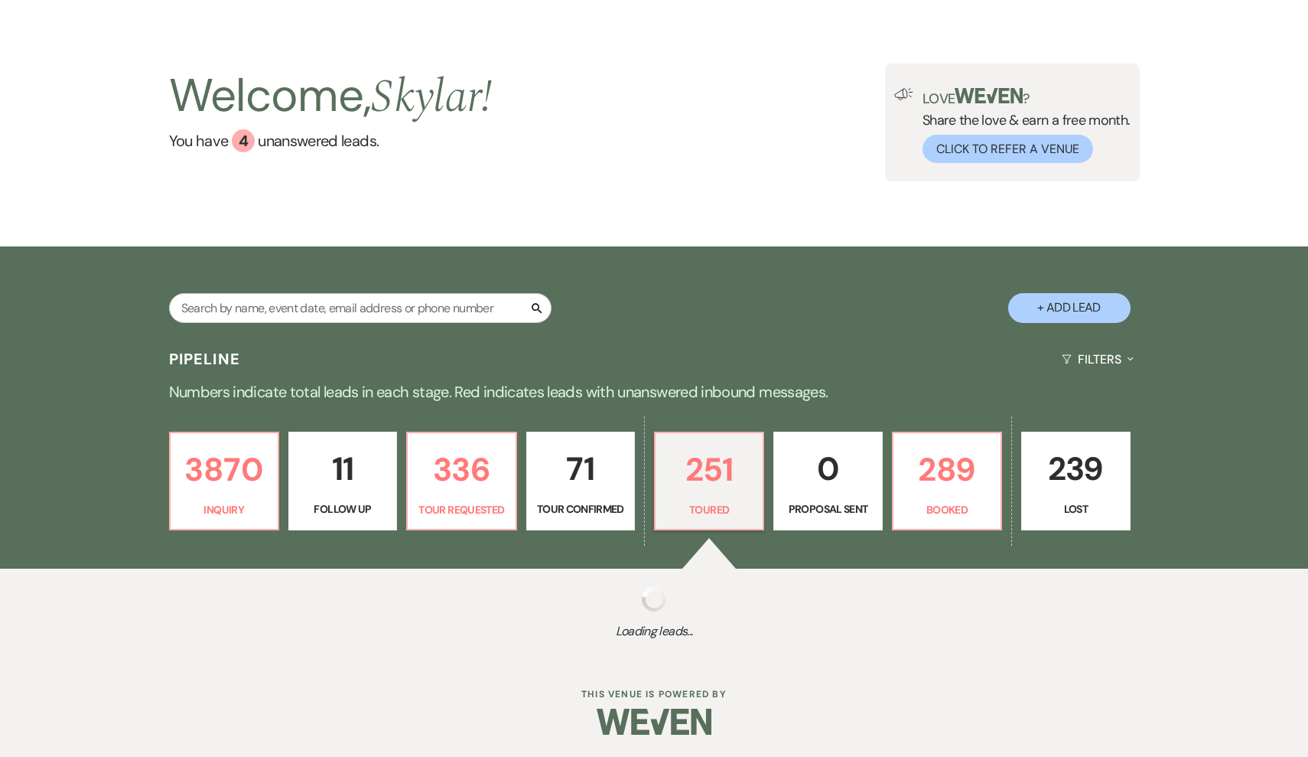
select select "5"
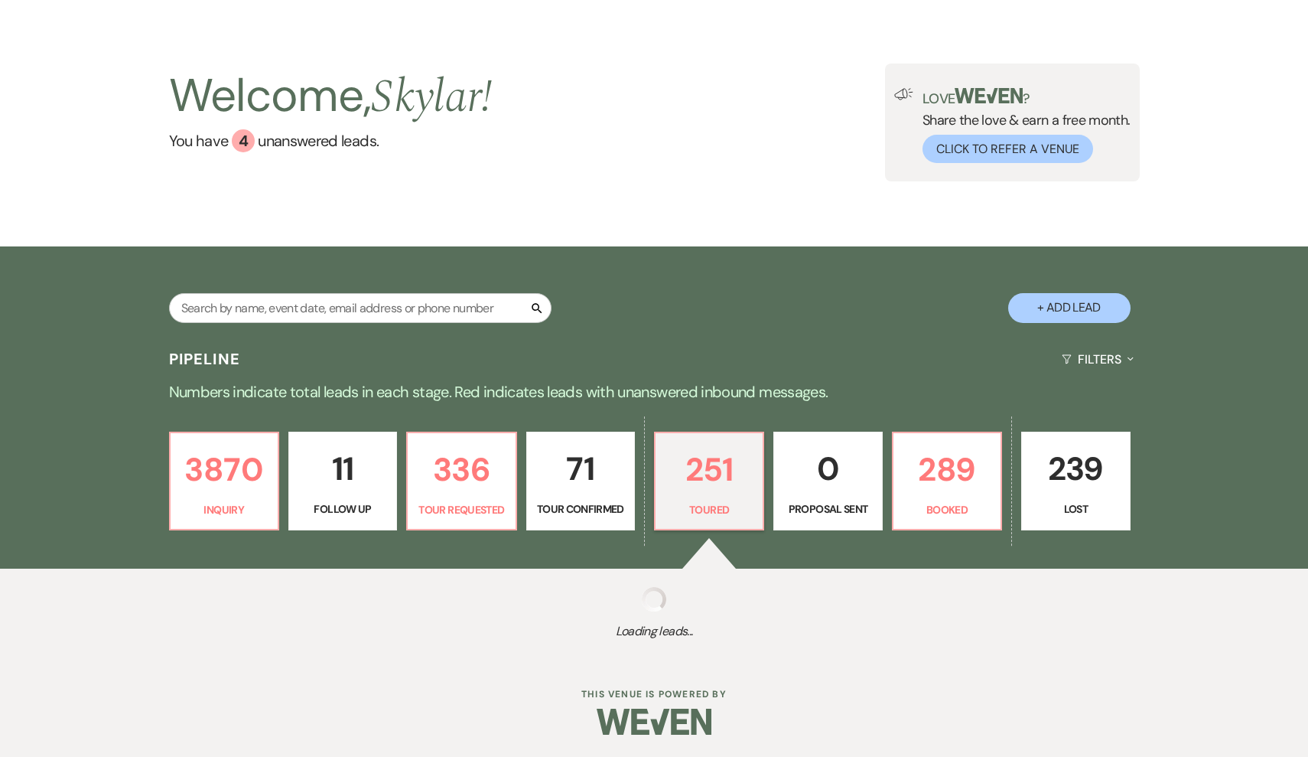
select select "5"
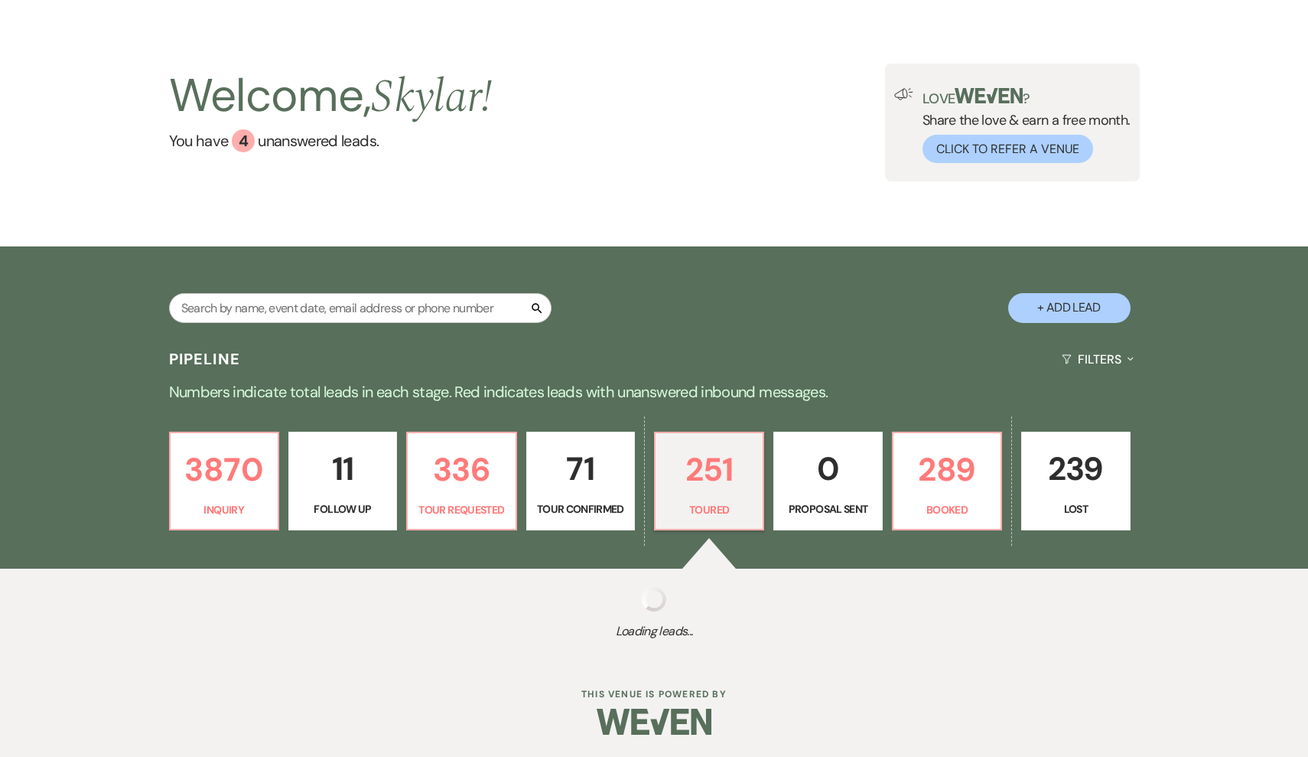
select select "5"
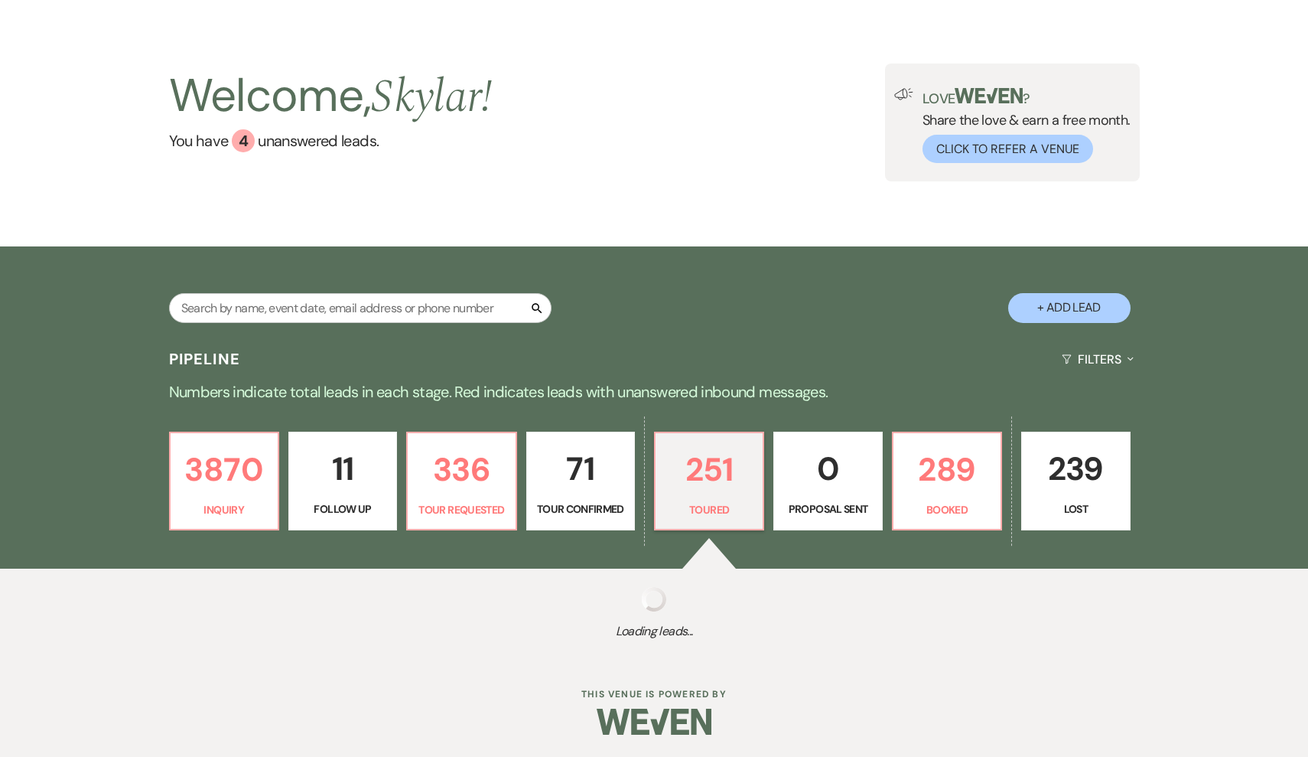
select select "5"
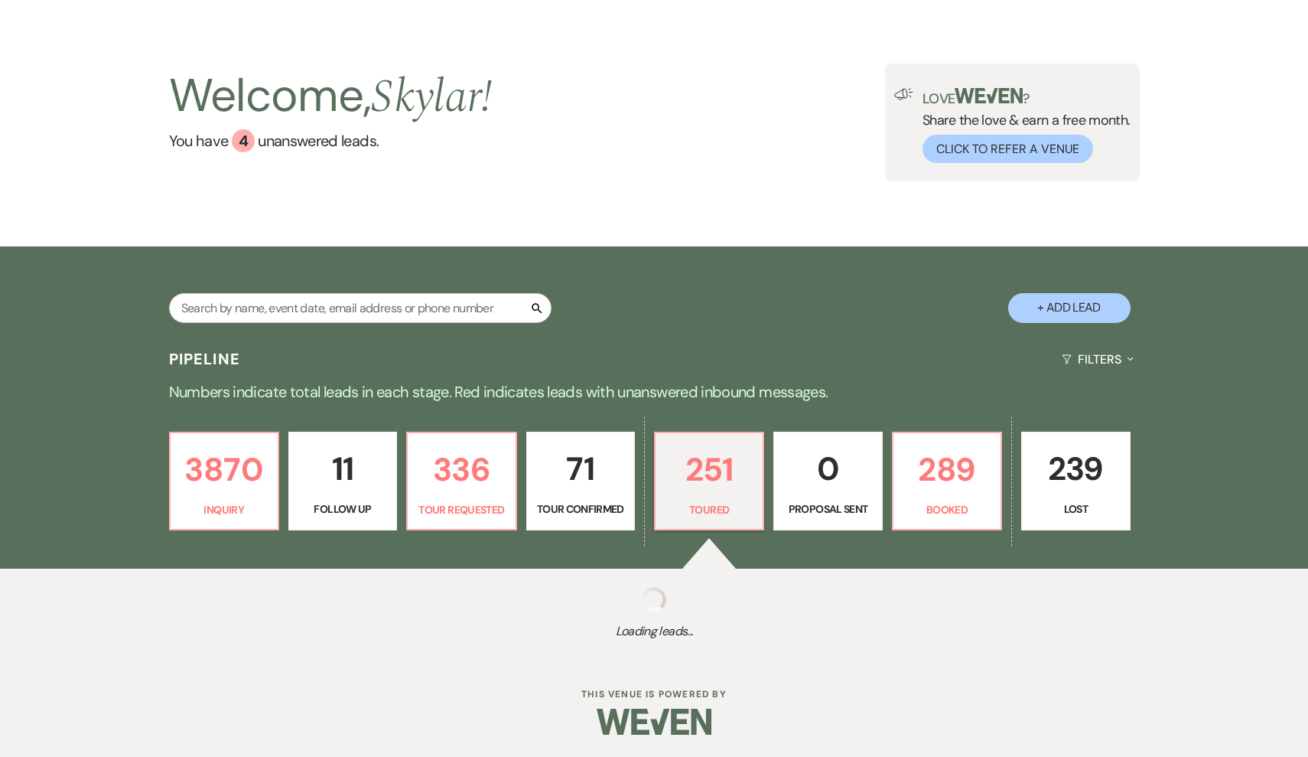
select select "5"
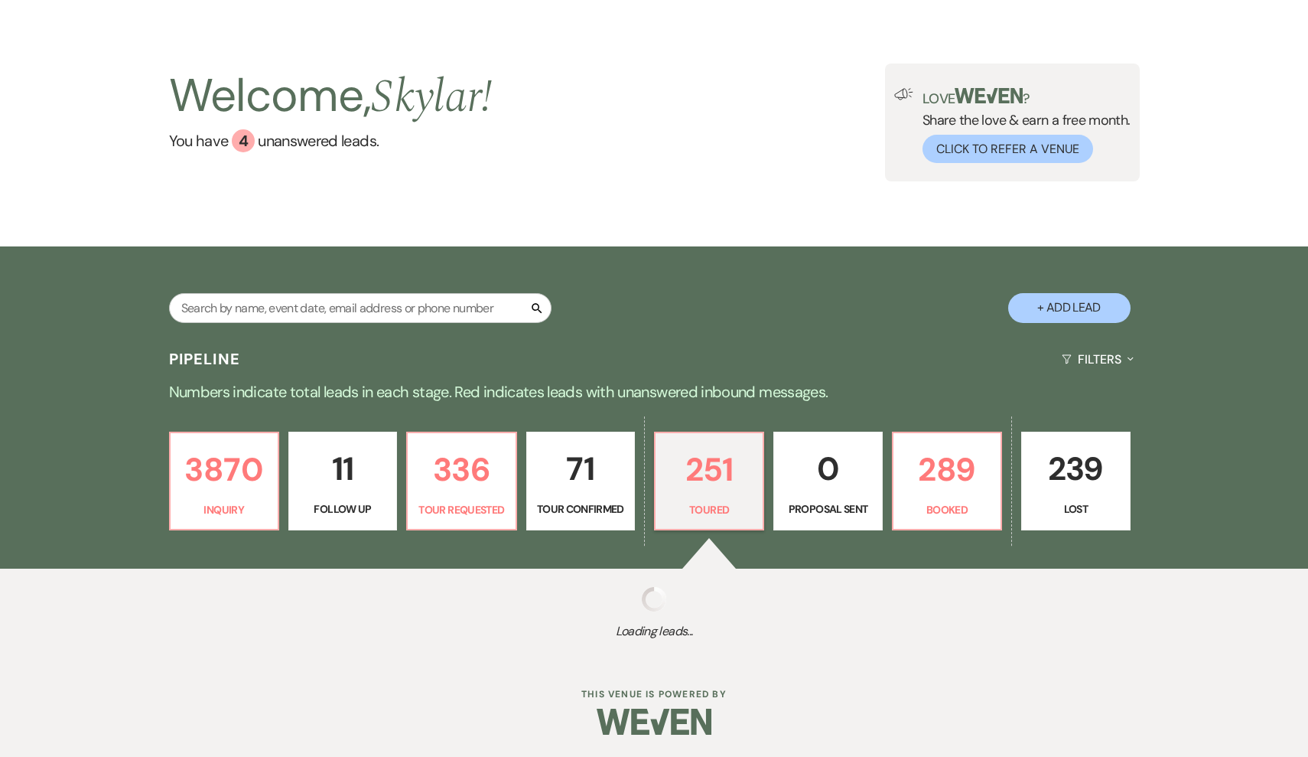
select select "5"
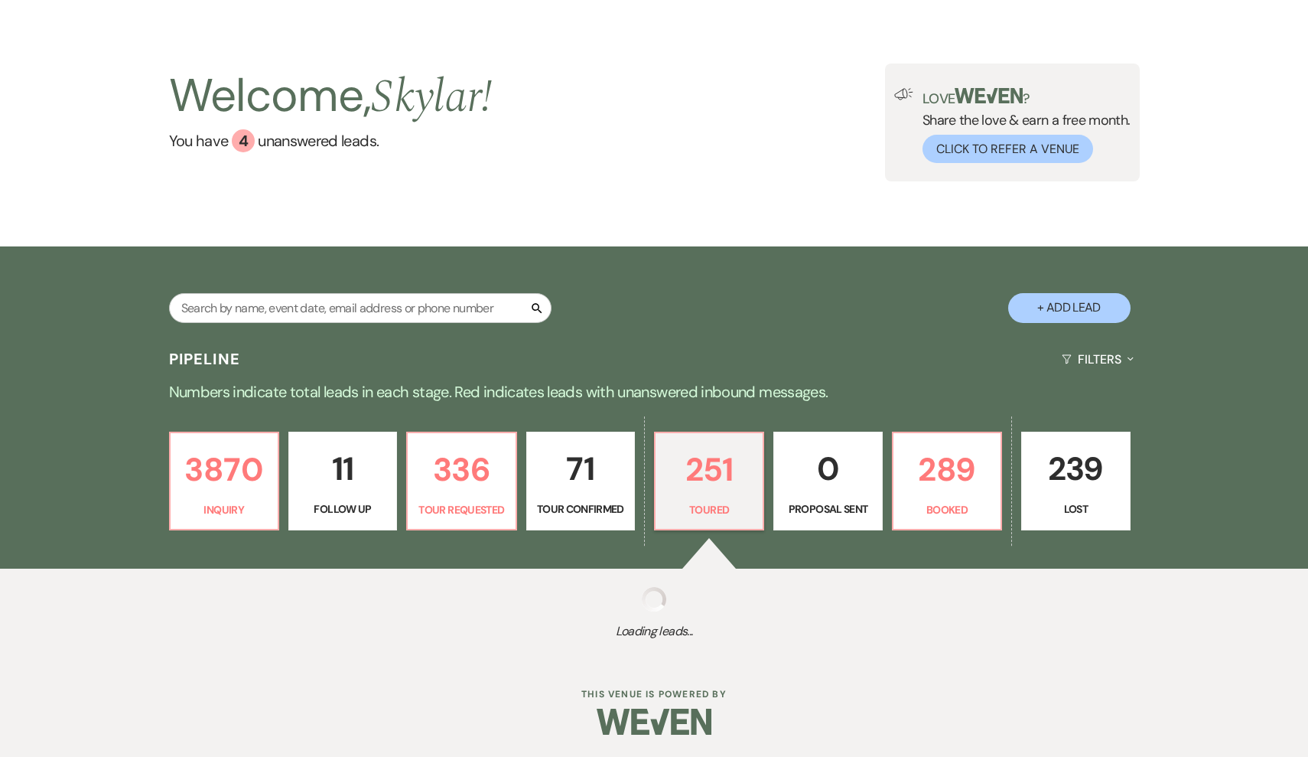
select select "5"
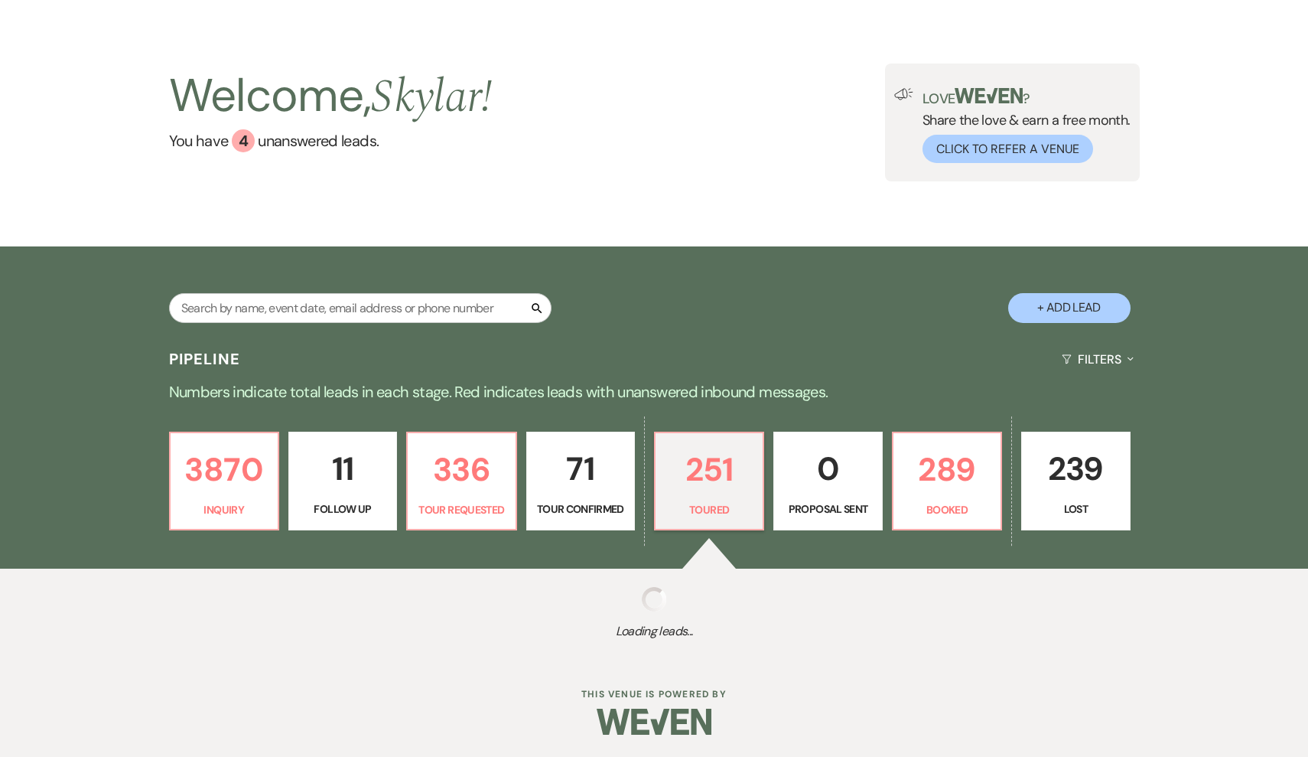
select select "5"
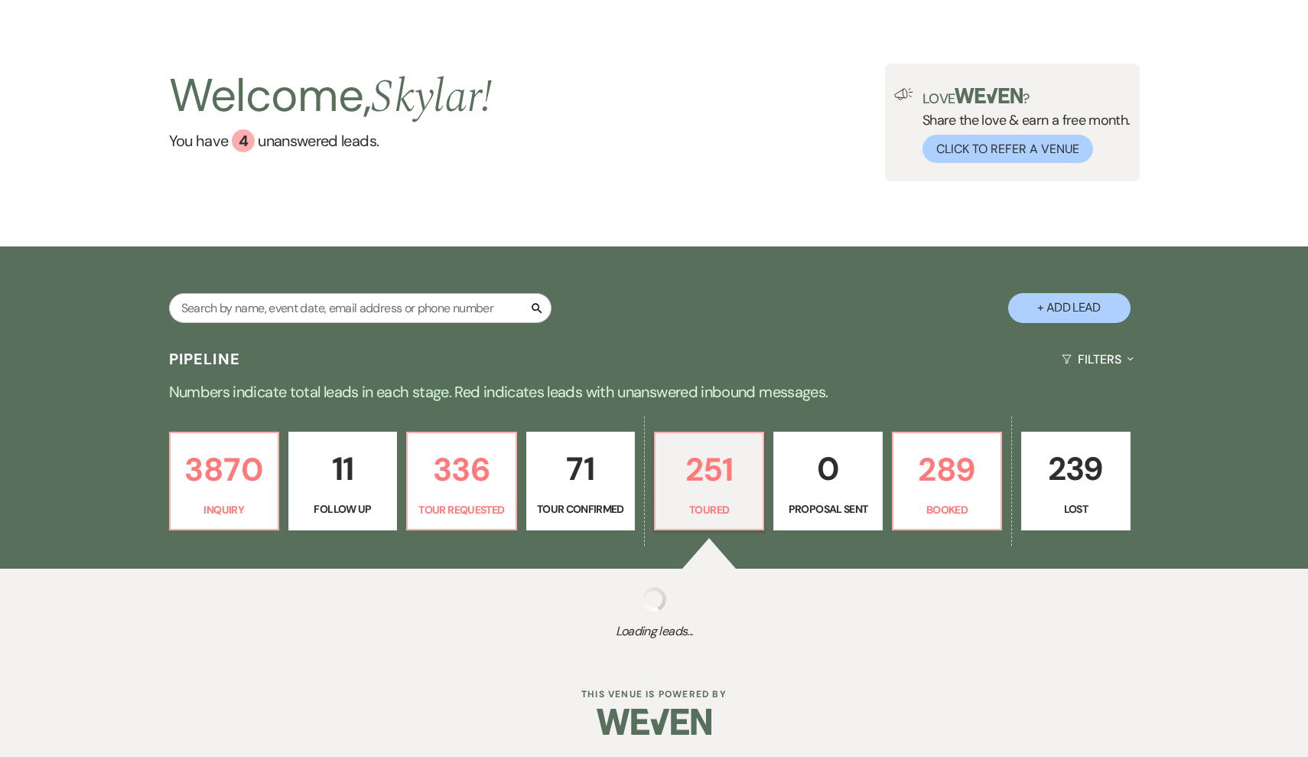
select select "5"
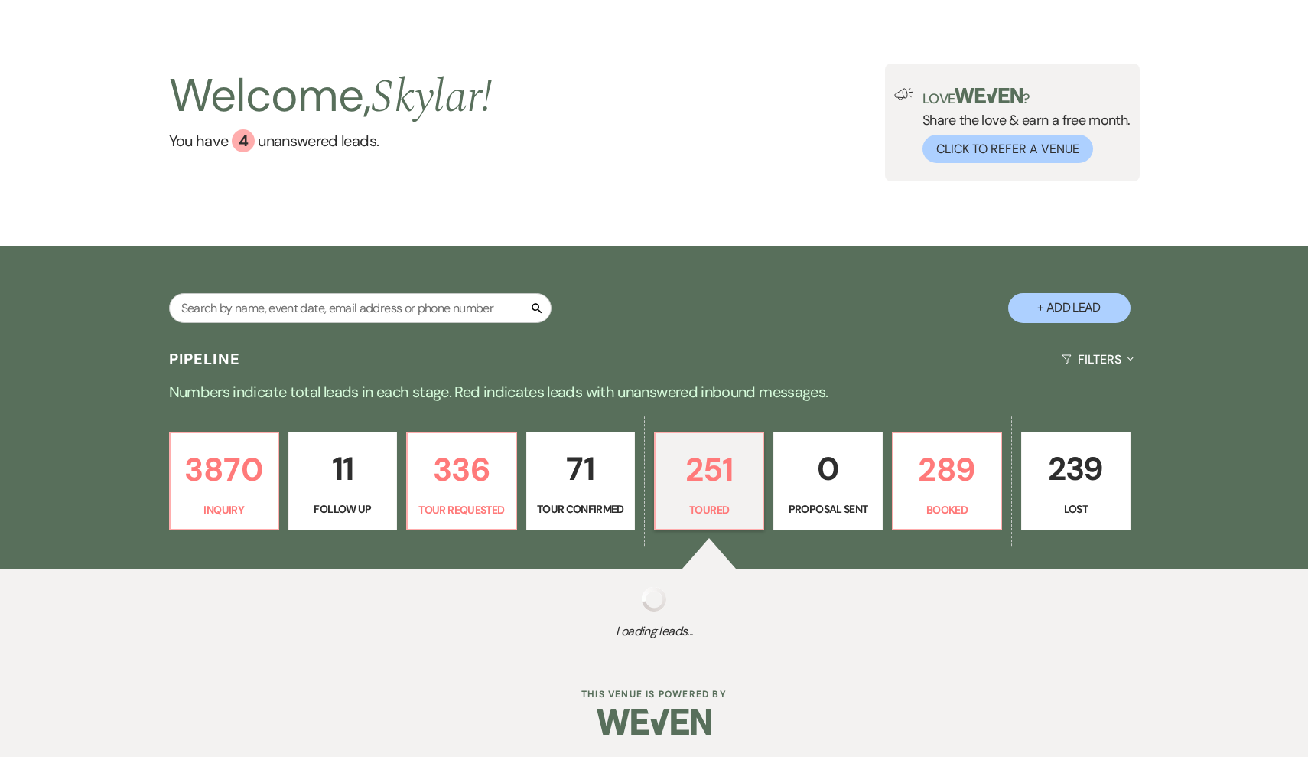
select select "5"
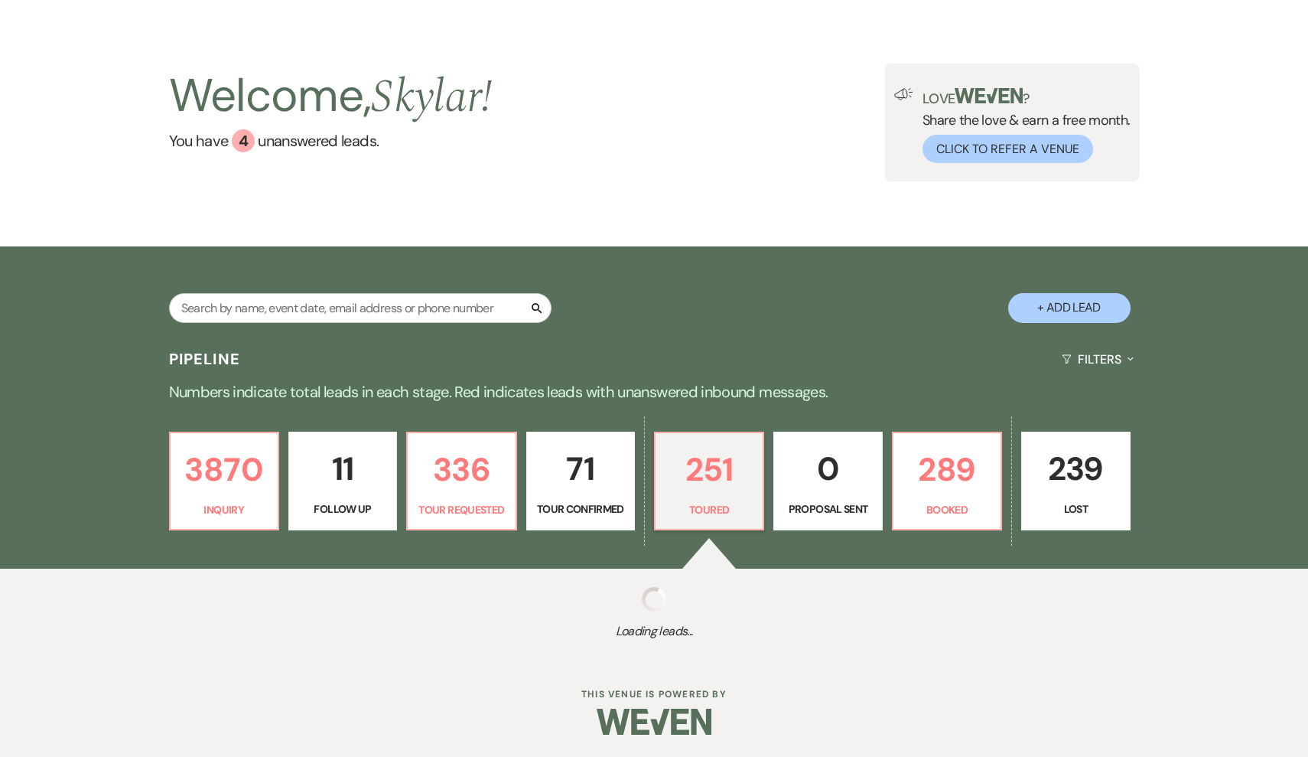
select select "5"
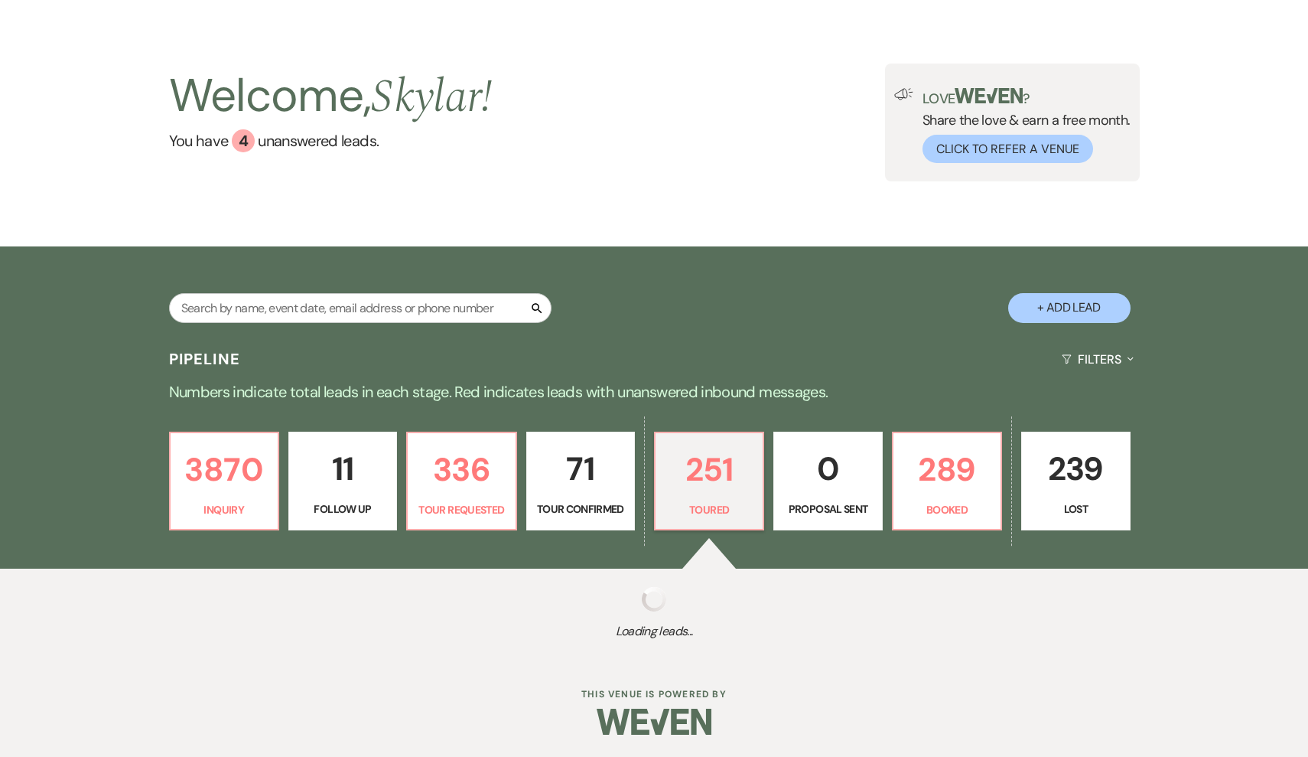
select select "5"
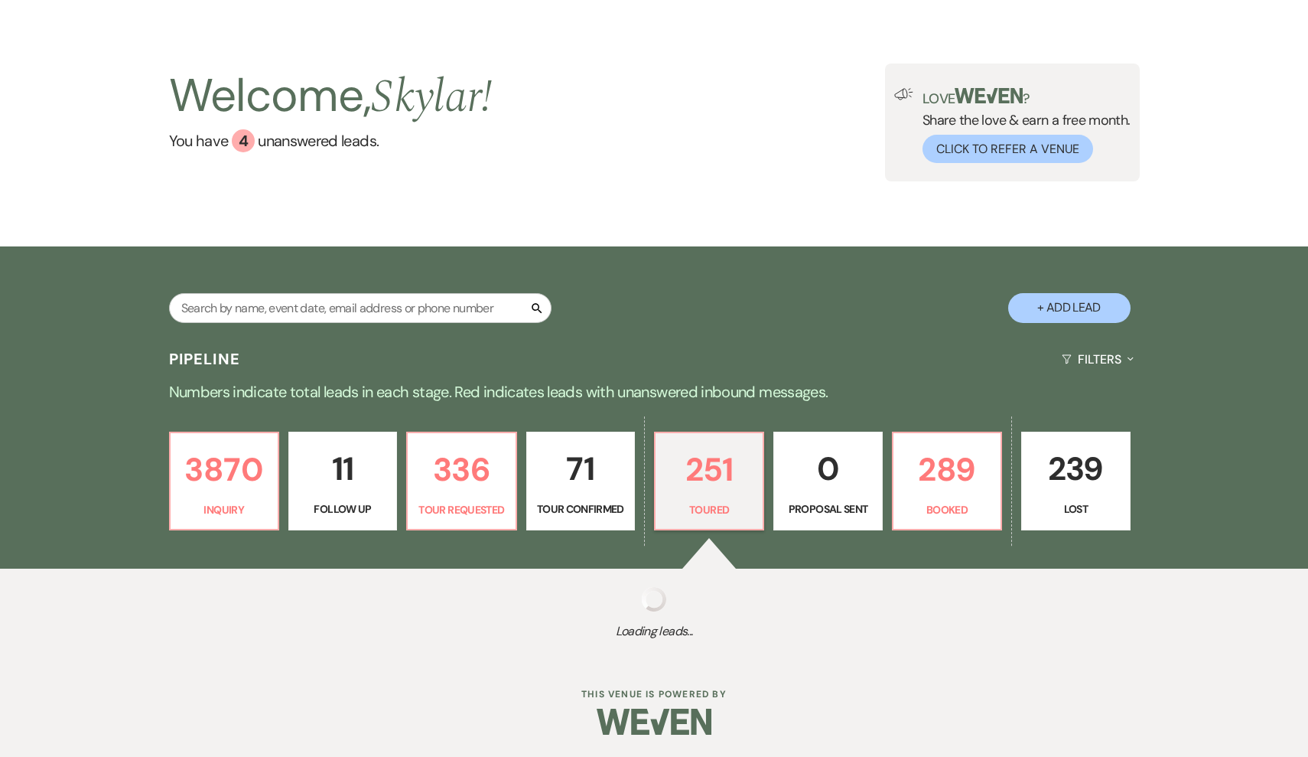
select select "5"
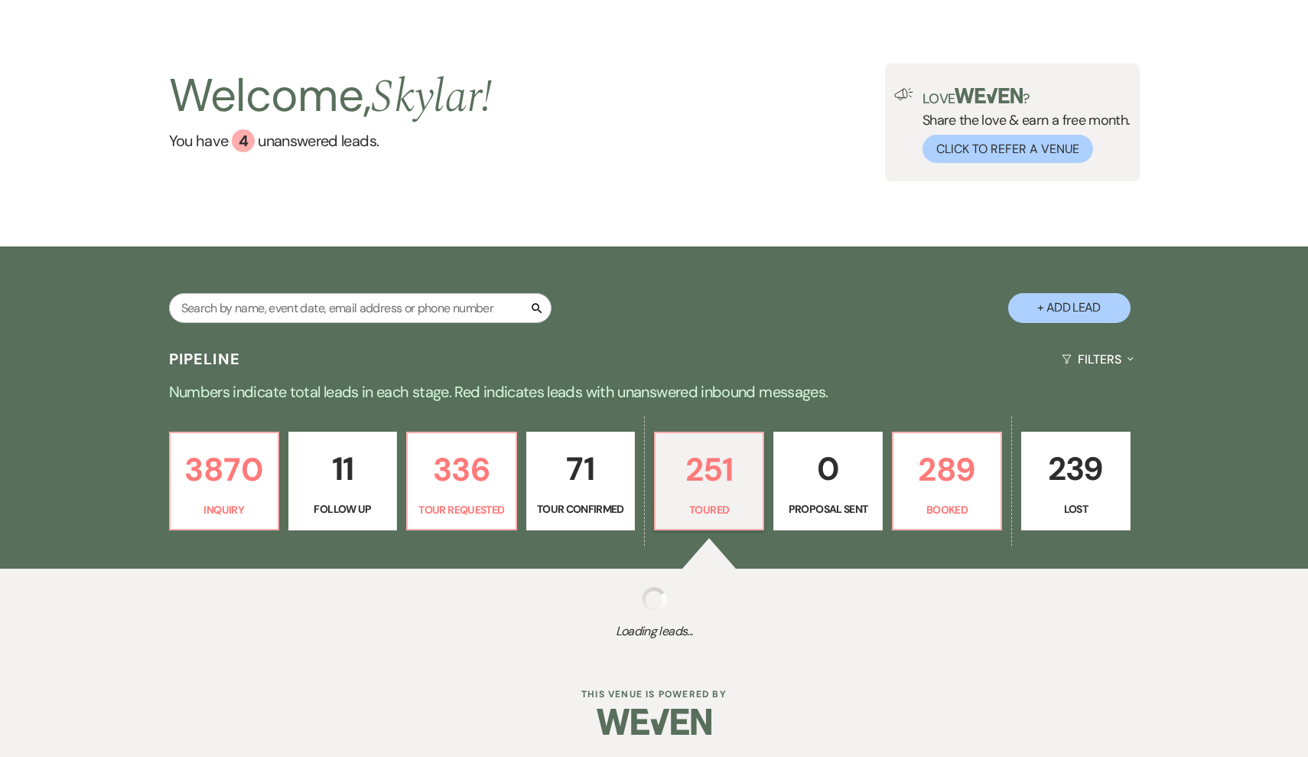
select select "5"
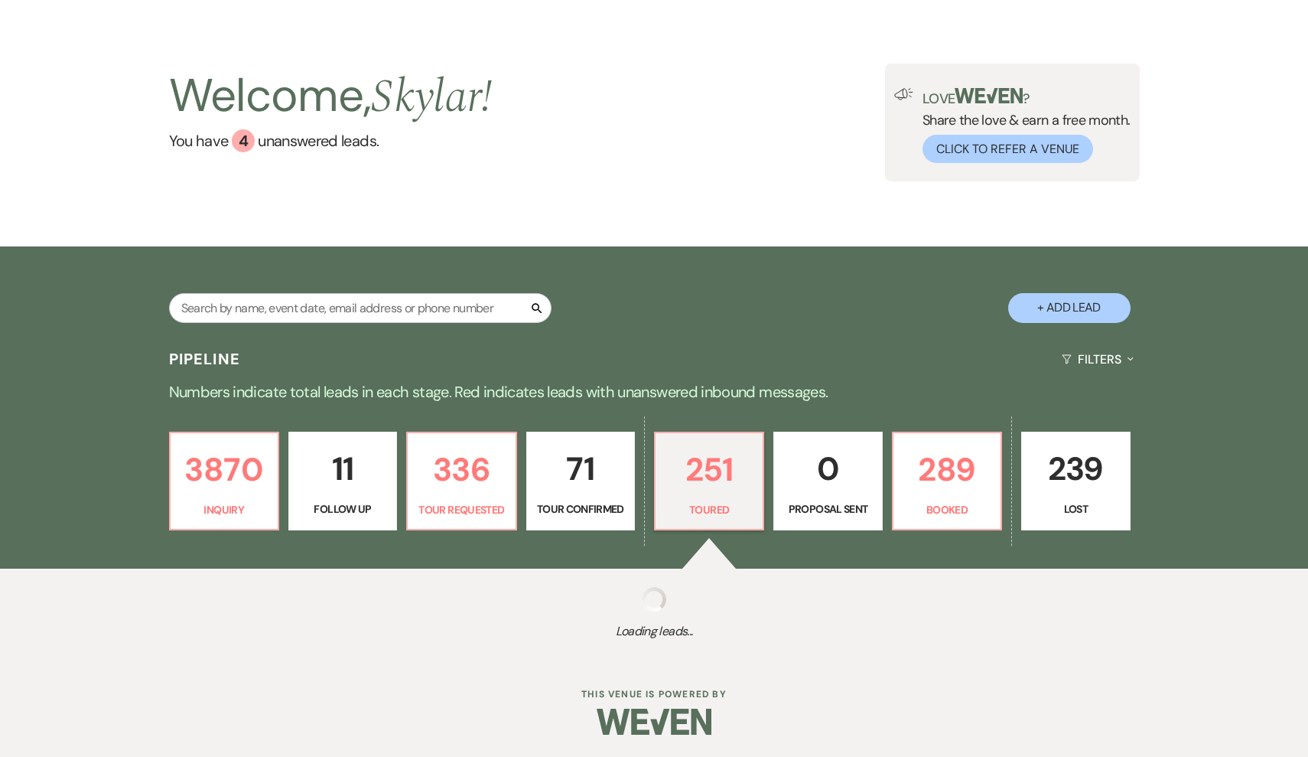
select select "5"
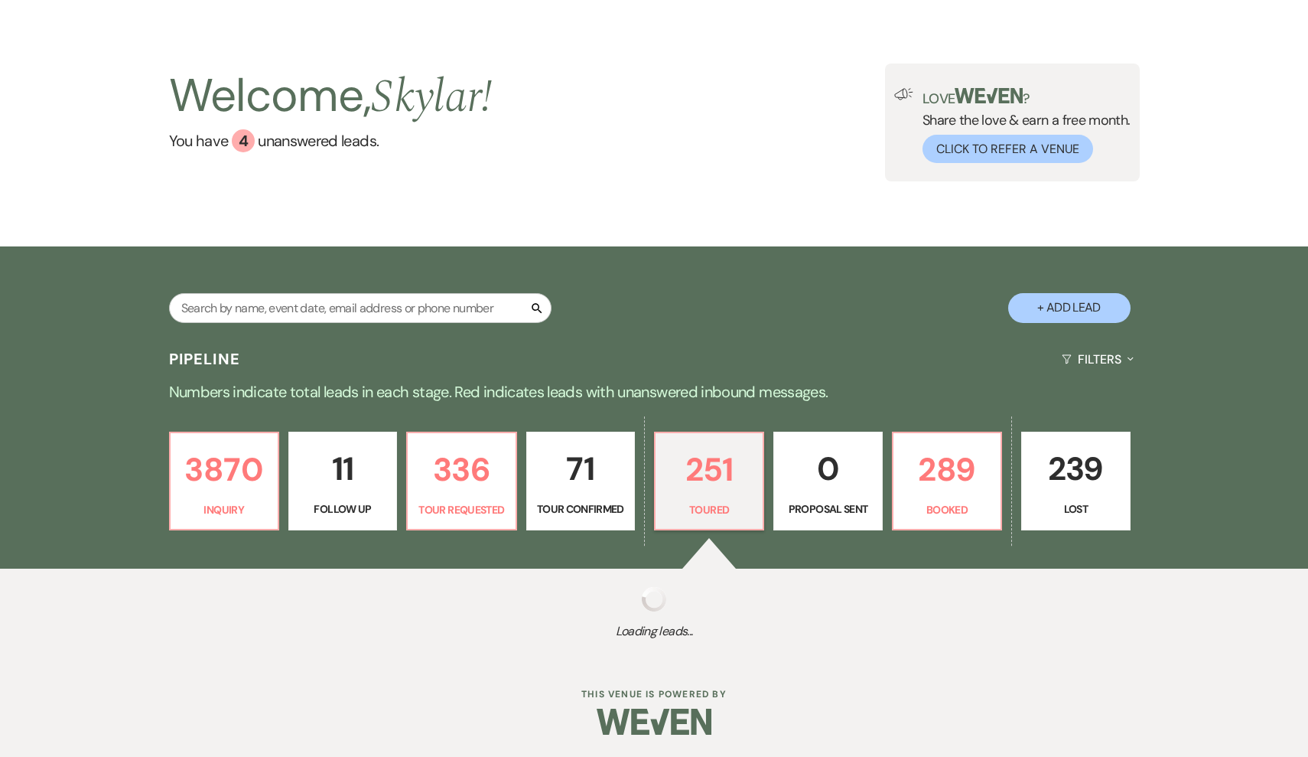
select select "5"
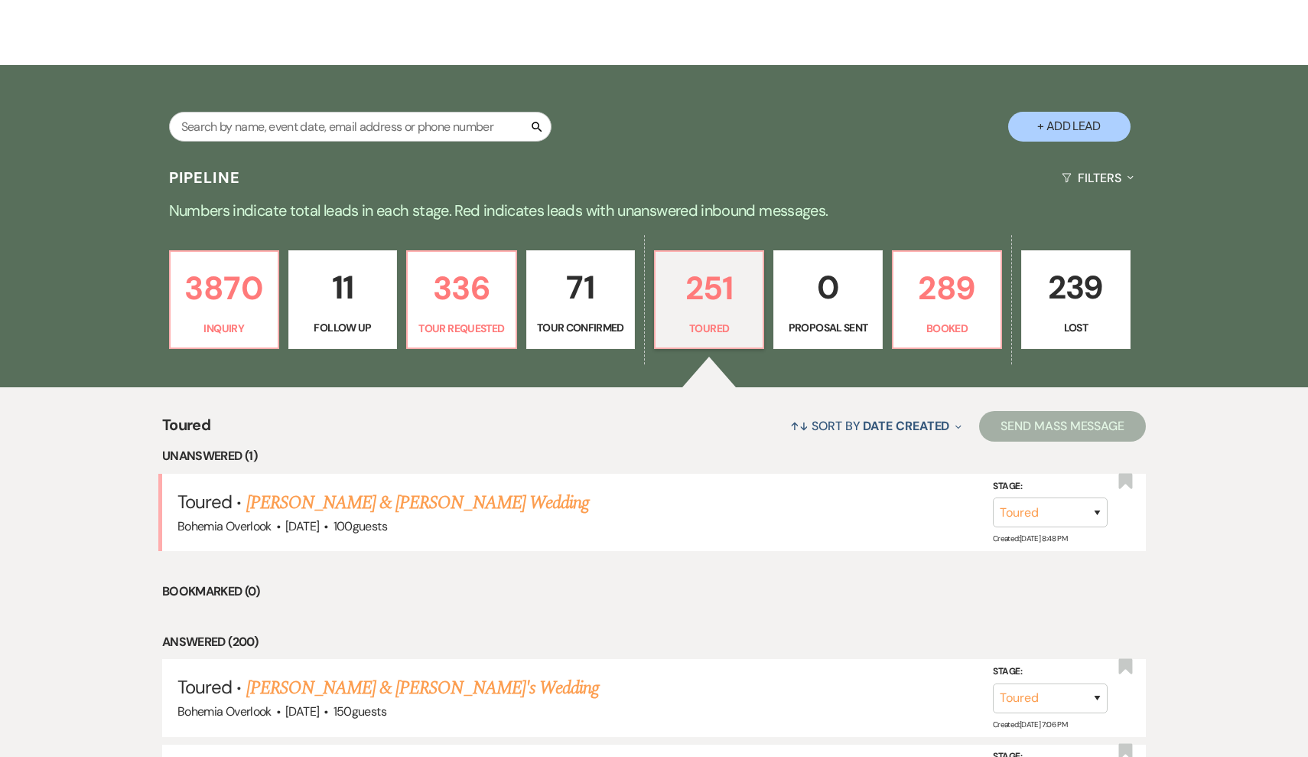
scroll to position [228, 0]
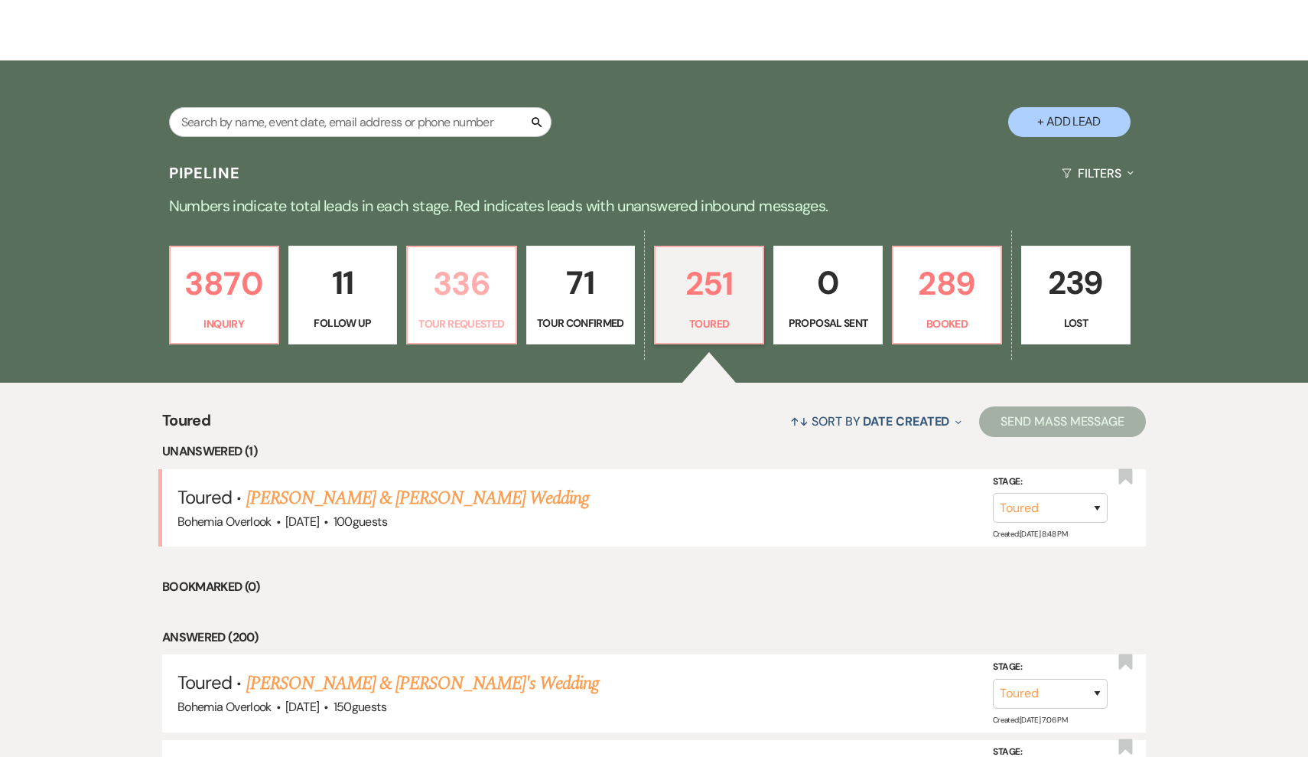
click at [468, 325] on p "Tour Requested" at bounding box center [461, 323] width 89 height 17
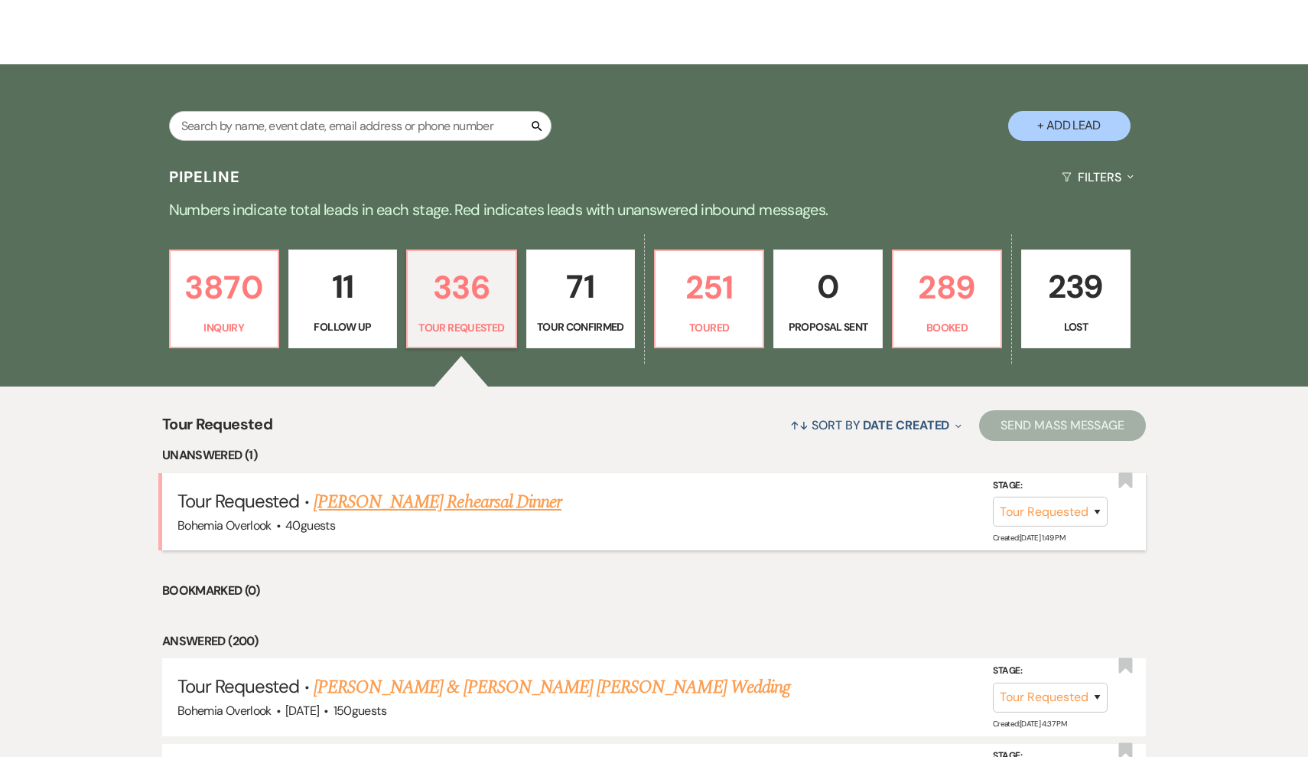
scroll to position [226, 0]
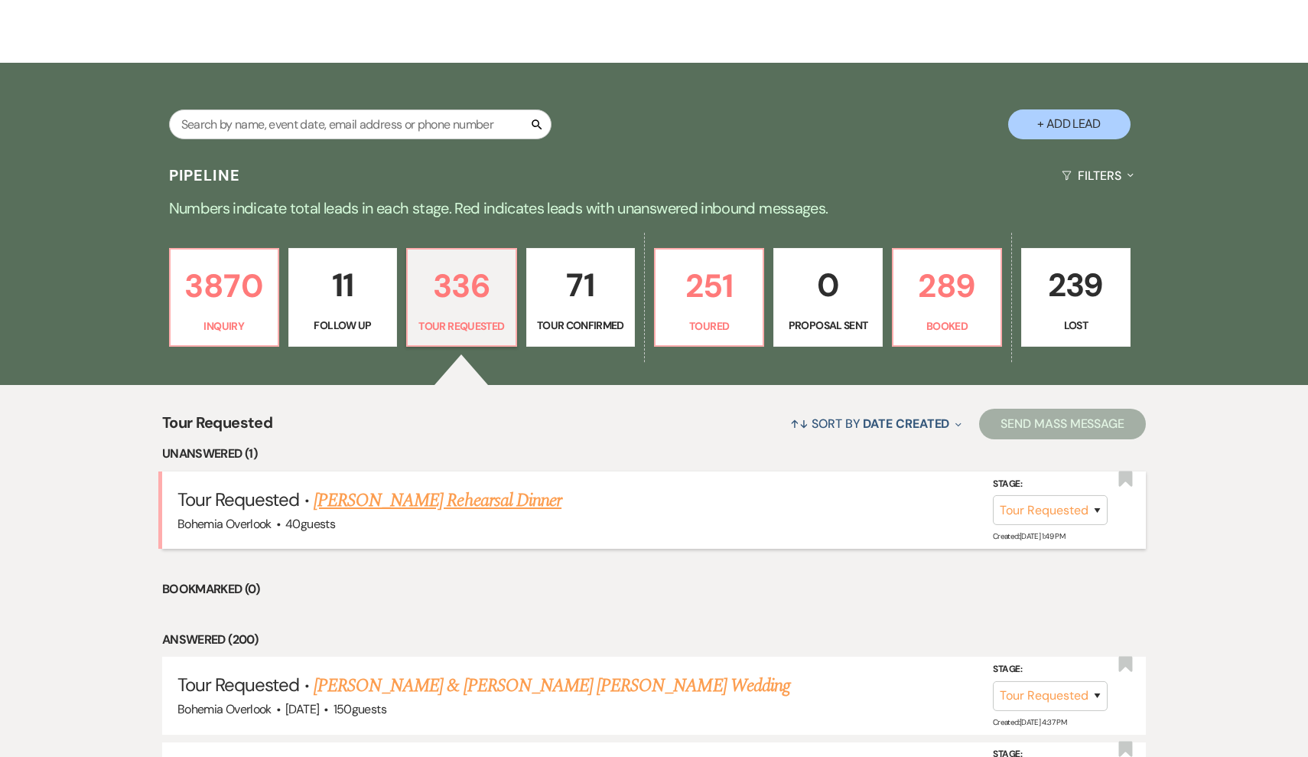
click at [473, 497] on link "[PERSON_NAME] Rehearsal Dinner" at bounding box center [438, 501] width 248 height 28
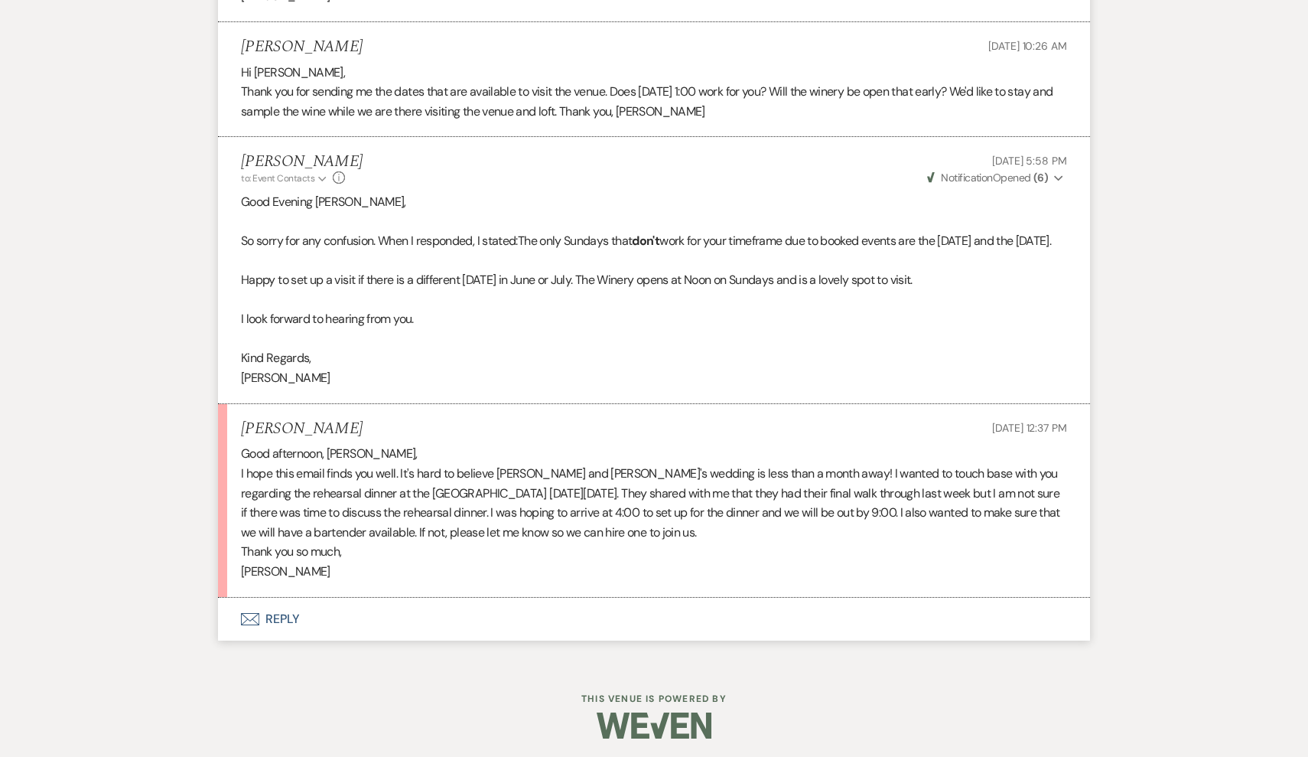
click at [279, 614] on button "Envelope Reply" at bounding box center [654, 619] width 872 height 43
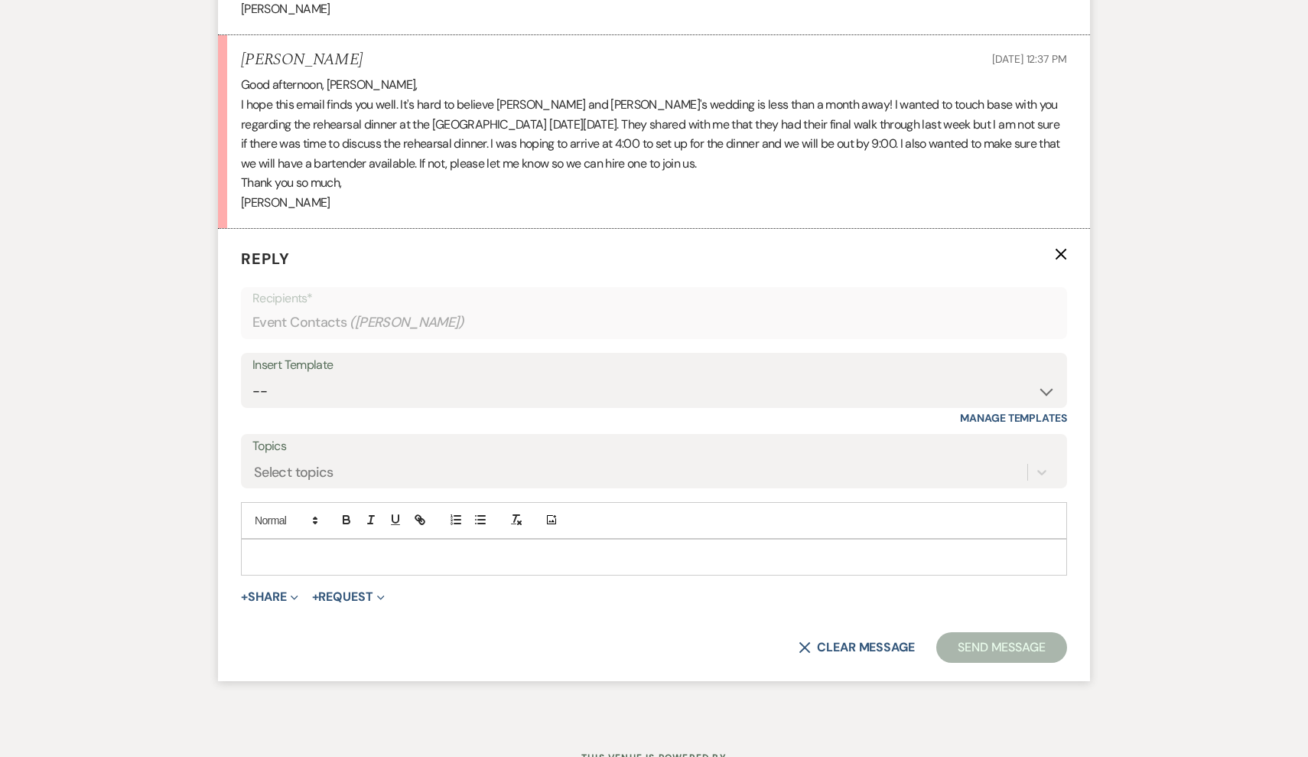
scroll to position [1657, 0]
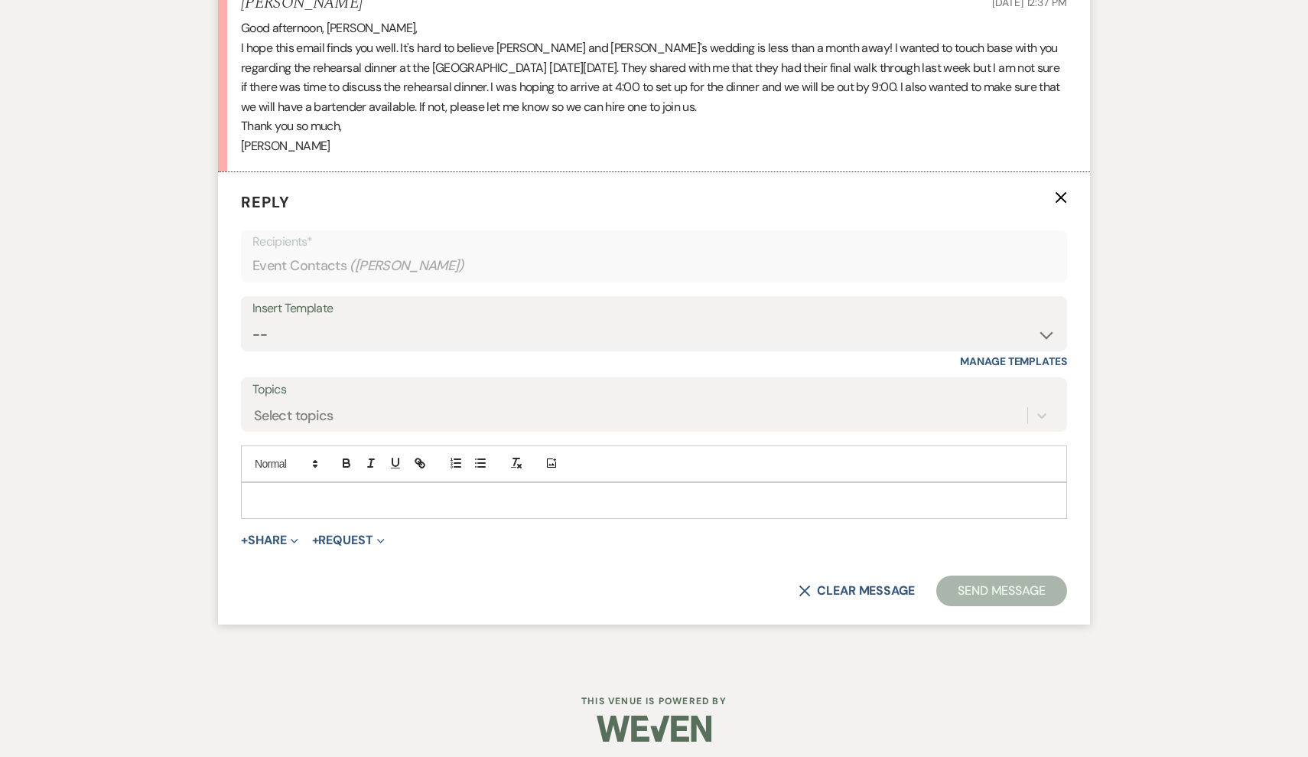
click at [328, 492] on p at bounding box center [654, 500] width 802 height 17
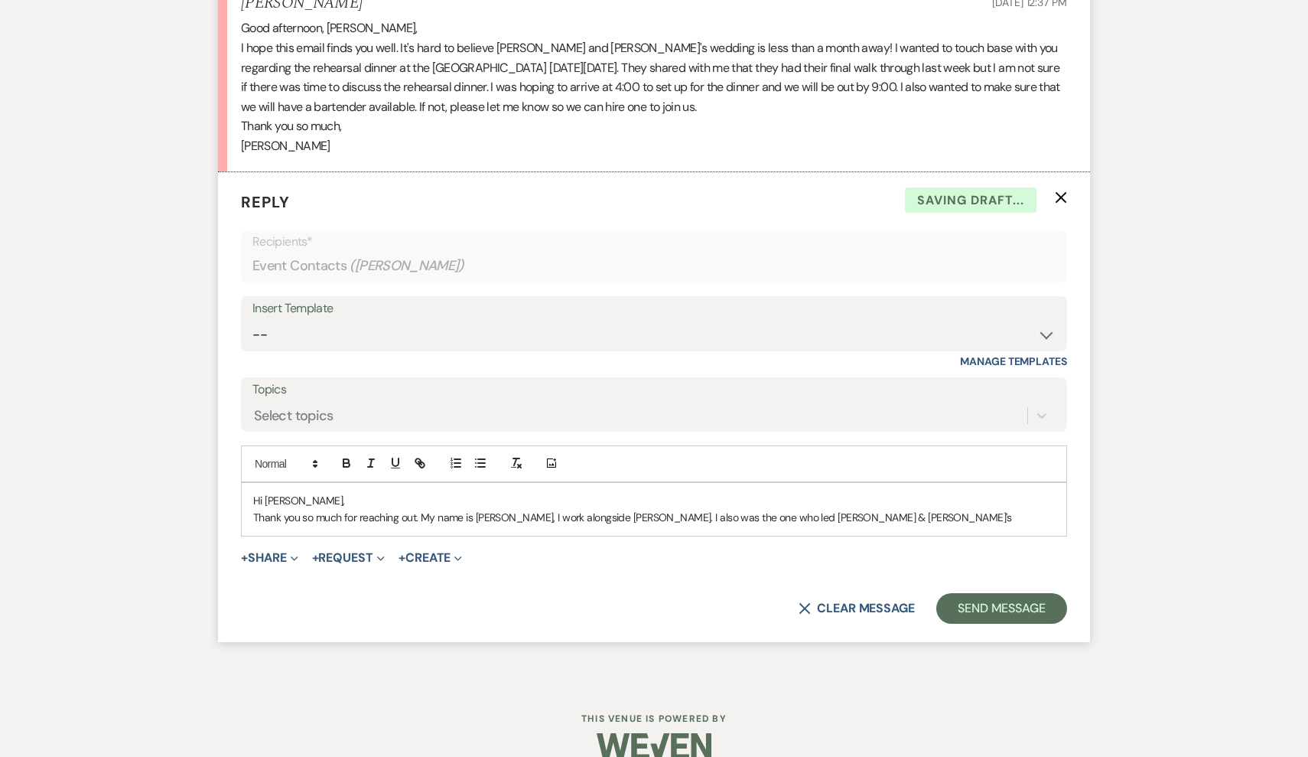
click at [422, 513] on p "Thank you so much for reaching out. My name is [PERSON_NAME], I work alongside …" at bounding box center [654, 517] width 802 height 17
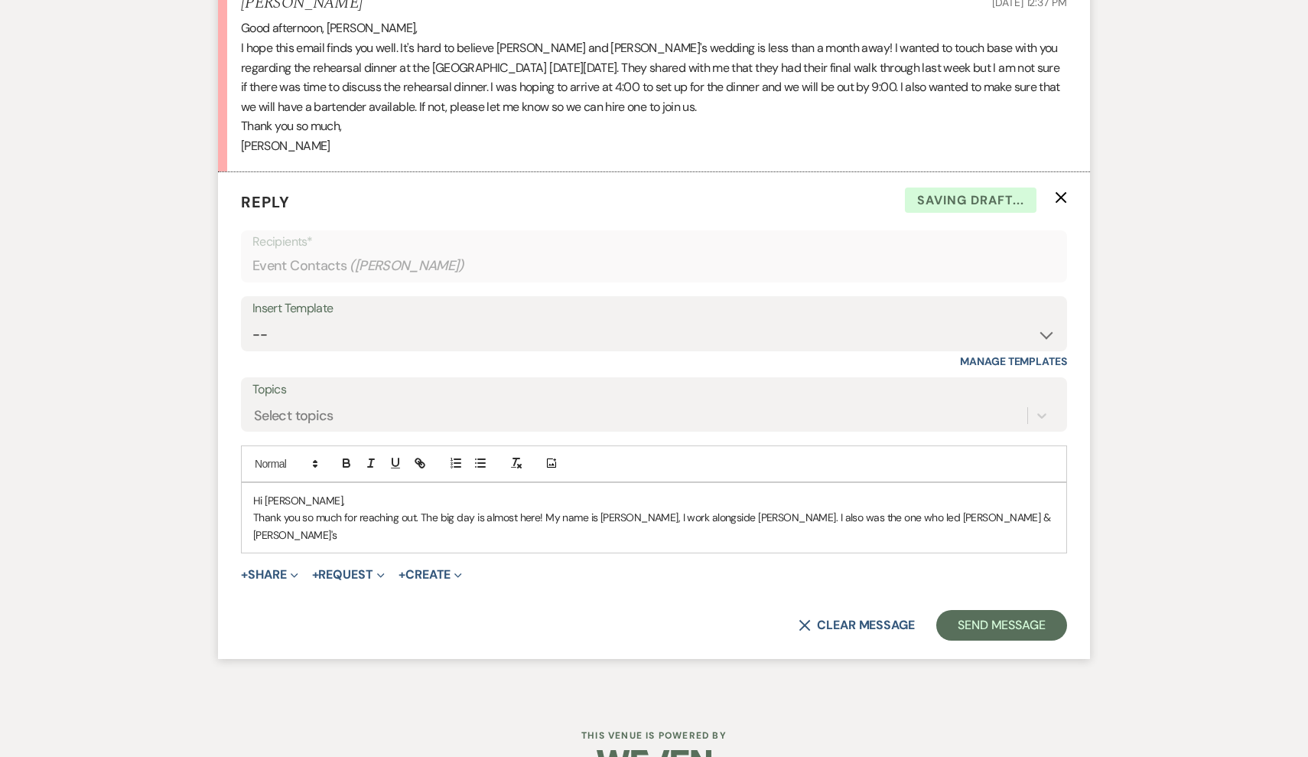
click at [958, 509] on p "Thank you so much for reaching out. The big day is almost here! My name is [PER…" at bounding box center [654, 526] width 802 height 34
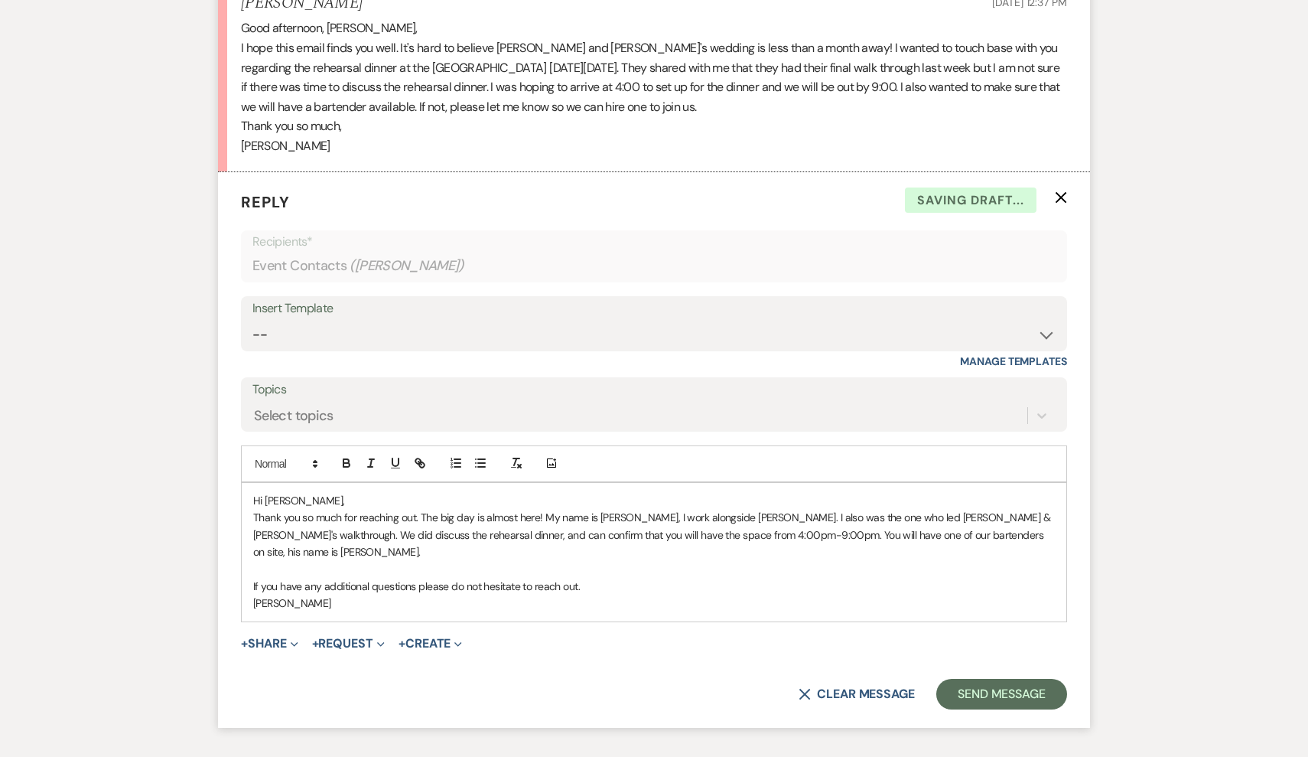
click at [940, 561] on p at bounding box center [654, 569] width 802 height 17
click at [924, 524] on p "Thank you so much for reaching out. The big day is almost here! My name is [PER…" at bounding box center [654, 534] width 802 height 51
click at [345, 561] on p at bounding box center [654, 569] width 802 height 17
click at [353, 530] on p "Thank you so much for reaching out. The big day is almost here! My name is [PER…" at bounding box center [654, 534] width 802 height 51
click at [347, 526] on p "Thank you so much for reaching out. The big day is almost here! My name is [PER…" at bounding box center [654, 534] width 802 height 51
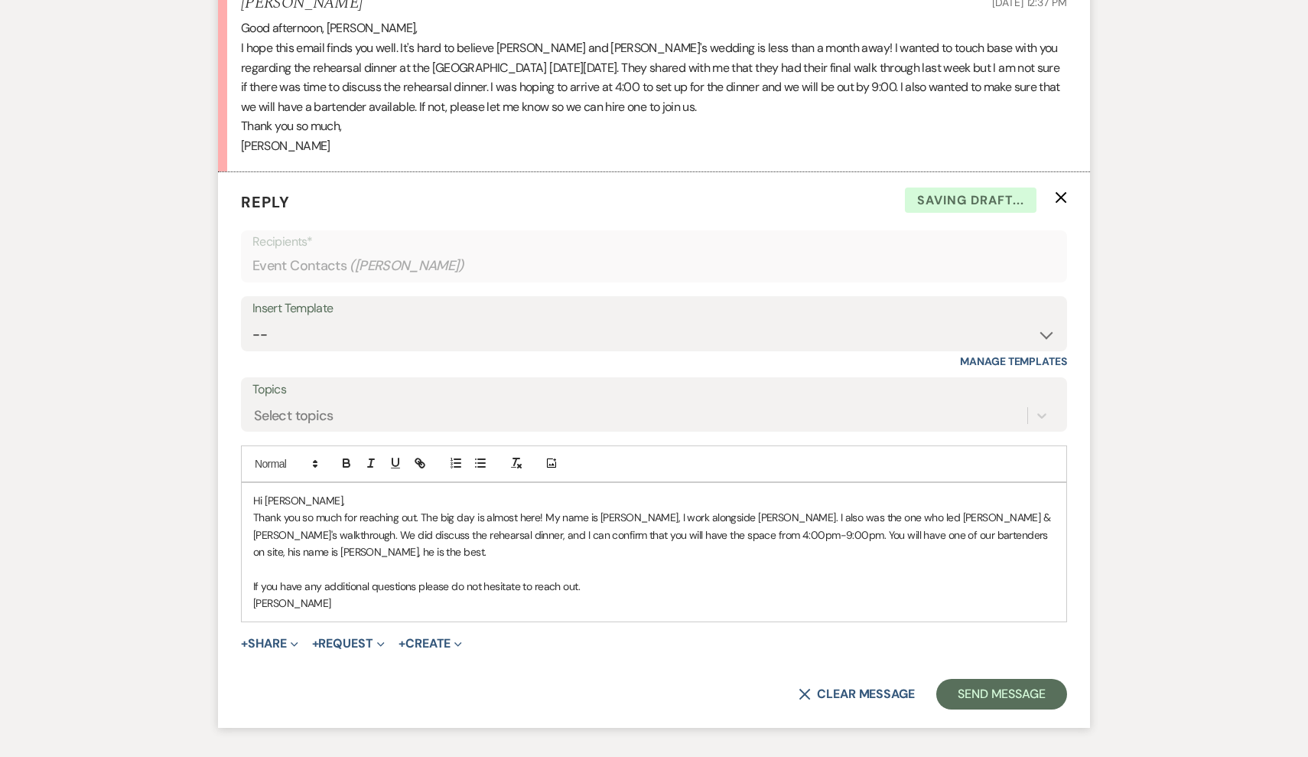
click at [519, 595] on p "[PERSON_NAME]" at bounding box center [654, 603] width 802 height 17
drag, startPoint x: 537, startPoint y: 533, endPoint x: 452, endPoint y: 528, distance: 85.1
click at [452, 528] on p "Thank you so much for reaching out. The big day is almost here! My name is [PER…" at bounding box center [654, 534] width 802 height 51
click at [592, 561] on p at bounding box center [654, 569] width 802 height 17
click at [813, 527] on p "Thank you so much for reaching out. The big day is almost here! My name is [PER…" at bounding box center [654, 534] width 802 height 51
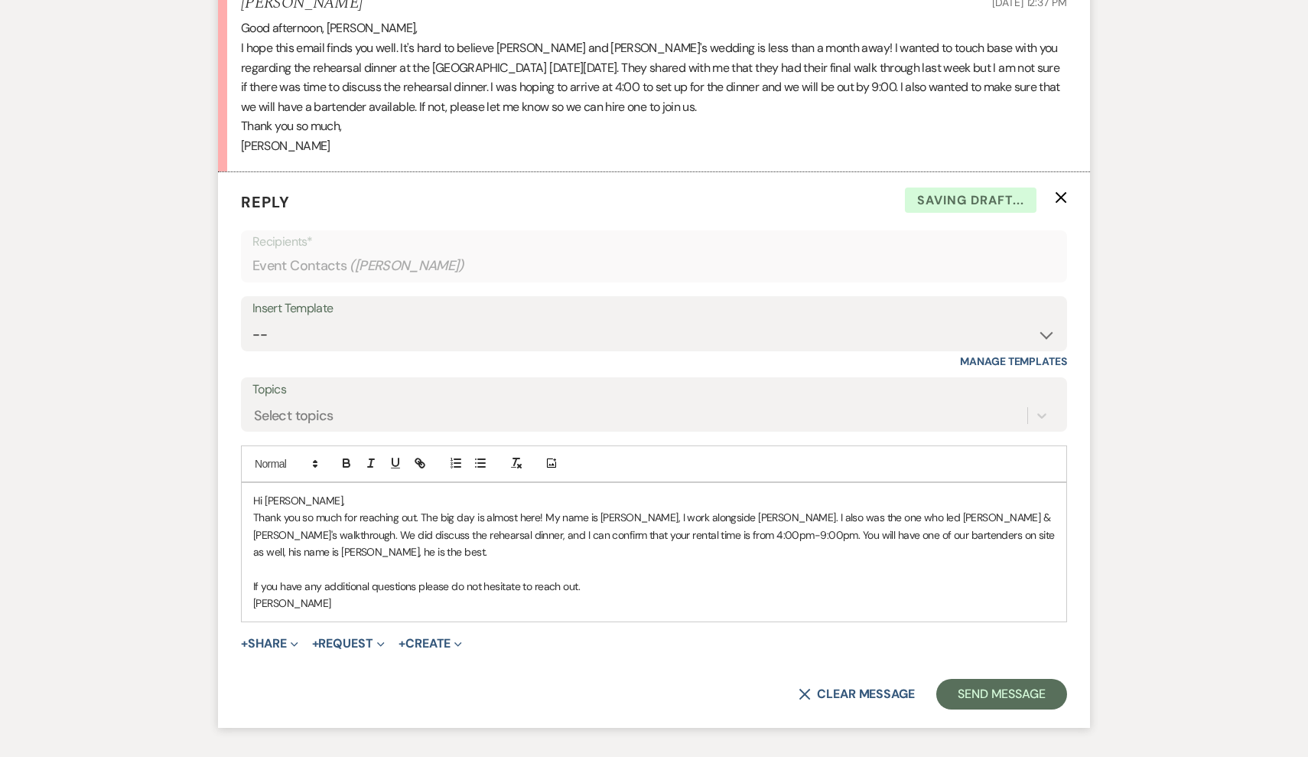
click at [882, 561] on p at bounding box center [654, 569] width 802 height 17
click at [950, 527] on p "Thank you so much for reaching out. The big day is almost here! My name is [PER…" at bounding box center [654, 534] width 802 height 51
click at [934, 525] on p "Thank you so much for reaching out. The big day is almost here! My name is [PER…" at bounding box center [654, 534] width 802 height 51
click at [931, 526] on p "Thank you so much for reaching out. The big day is almost here! My name is [PER…" at bounding box center [654, 534] width 802 height 51
click at [1017, 523] on p "Thank you so much for reaching out. The big day is almost here! My name is [PER…" at bounding box center [654, 534] width 802 height 51
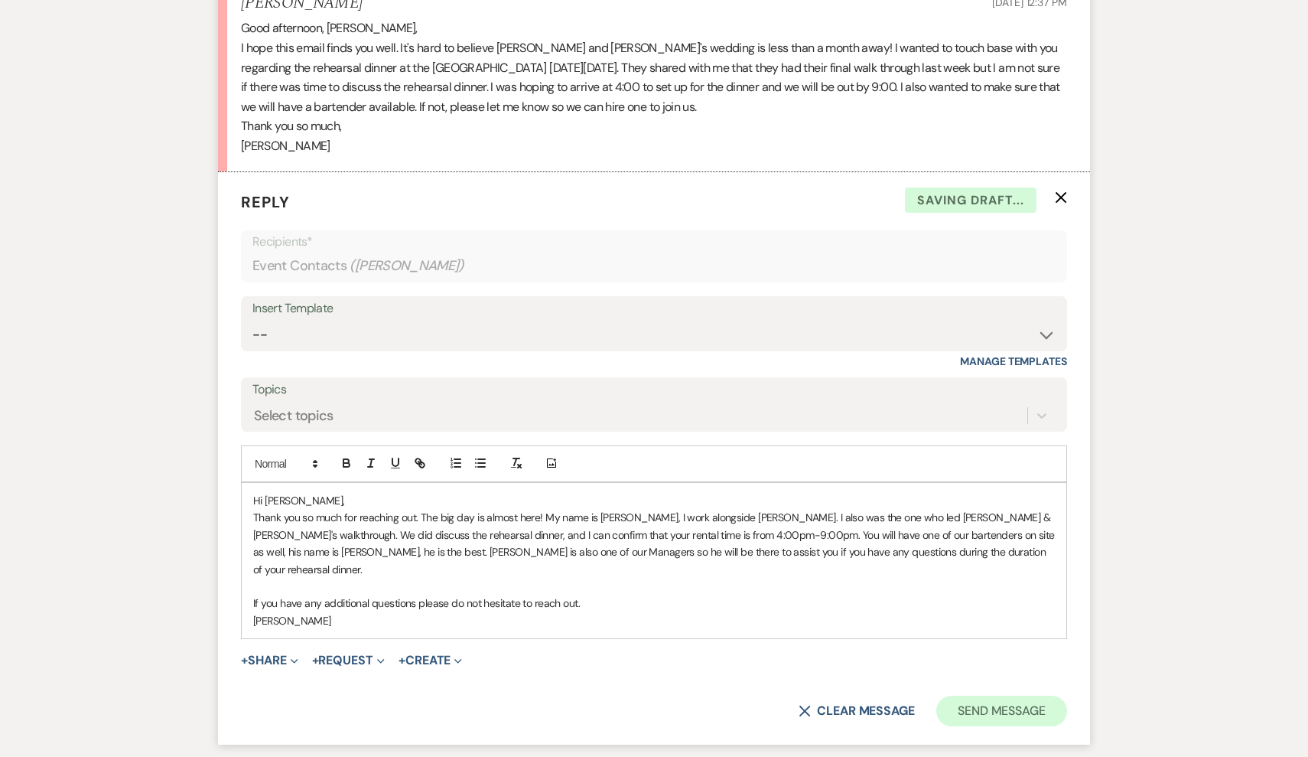
click at [1008, 696] on button "Send Message" at bounding box center [1002, 711] width 131 height 31
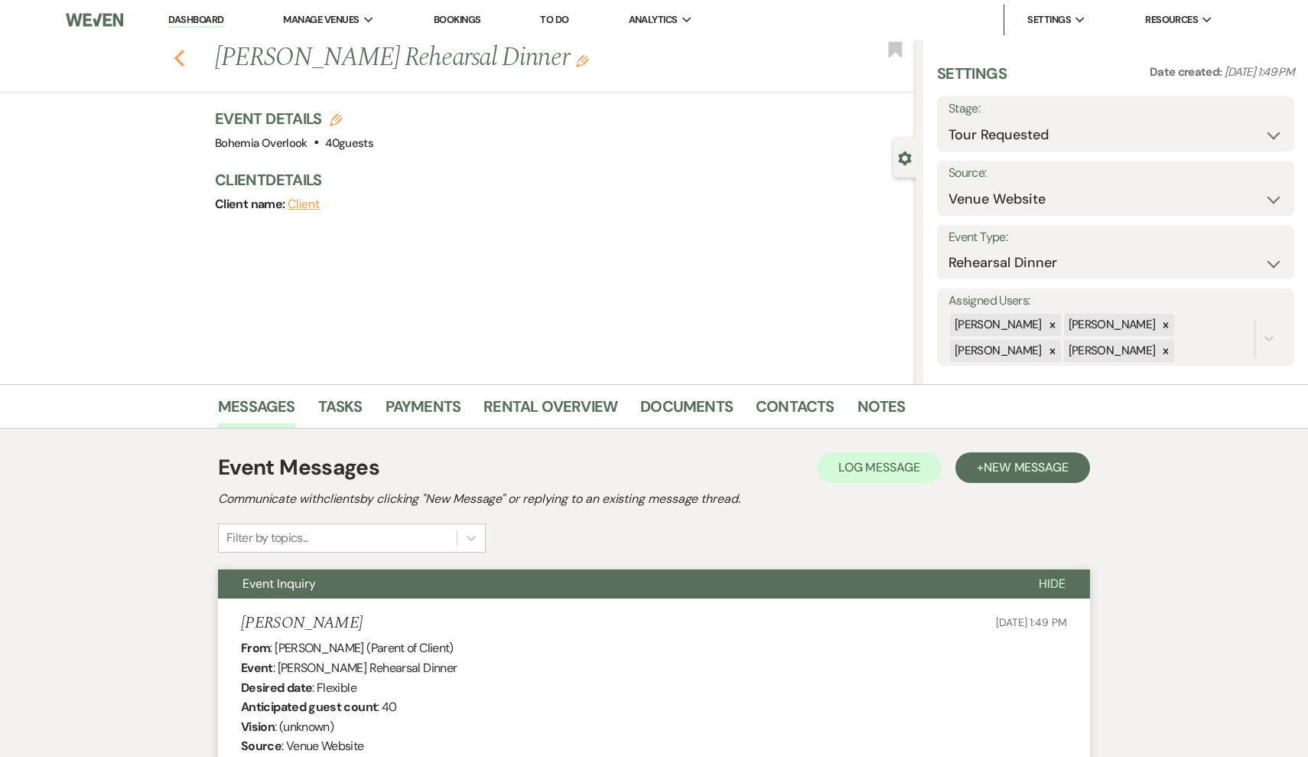
scroll to position [0, 0]
click at [178, 55] on use "button" at bounding box center [179, 58] width 10 height 17
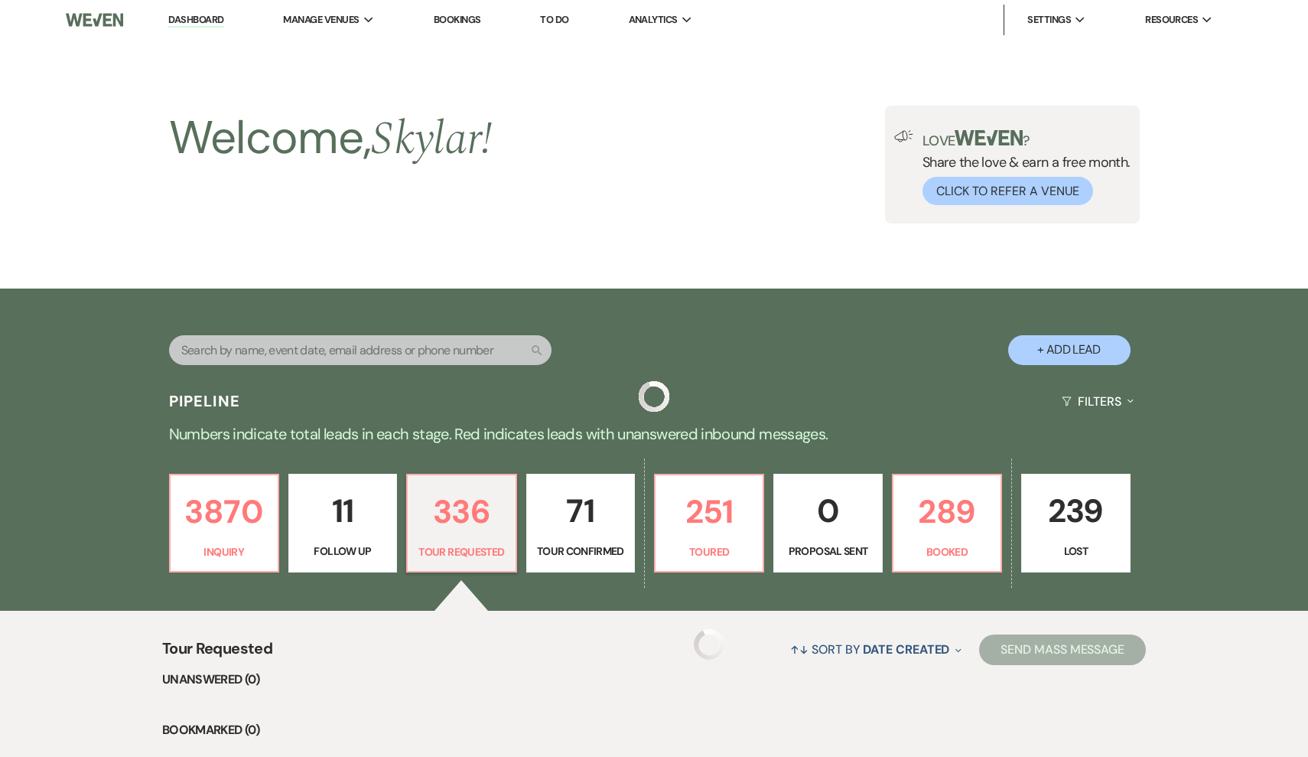
scroll to position [226, 0]
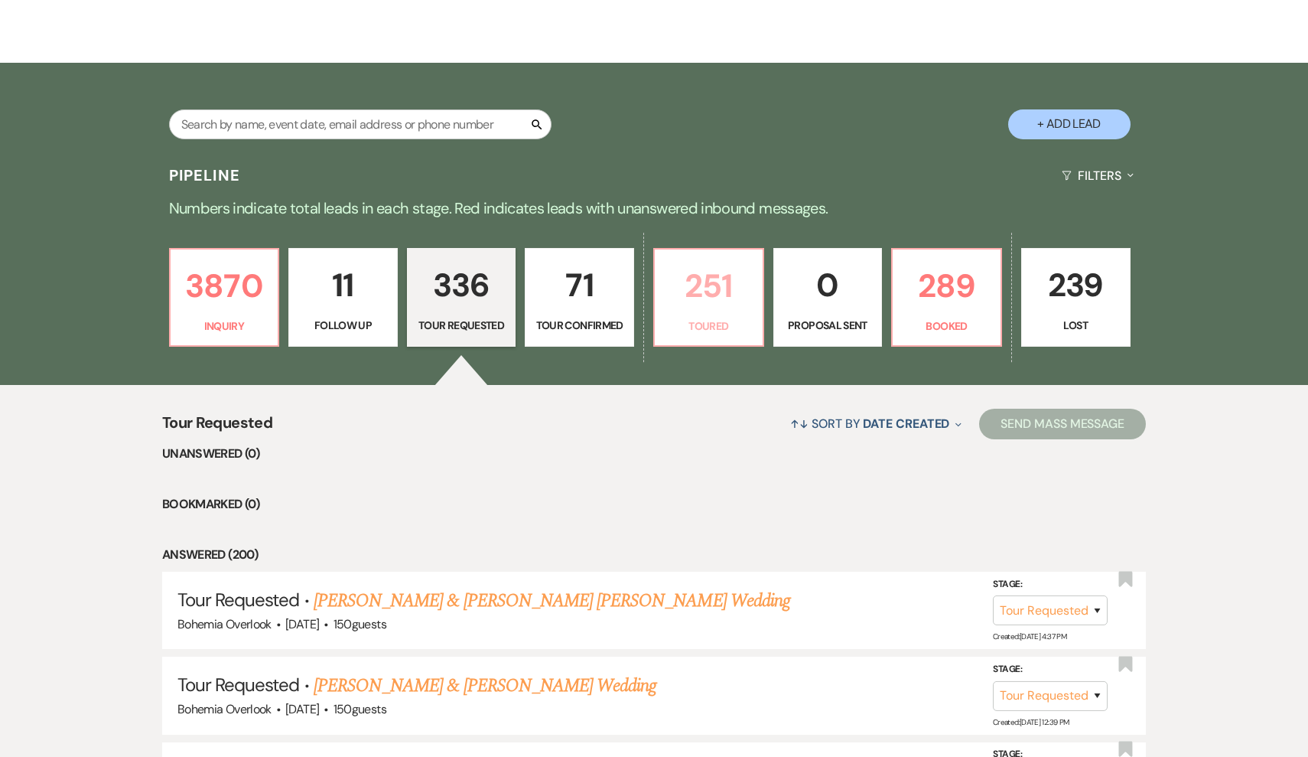
click at [682, 320] on p "Toured" at bounding box center [709, 326] width 90 height 17
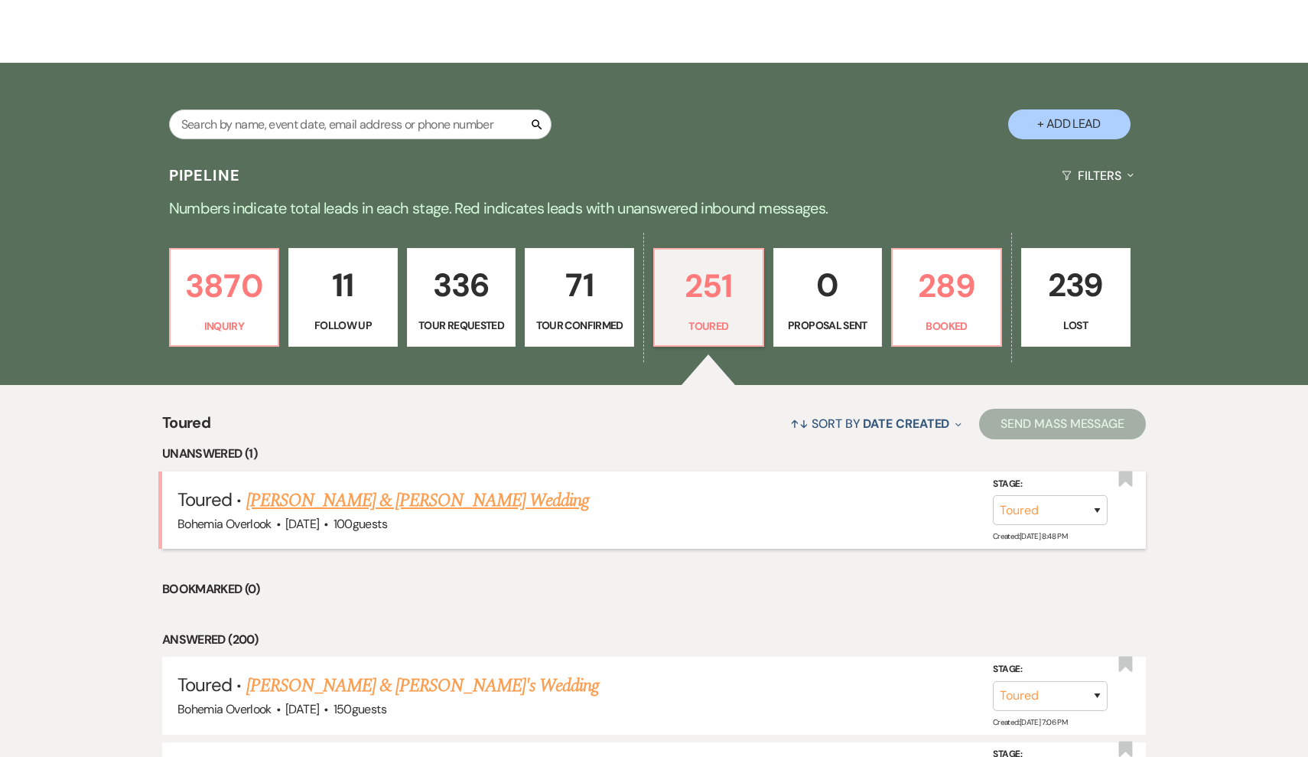
click at [494, 502] on link "[PERSON_NAME] & [PERSON_NAME] Wedding" at bounding box center [417, 501] width 343 height 28
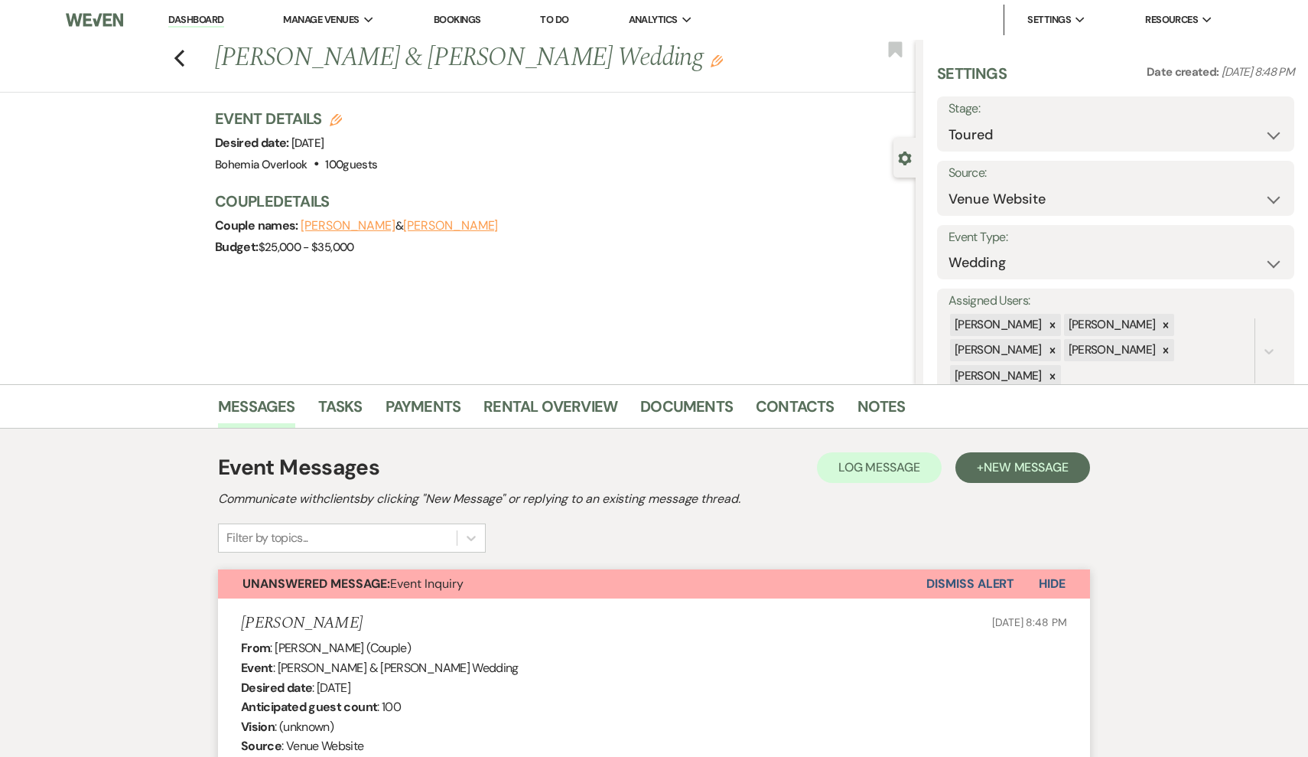
click at [186, 49] on div "Previous [PERSON_NAME] & [PERSON_NAME] Wedding Edit Bookmark" at bounding box center [454, 66] width 924 height 53
click at [182, 60] on icon "Previous" at bounding box center [179, 58] width 11 height 18
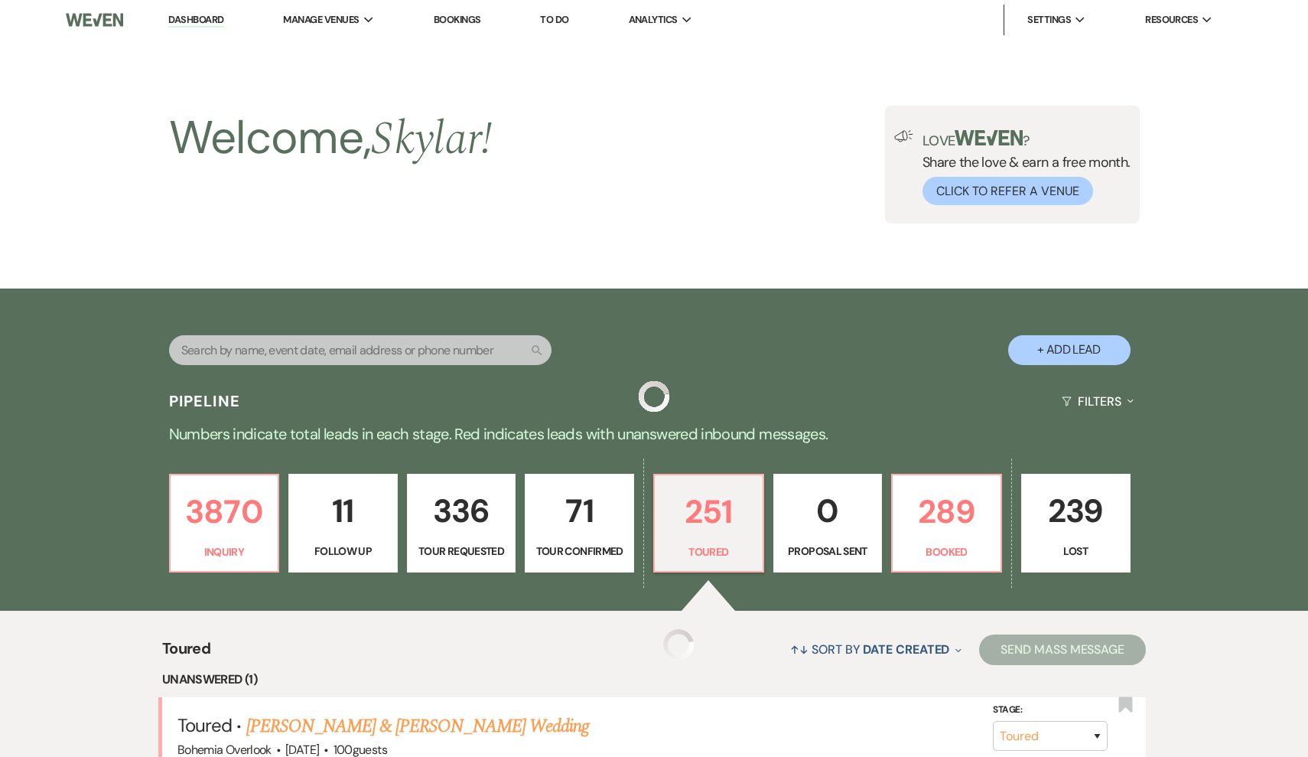
scroll to position [226, 0]
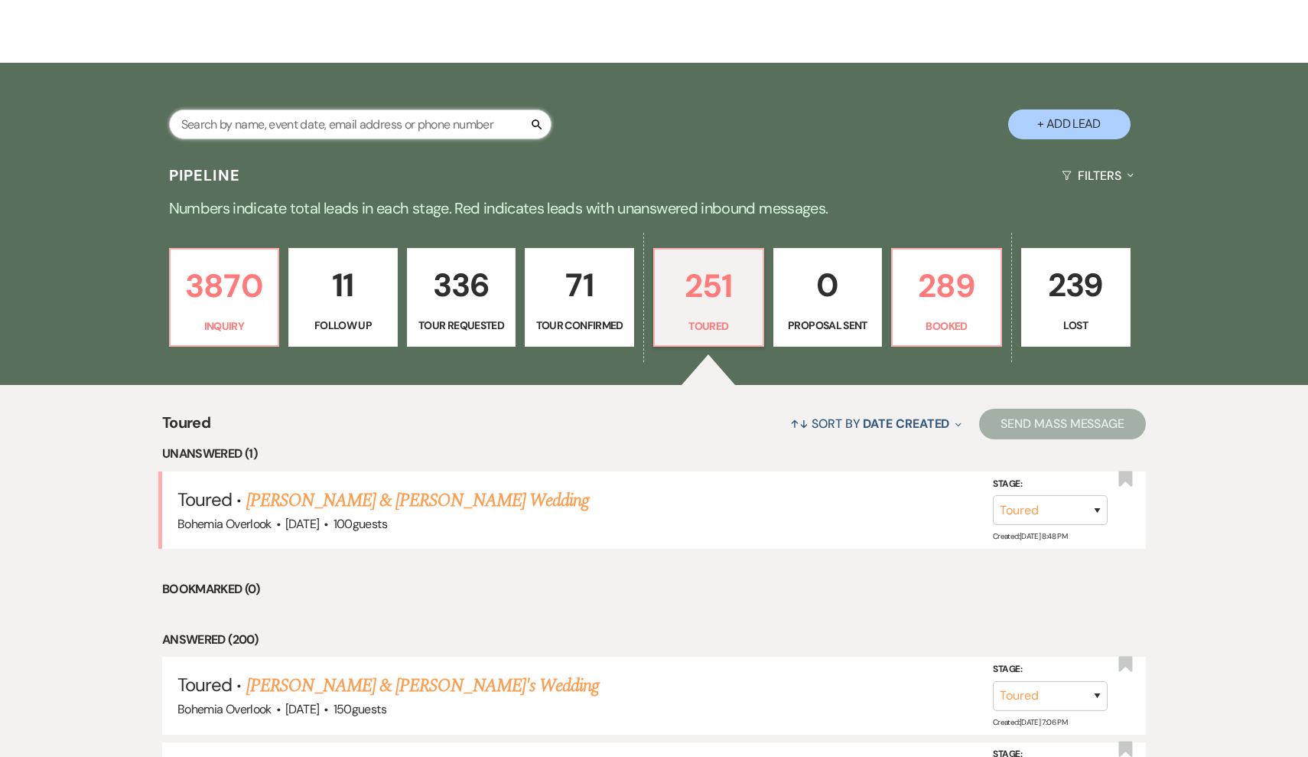
click at [448, 119] on input "text" at bounding box center [360, 124] width 383 height 30
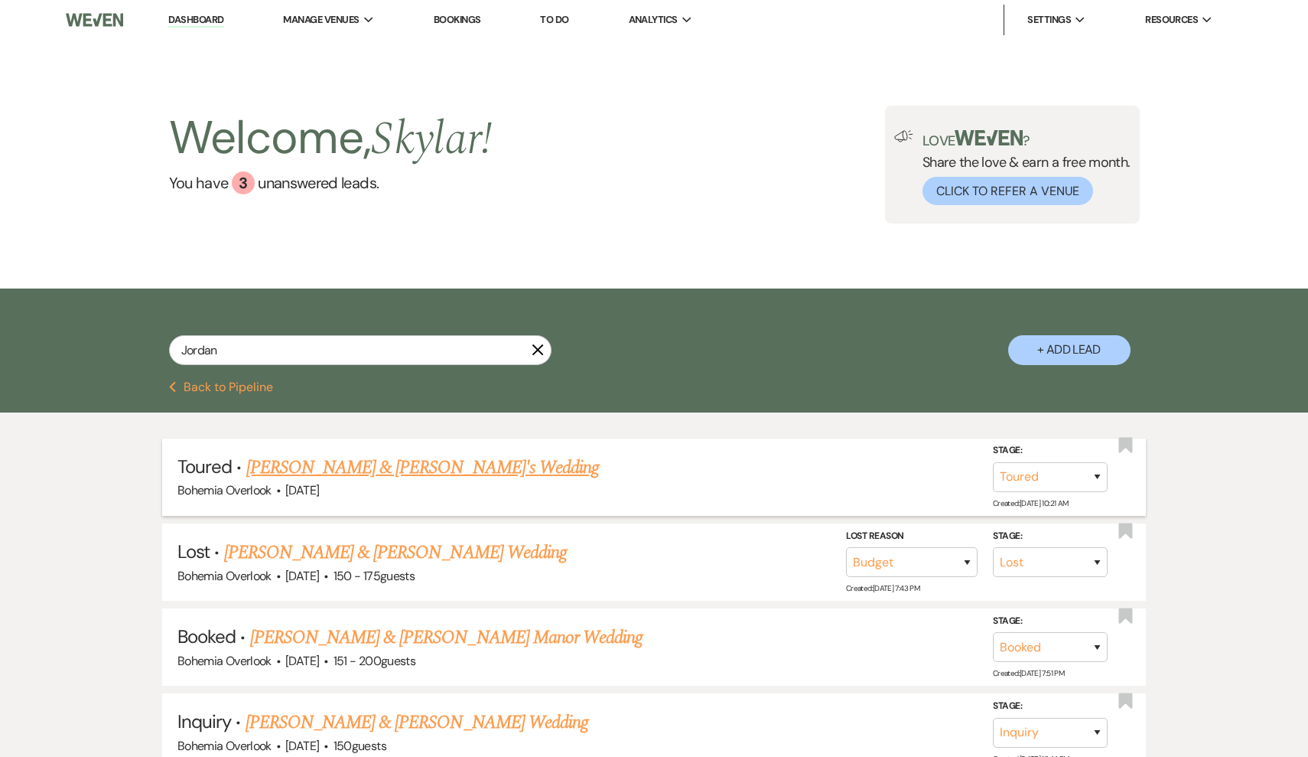
drag, startPoint x: 448, startPoint y: 119, endPoint x: 432, endPoint y: 468, distance: 350.0
click at [432, 468] on link "[PERSON_NAME] & [PERSON_NAME]'s Wedding" at bounding box center [423, 468] width 354 height 28
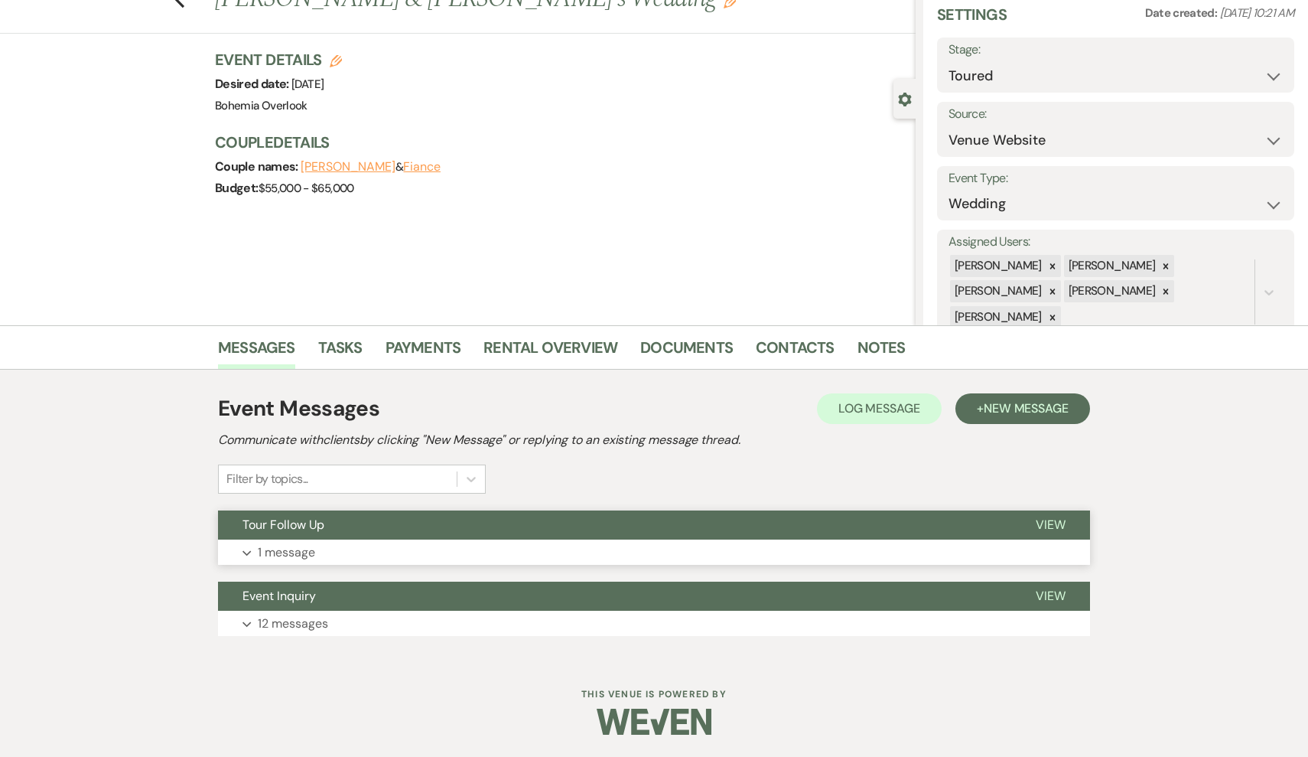
scroll to position [58, 0]
click at [402, 553] on button "Expand 1 message" at bounding box center [654, 553] width 872 height 26
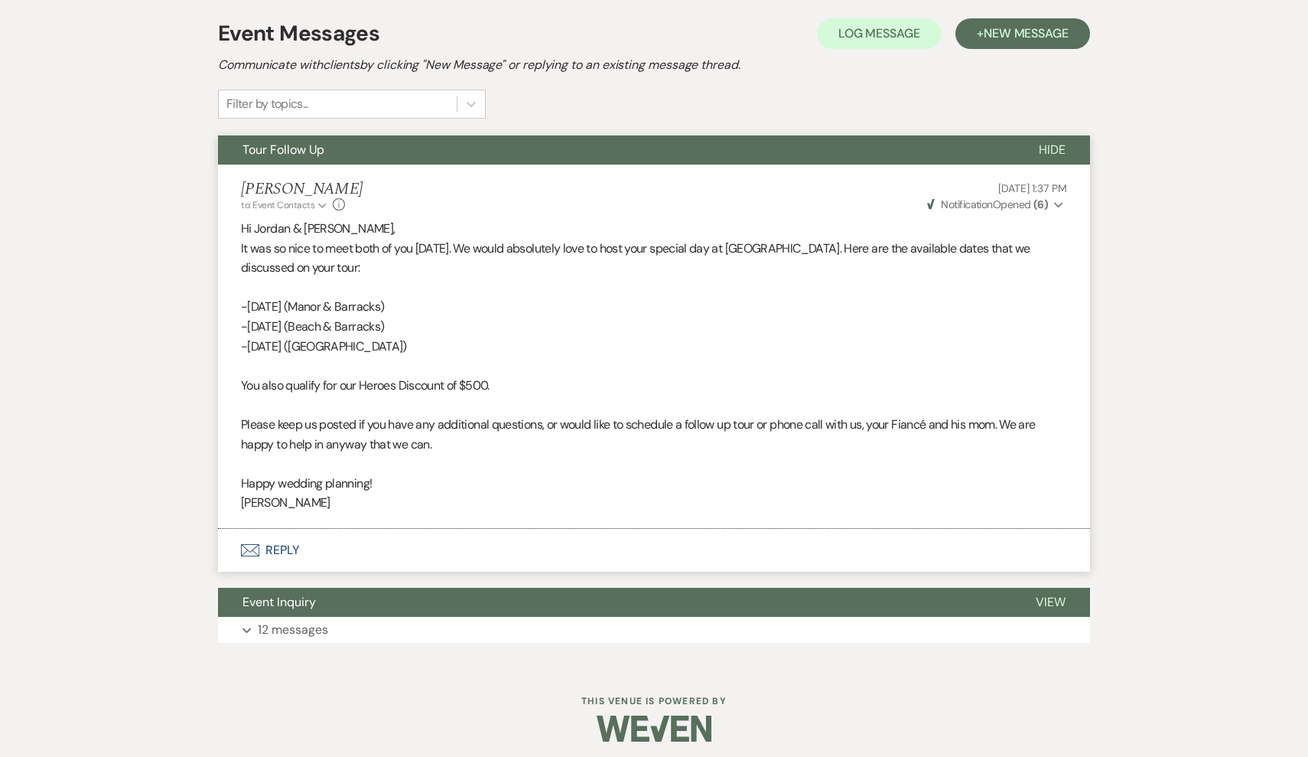
scroll to position [433, 0]
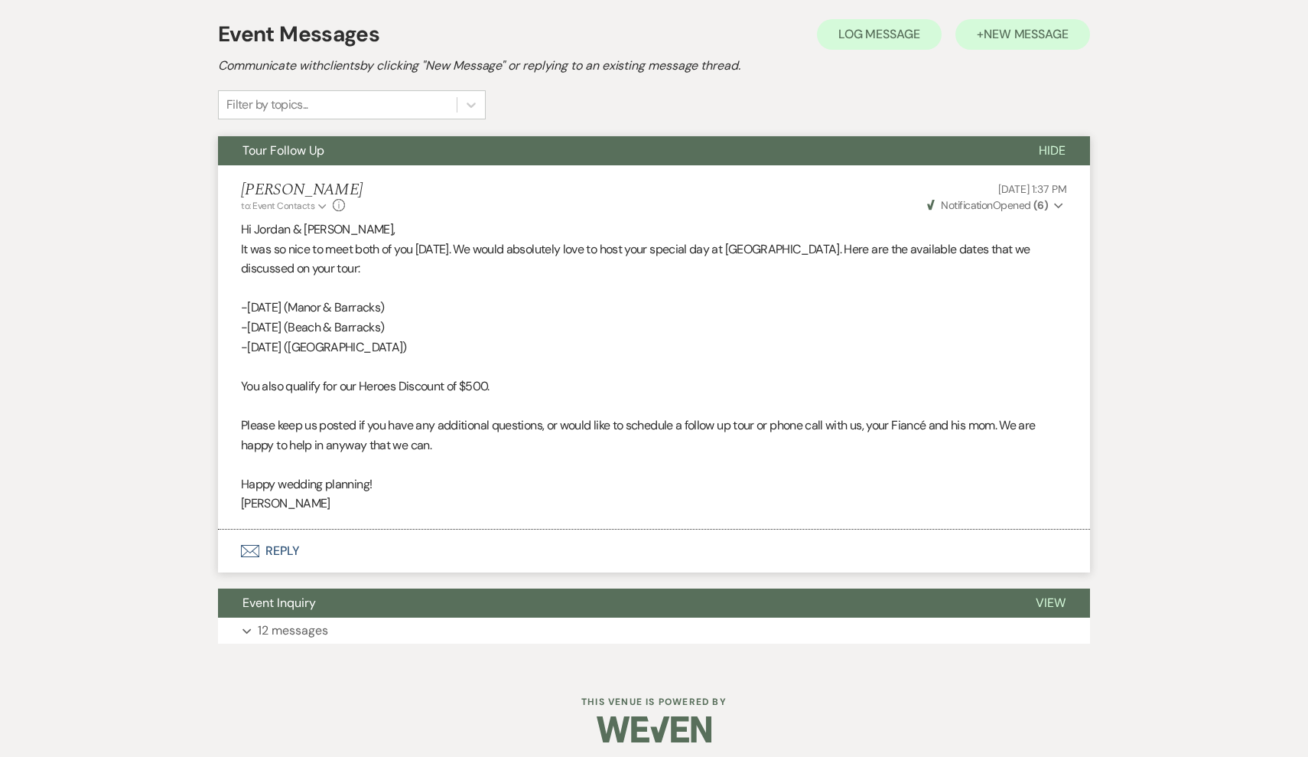
click at [1016, 35] on span "New Message" at bounding box center [1026, 34] width 85 height 16
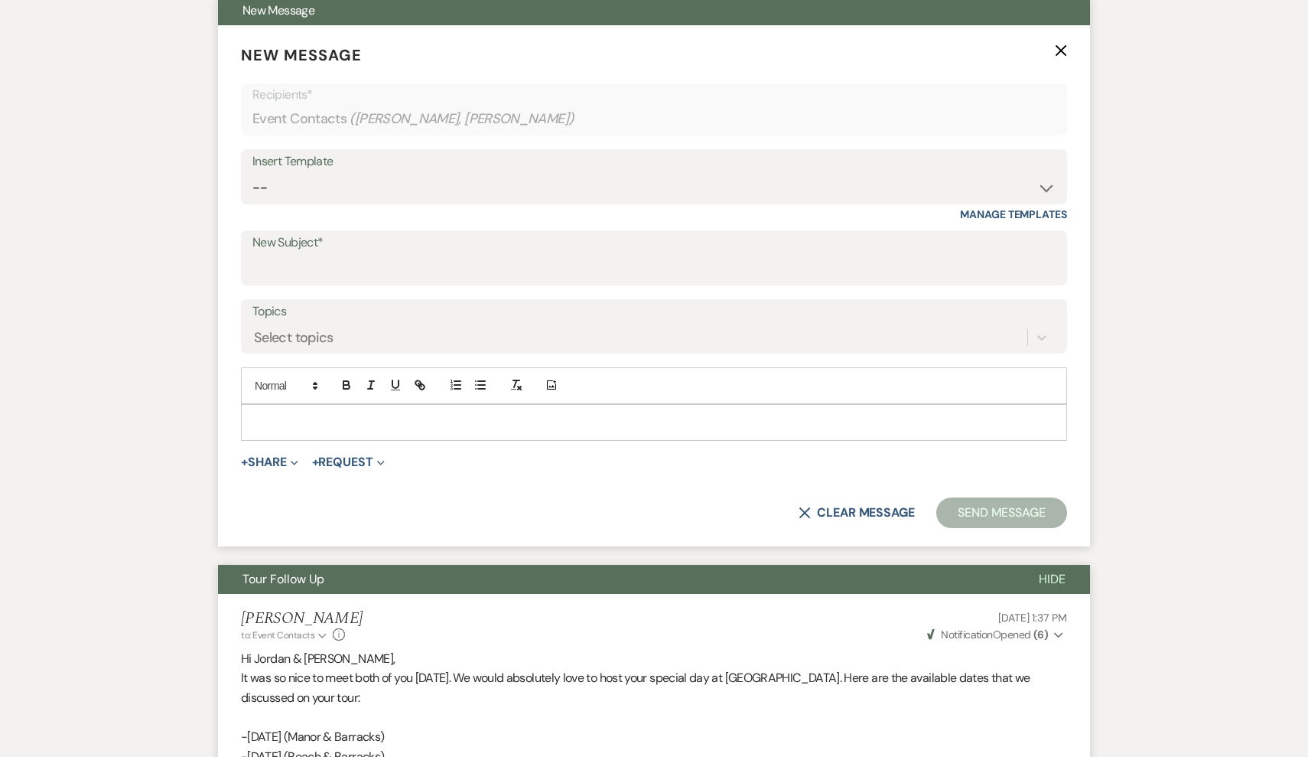
scroll to position [576, 0]
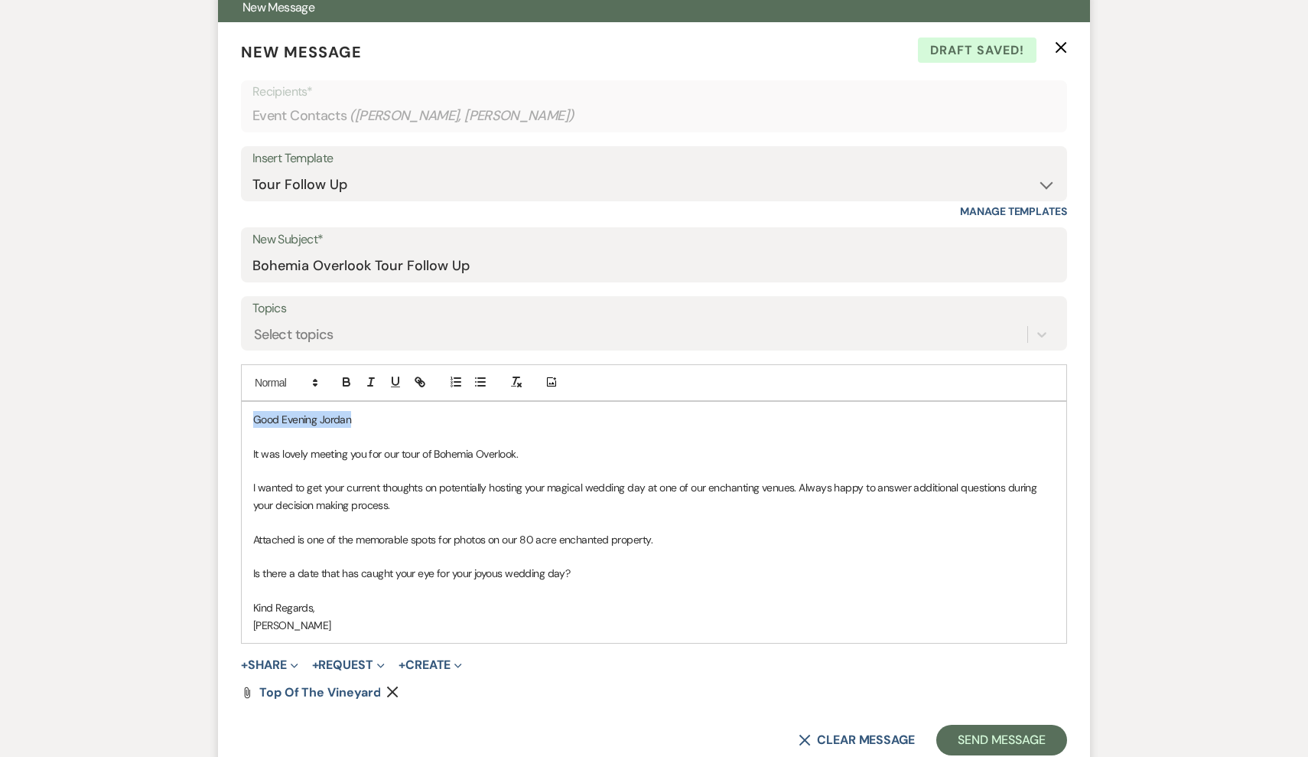
drag, startPoint x: 365, startPoint y: 412, endPoint x: 238, endPoint y: 383, distance: 130.5
click at [238, 383] on form "New Message X Draft saved! Recipients* Event Contacts ( [PERSON_NAME], [PERSON_…" at bounding box center [654, 397] width 872 height 751
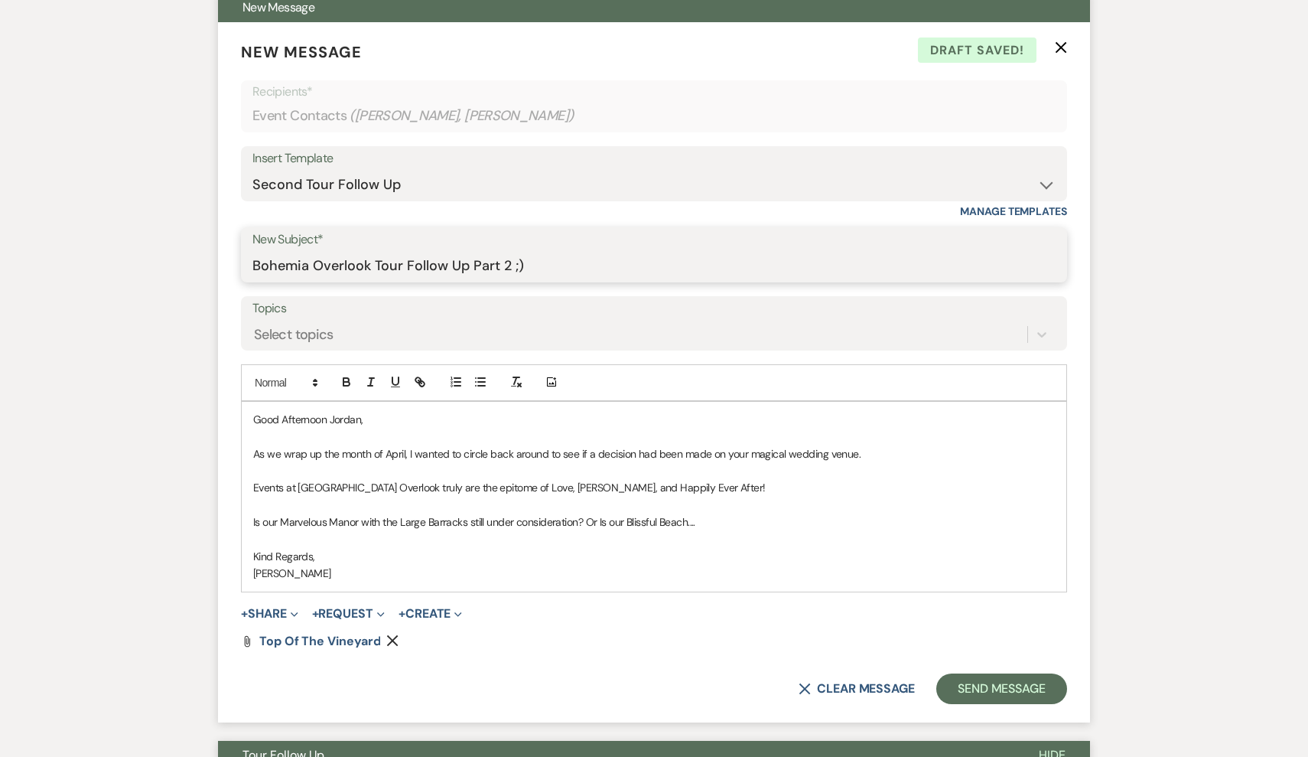
drag, startPoint x: 559, startPoint y: 259, endPoint x: 374, endPoint y: 260, distance: 185.2
click at [374, 260] on input "Bohemia Overlook Tour Follow Up Part 2 ;)" at bounding box center [654, 266] width 803 height 30
drag, startPoint x: 331, startPoint y: 416, endPoint x: 217, endPoint y: 408, distance: 114.3
click at [217, 408] on div "Messages Tasks Payments Rental Overview Documents Contacts Notes Event Messages…" at bounding box center [654, 539] width 1308 height 1463
drag, startPoint x: 404, startPoint y: 448, endPoint x: 394, endPoint y: 449, distance: 10.0
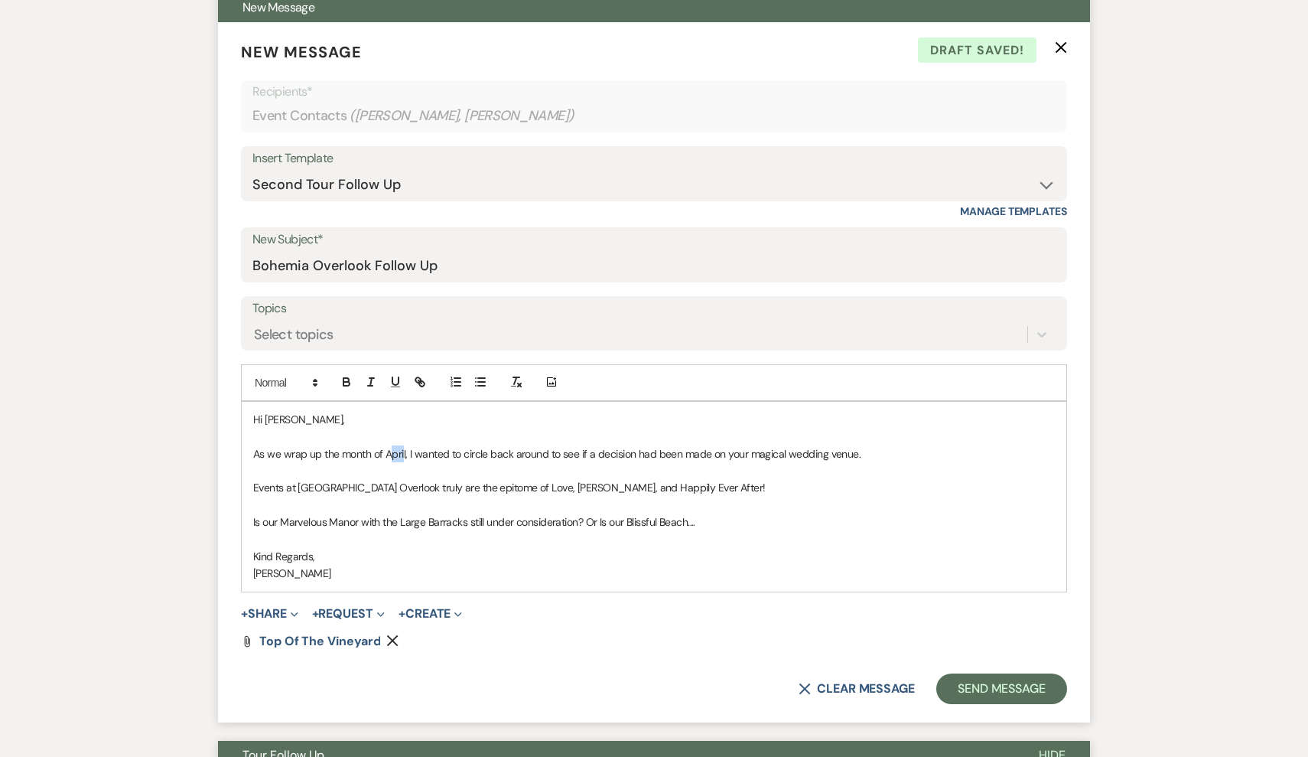
click at [394, 449] on span "As we wrap up the month of April, I wanted to circle back around to see if a de…" at bounding box center [557, 454] width 608 height 14
click at [403, 449] on span "As we wrap up the month of April, I wanted to circle back around to see if a de…" at bounding box center [557, 454] width 608 height 14
click at [406, 457] on p "As we wrap up the month of April, I wanted to circle back around to see if a de…" at bounding box center [654, 453] width 802 height 17
drag, startPoint x: 406, startPoint y: 449, endPoint x: 396, endPoint y: 448, distance: 9.2
click at [396, 448] on span "As we wrap up the month of April, I wanted to circle back around to see if a de…" at bounding box center [557, 454] width 608 height 14
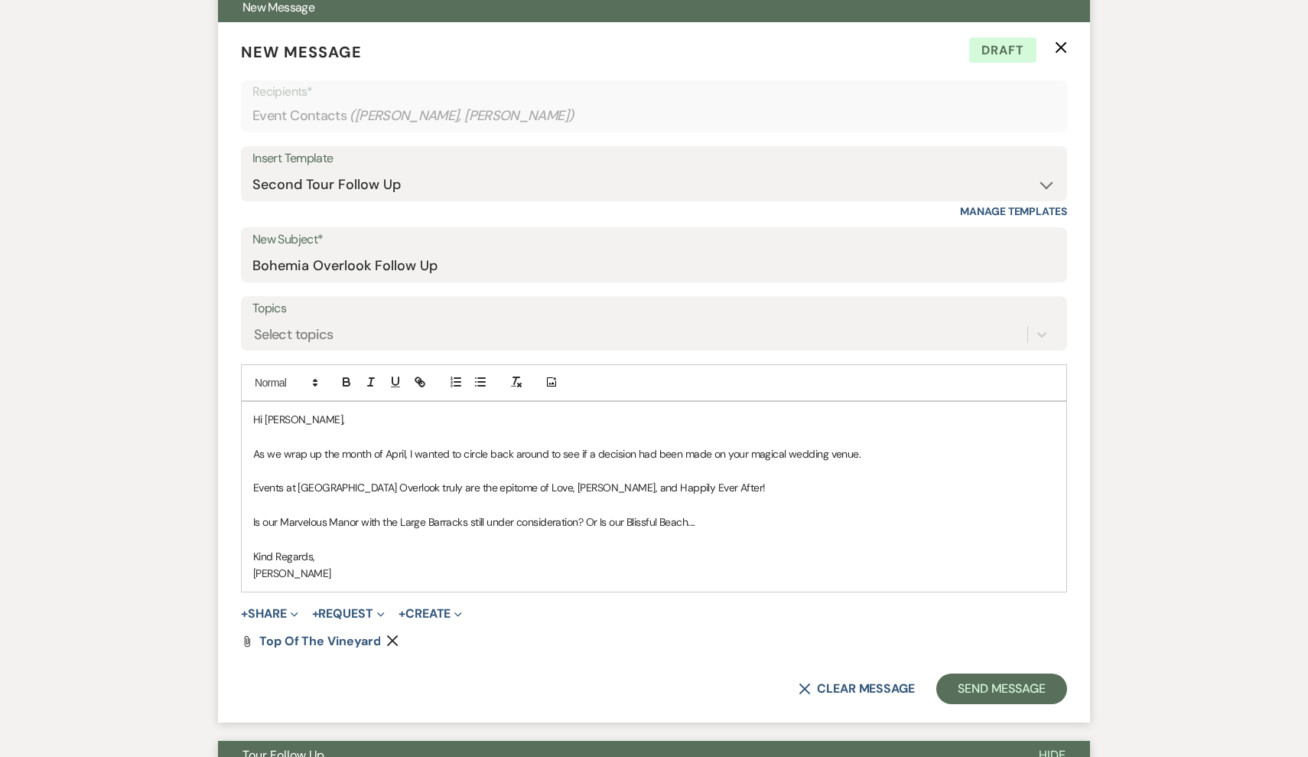
click at [406, 448] on span "As we wrap up the month of April, I wanted to circle back around to see if a de…" at bounding box center [557, 454] width 608 height 14
drag, startPoint x: 406, startPoint y: 448, endPoint x: 281, endPoint y: 441, distance: 125.7
click at [281, 445] on p "As we wrap up the month of April, I wanted to circle back around to see if a de…" at bounding box center [654, 453] width 802 height 17
drag, startPoint x: 748, startPoint y: 450, endPoint x: 727, endPoint y: 449, distance: 21.4
click at [727, 449] on span "I hope you are doing well! I wanted to circle back around to see if a decision …" at bounding box center [539, 454] width 572 height 14
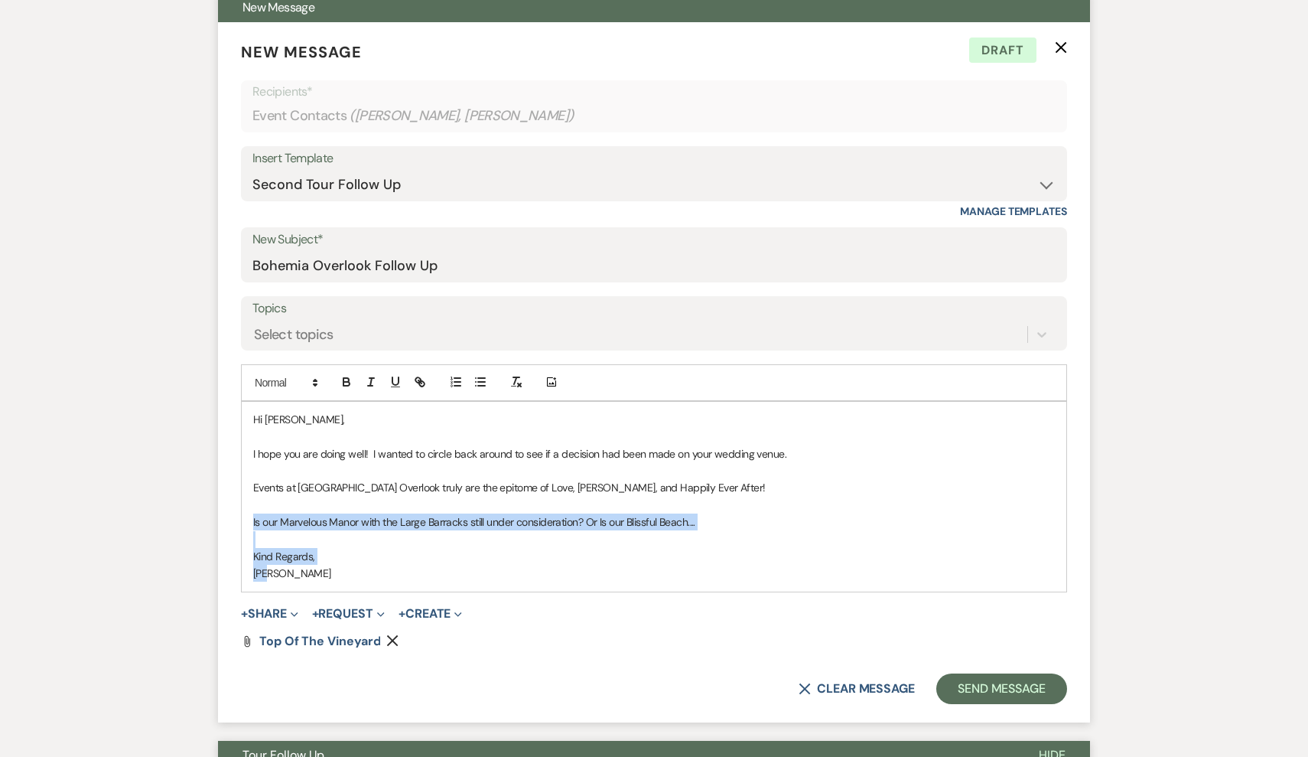
drag, startPoint x: 290, startPoint y: 573, endPoint x: 247, endPoint y: 517, distance: 70.4
click at [247, 517] on div "Hi [PERSON_NAME], I hope you are doing well! I wanted to circle back around to …" at bounding box center [654, 497] width 825 height 190
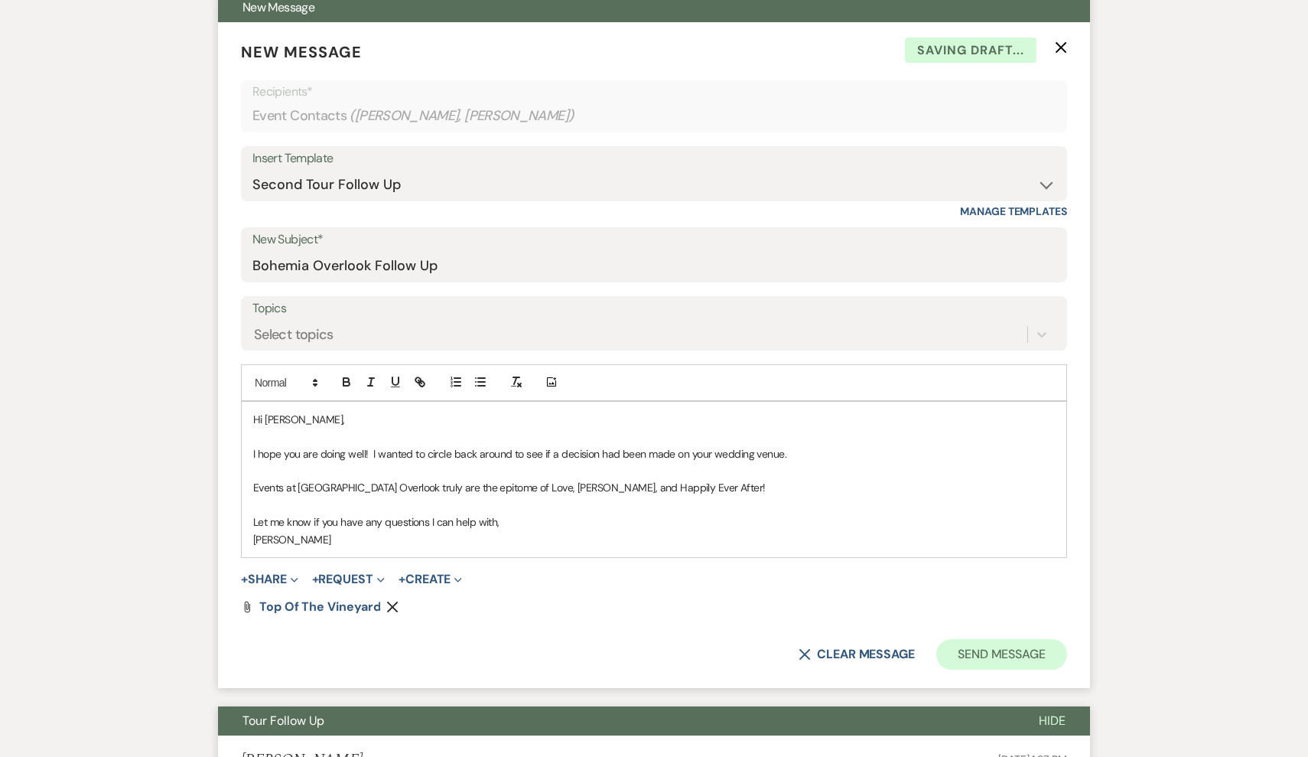
click at [998, 656] on button "Send Message" at bounding box center [1002, 654] width 131 height 31
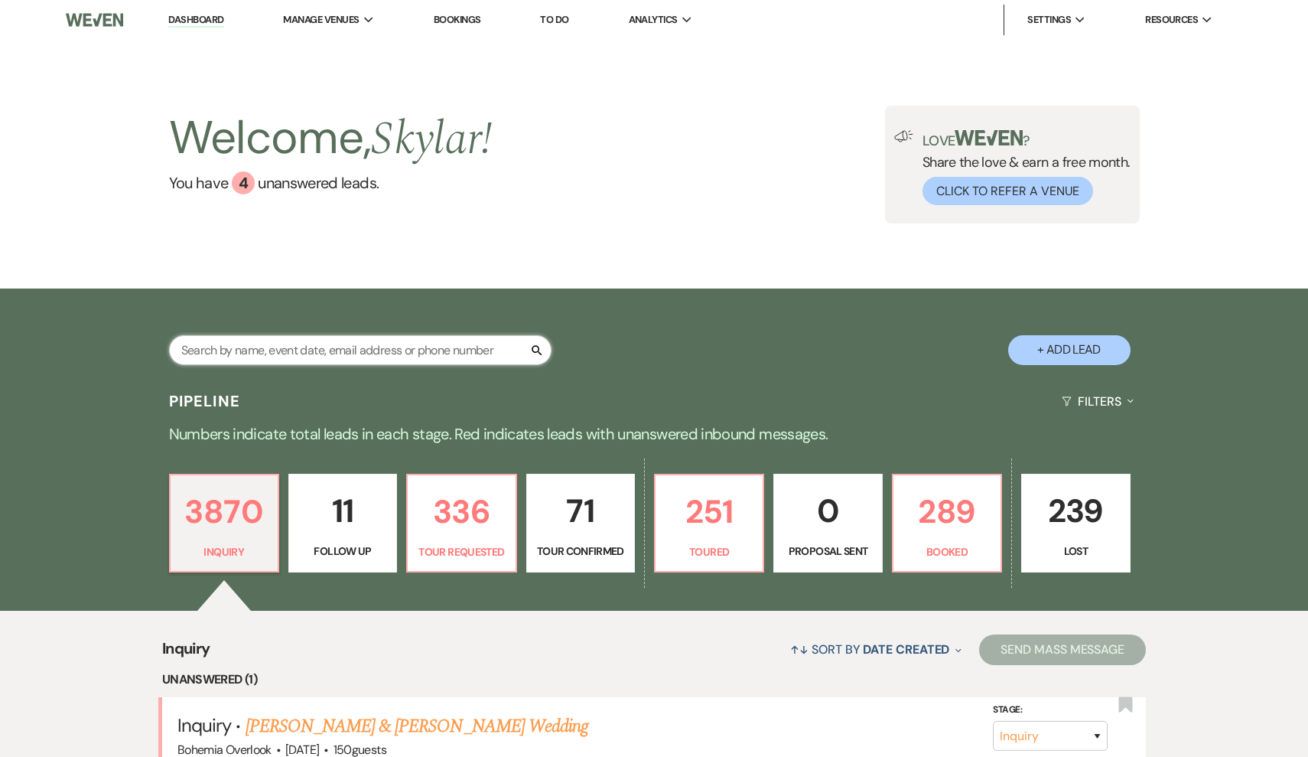
click at [434, 364] on input "text" at bounding box center [360, 350] width 383 height 30
type input "bowling"
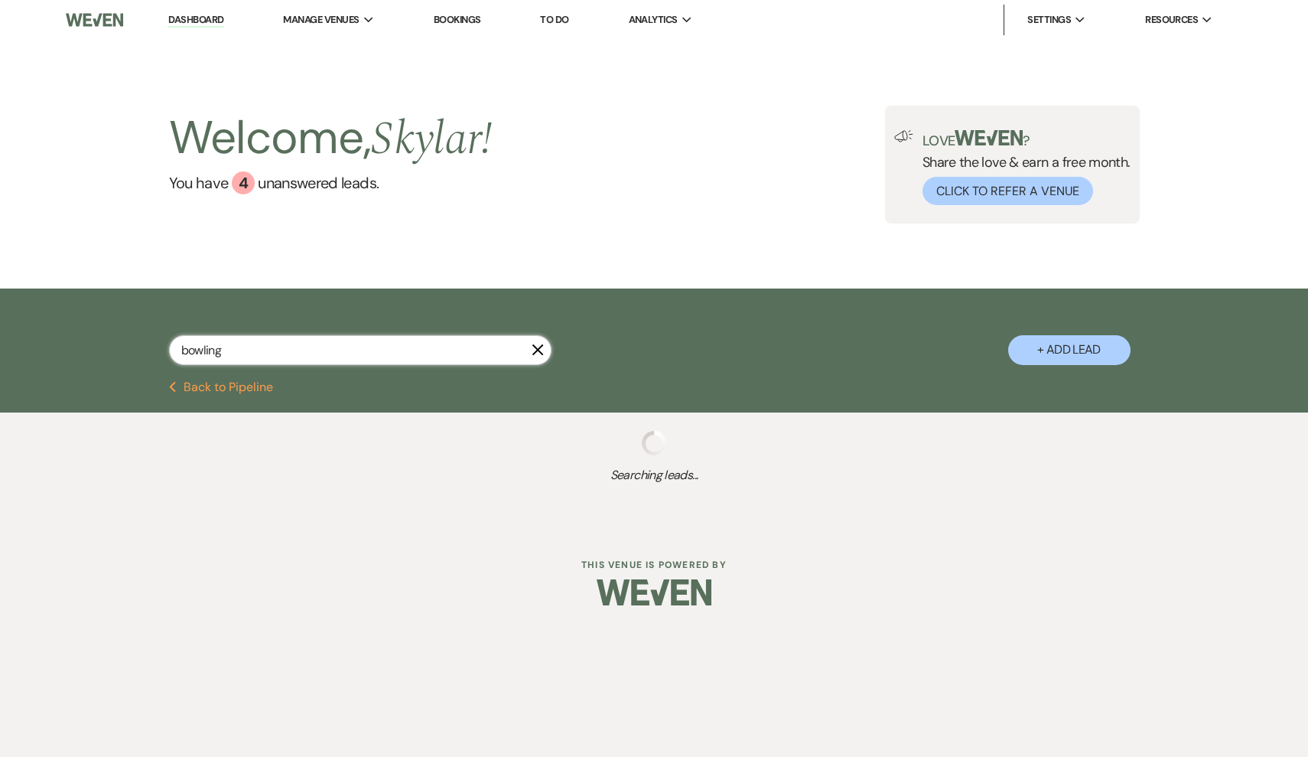
select select "2"
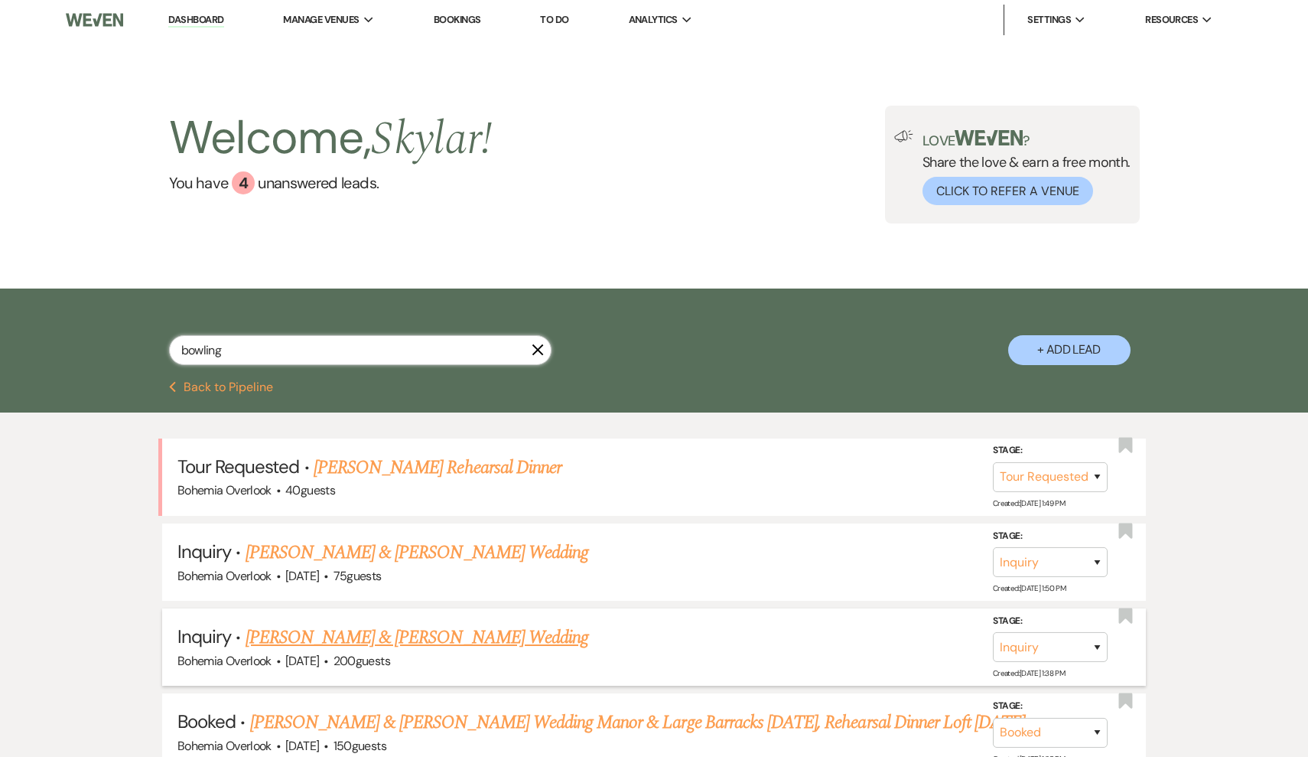
scroll to position [38, 0]
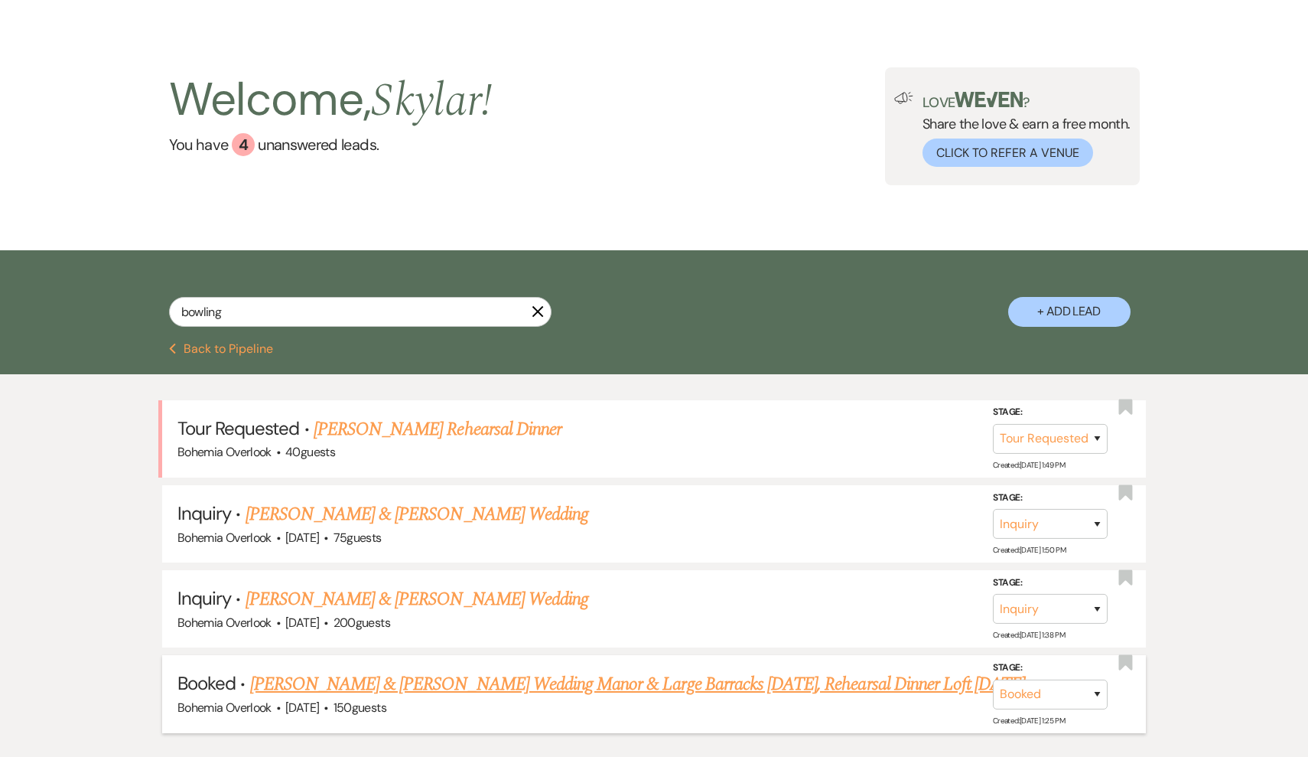
click at [462, 683] on link "Colin Bowling & Nicole Kress's Wedding Manor & Large Barracks October 11, Rehea…" at bounding box center [638, 684] width 776 height 28
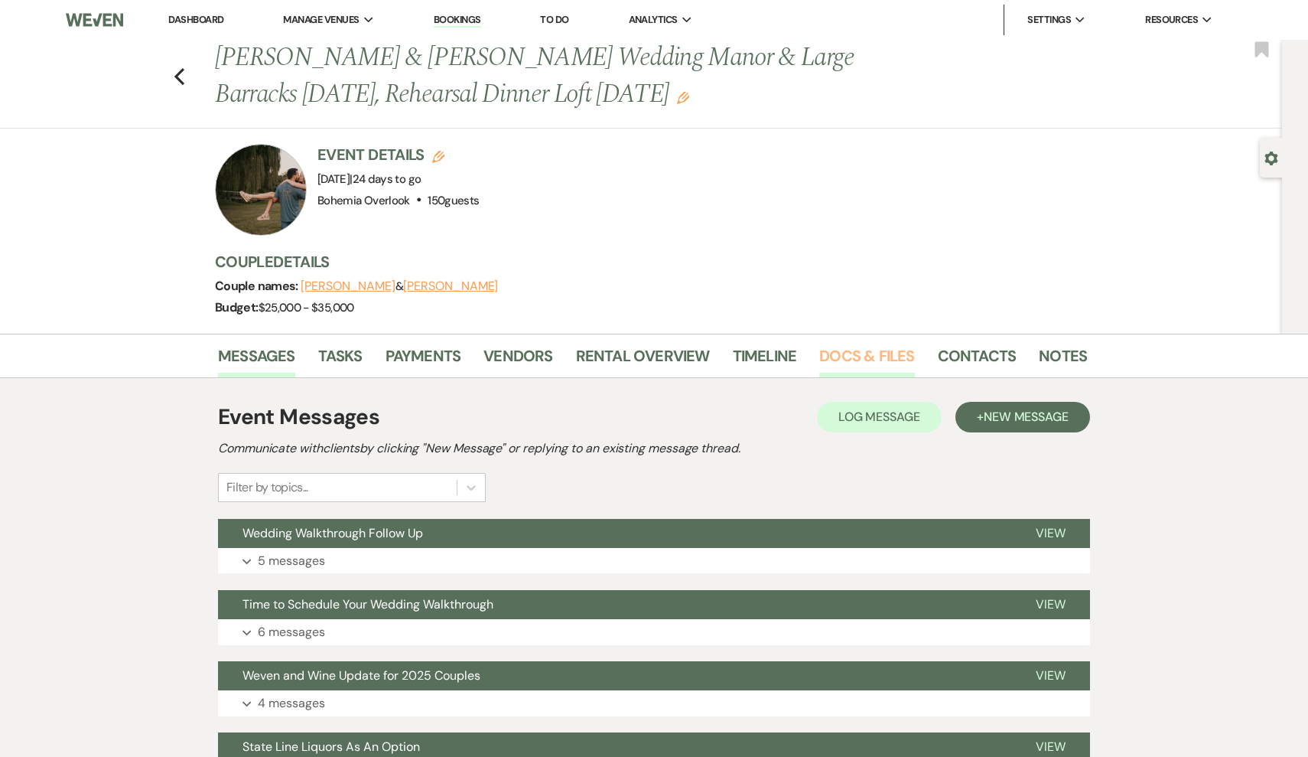
click at [889, 358] on link "Docs & Files" at bounding box center [867, 361] width 95 height 34
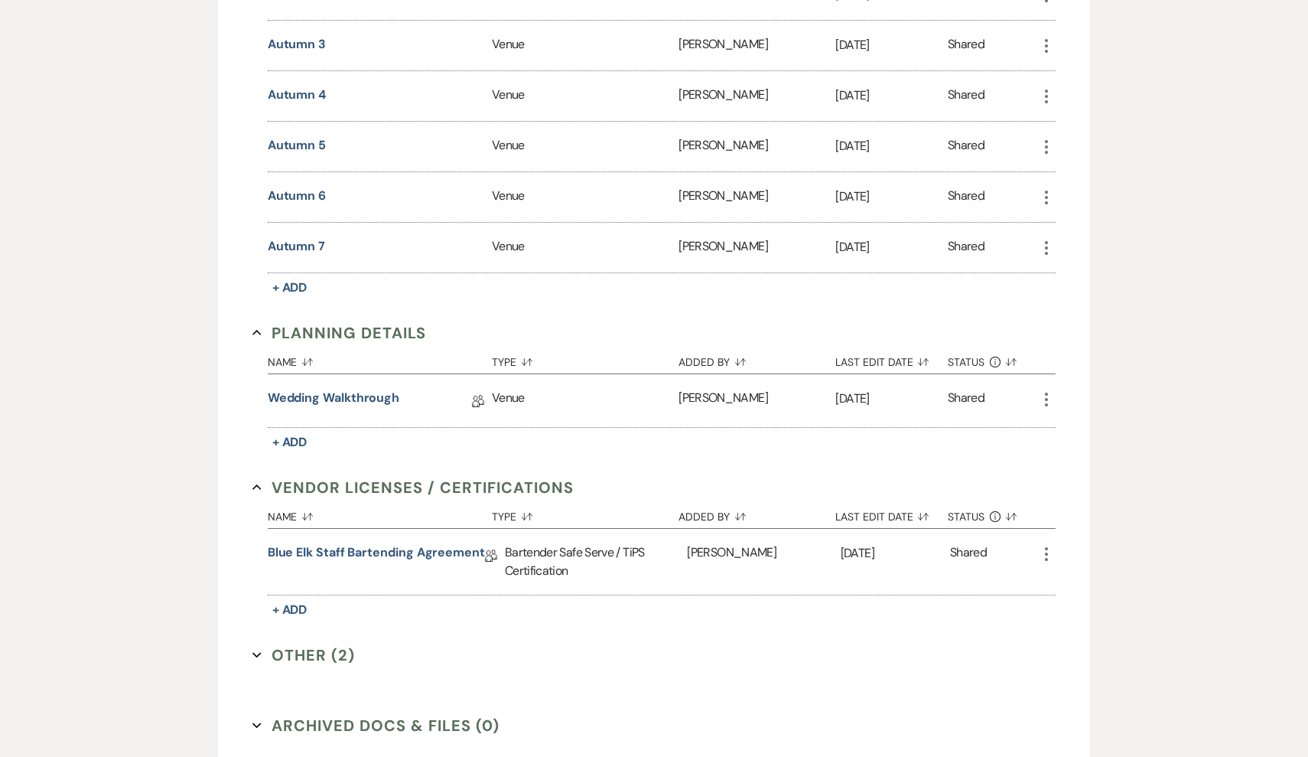
scroll to position [1087, 0]
click at [366, 393] on link "Wedding Walkthrough" at bounding box center [334, 399] width 132 height 24
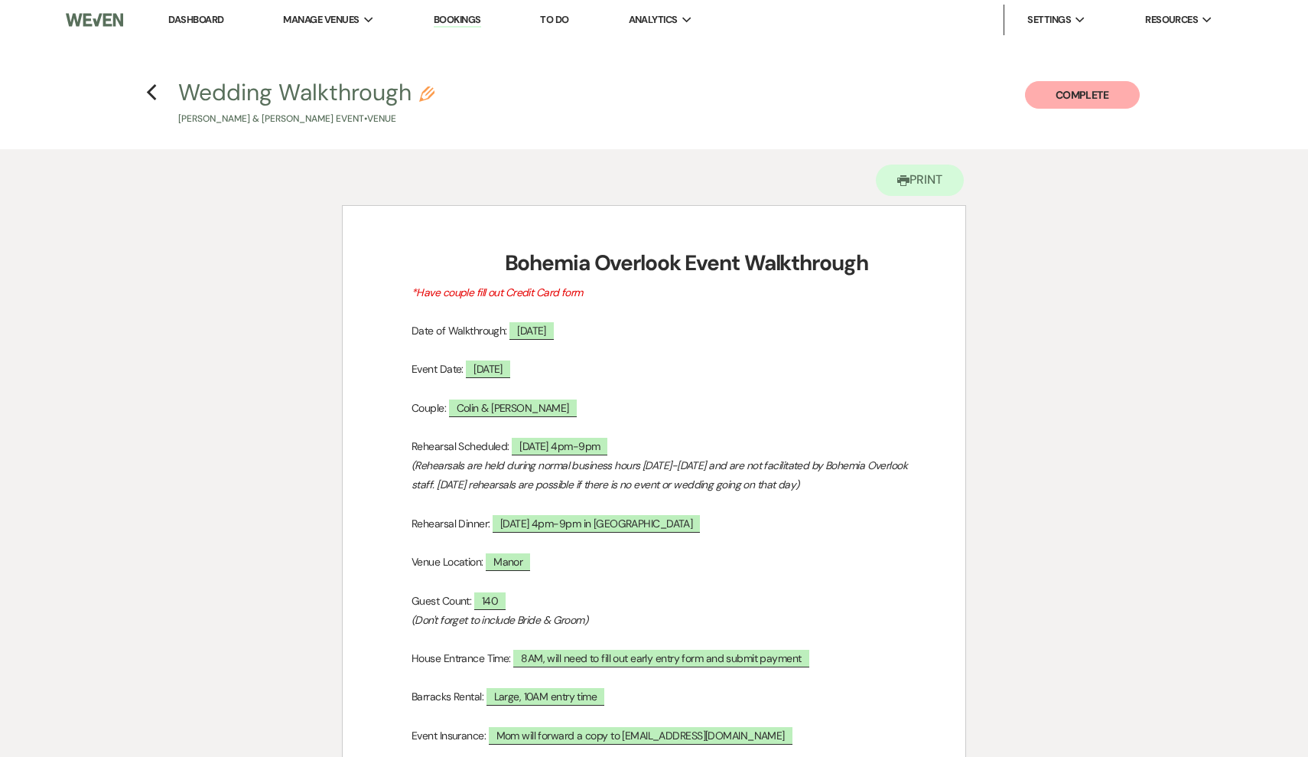
scroll to position [1834, 0]
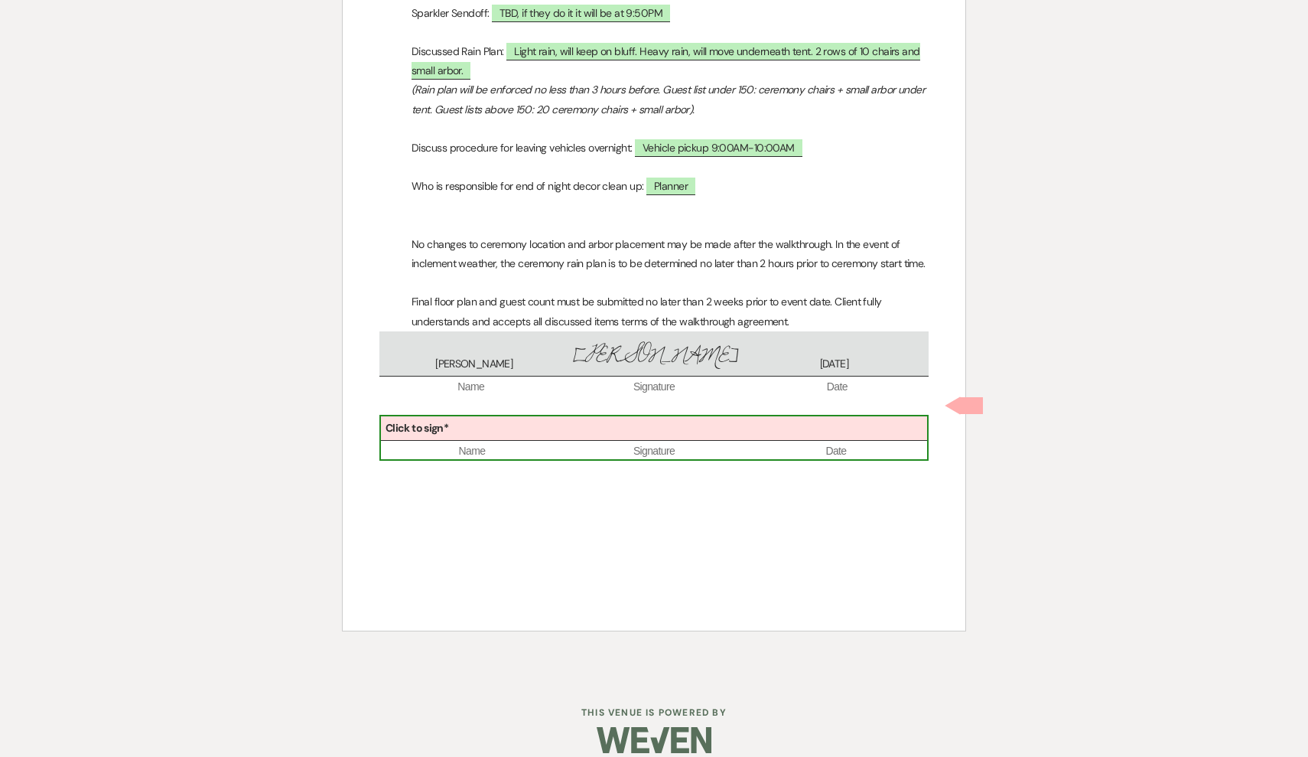
click at [470, 444] on span "Name" at bounding box center [472, 451] width 182 height 15
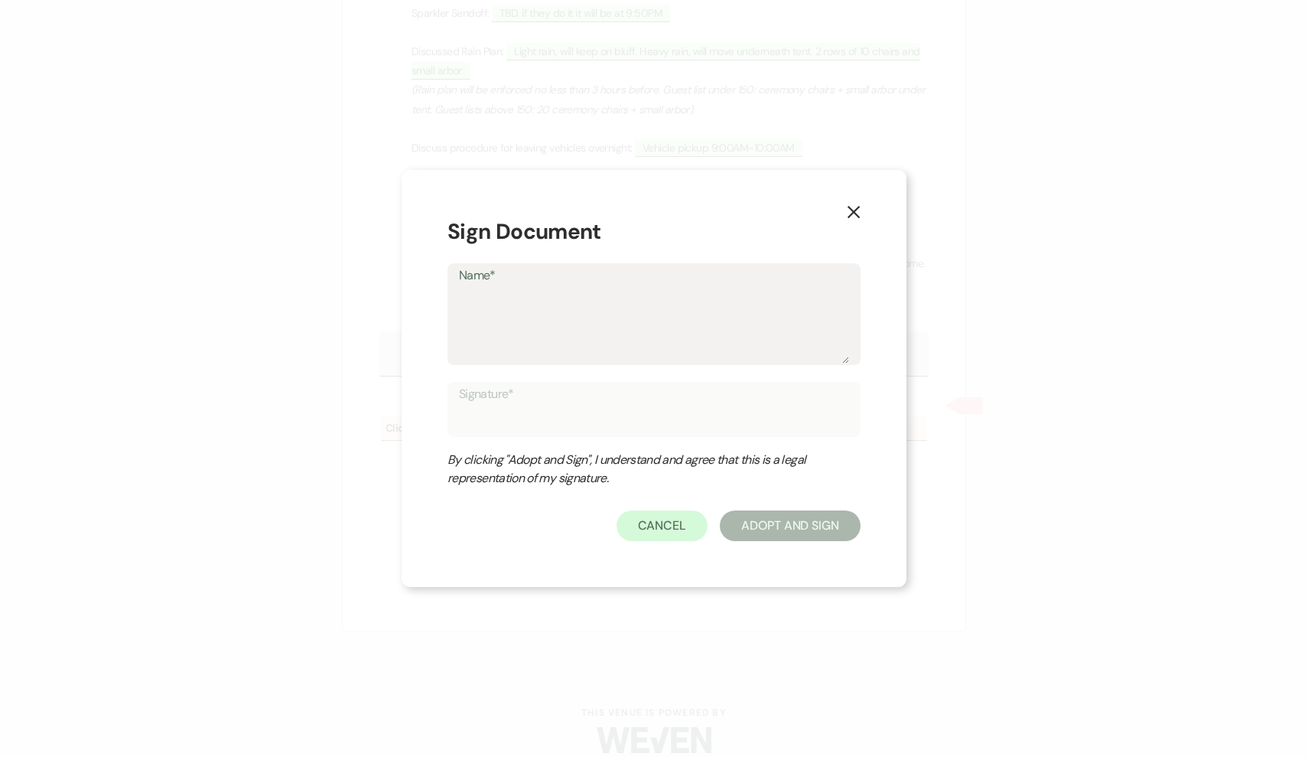
type textarea "S"
type input "S"
type textarea "Sk"
type input "Sk"
type textarea "Sky"
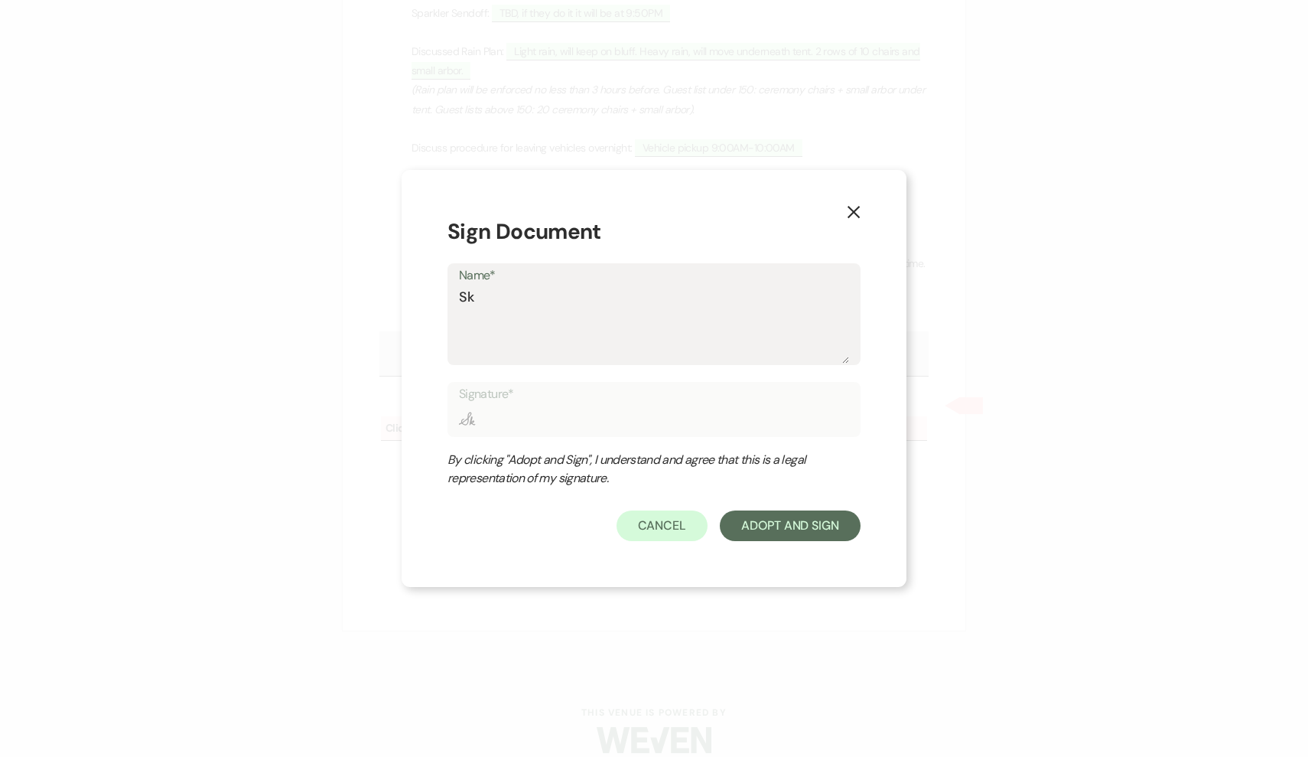
type input "Sky"
type textarea "Skyl"
type input "Skyl"
type textarea "Skyla"
type input "Skyla"
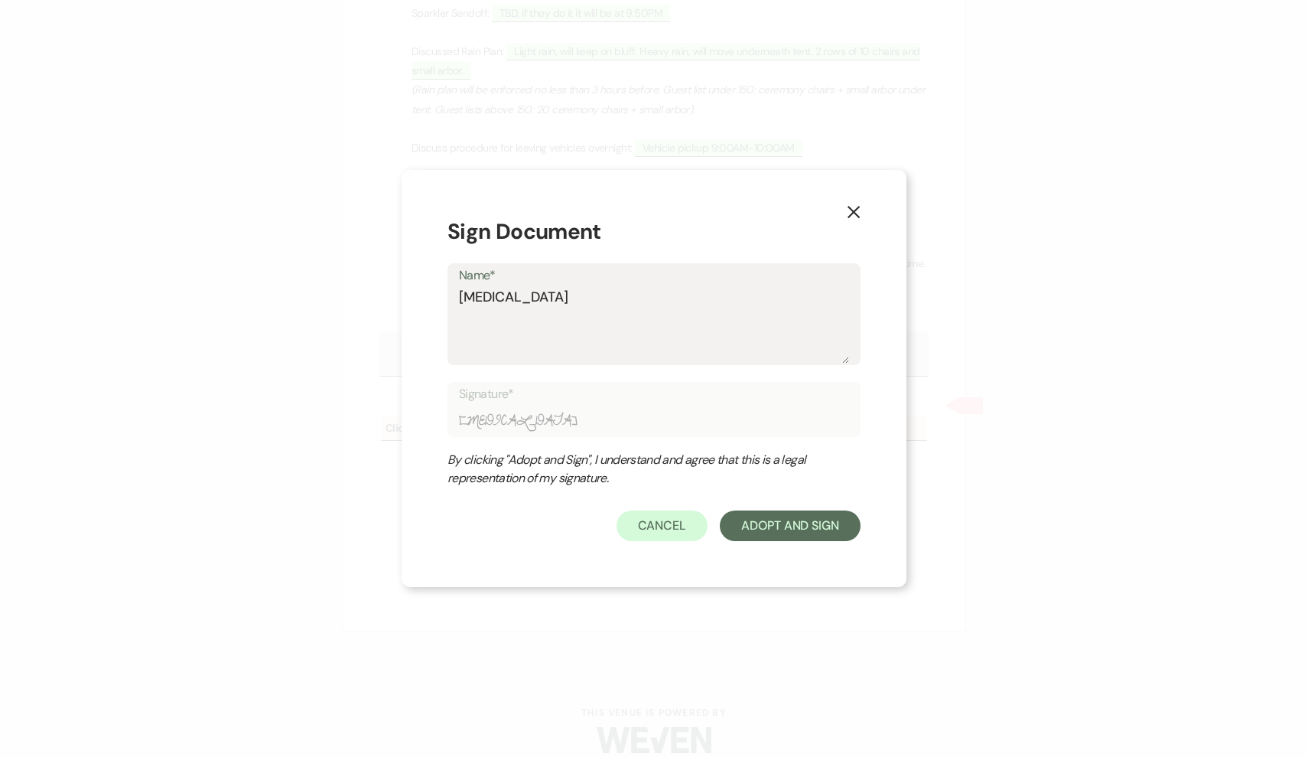
type textarea "Skylar"
type input "Skylar"
type textarea "Skylar"
type input "Skylar"
type textarea "Skylar D"
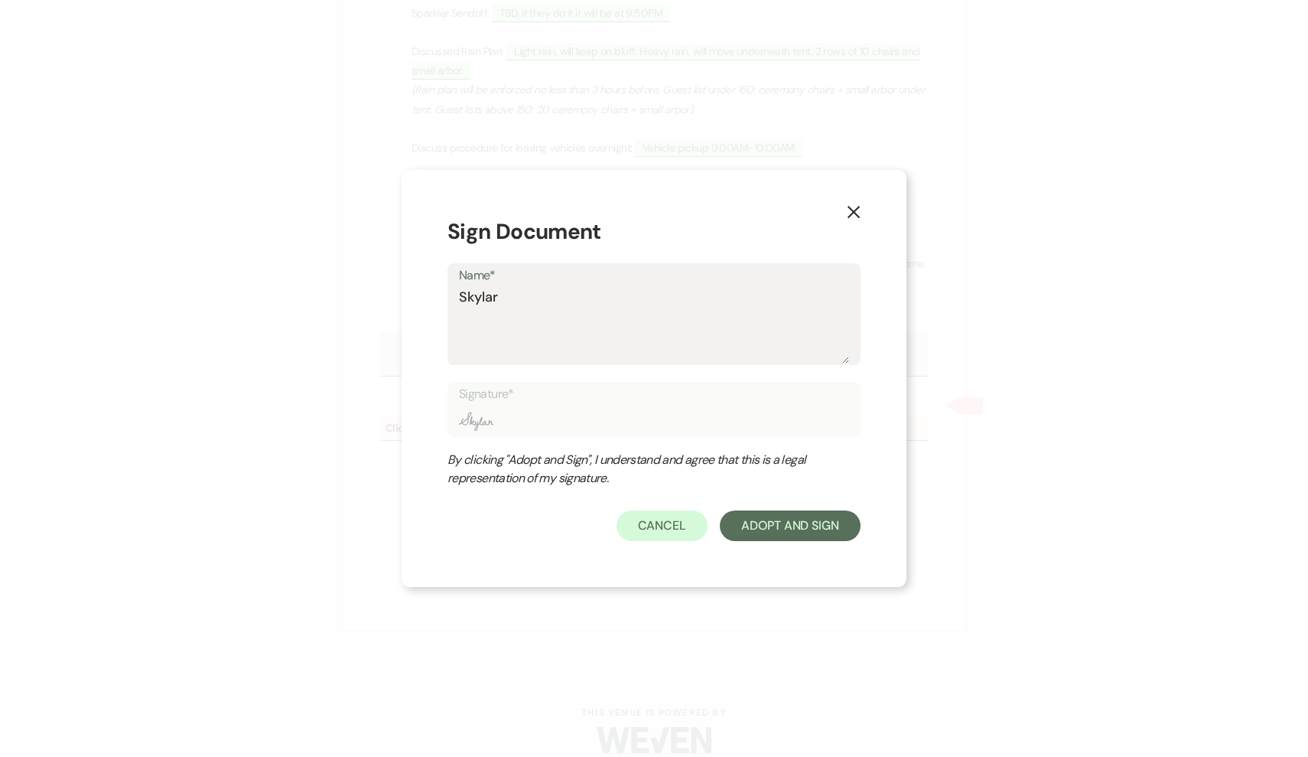
type input "Skylar D"
type textarea "Skylar Do"
type input "Skylar Do"
type textarea "Skylar Doh"
type input "Skylar Doh"
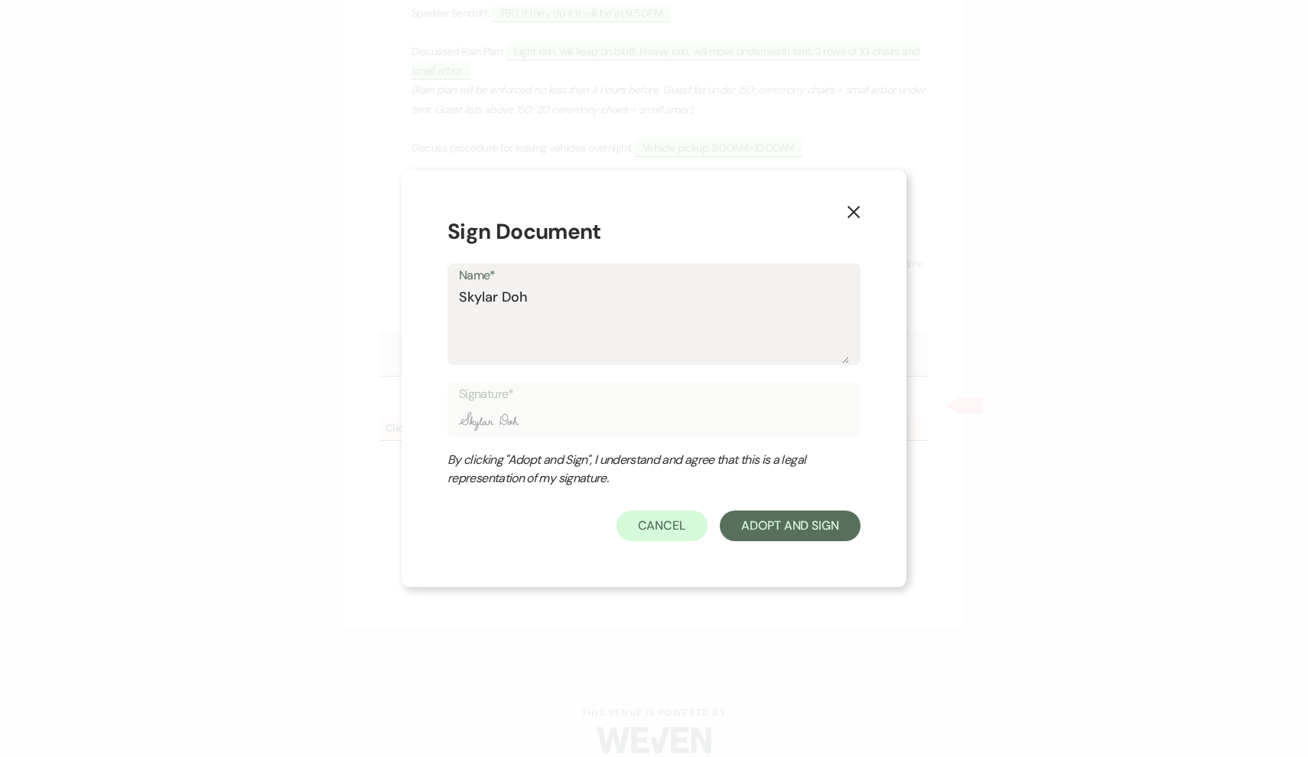
type textarea "Skylar Dohe"
type input "Skylar Dohe"
type textarea "Skylar Doher"
type input "Skylar Doher"
type textarea "Skylar Dohery"
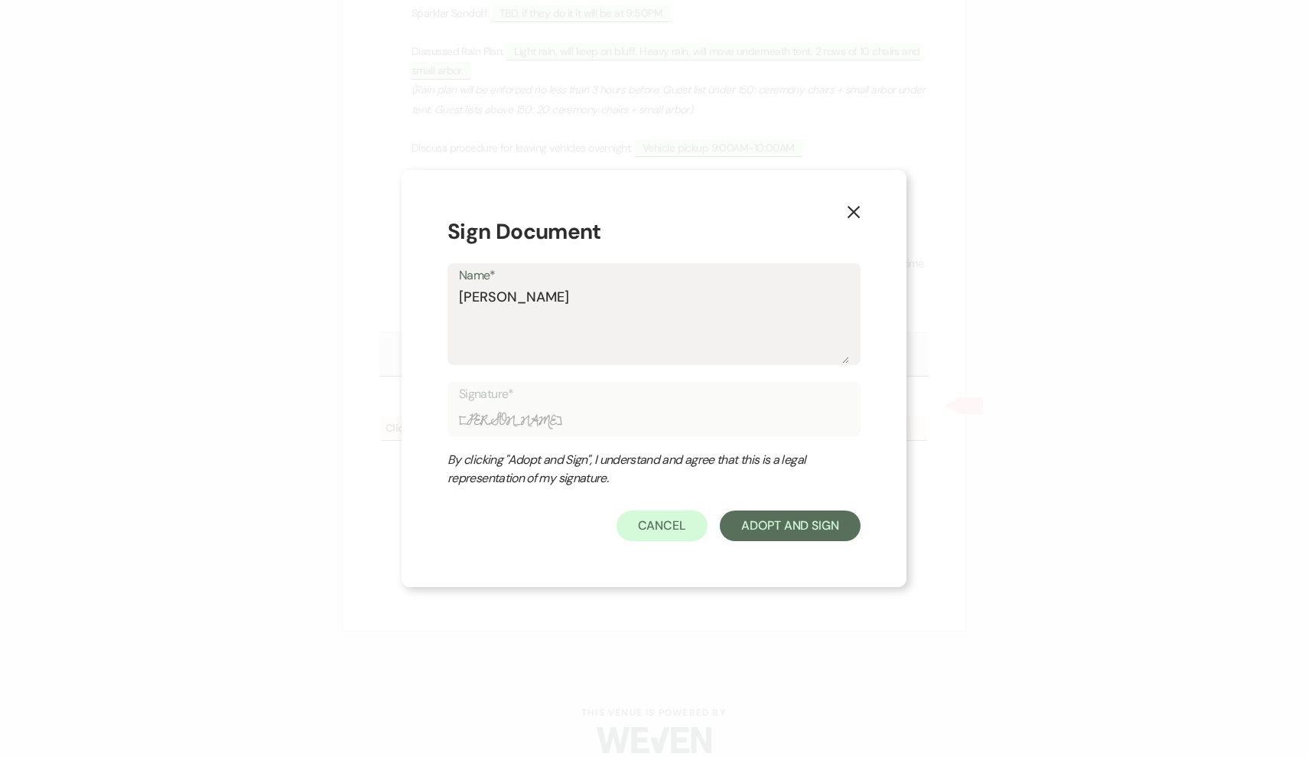
type input "Skylar Dohery"
type textarea "Skylar Doher"
type input "Skylar Doher"
type textarea "Skylar Dohert"
type input "Skylar Dohert"
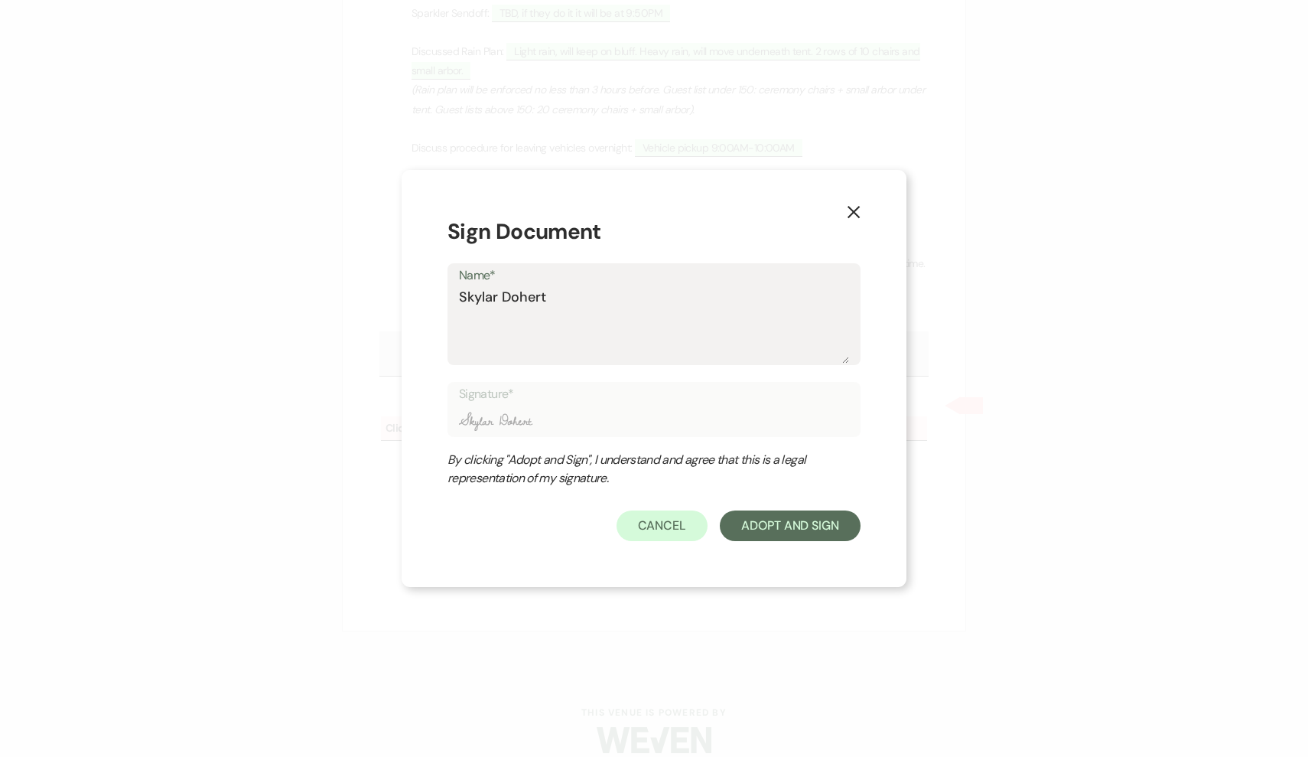
type textarea "[PERSON_NAME]"
type input "[PERSON_NAME]"
type textarea "[PERSON_NAME]"
click at [801, 520] on button "Adopt And Sign" at bounding box center [790, 525] width 141 height 31
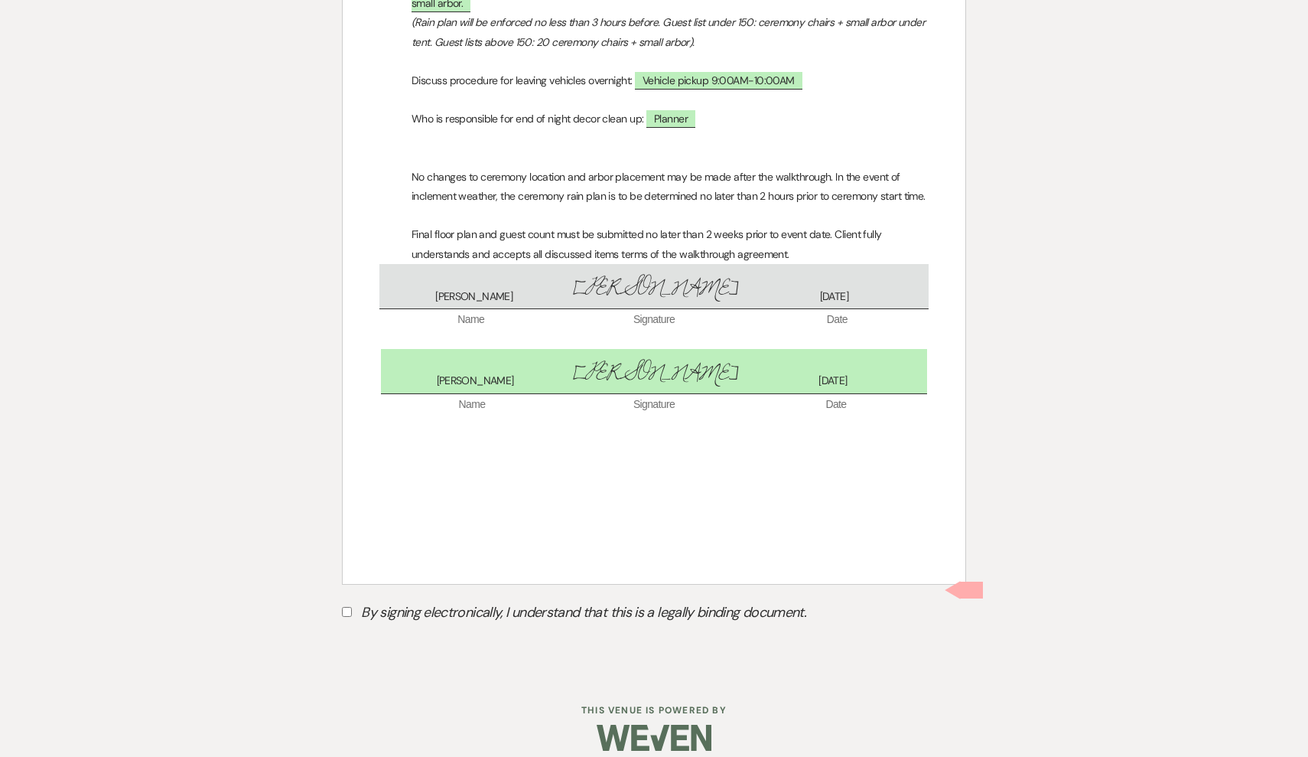
scroll to position [1901, 0]
click at [350, 608] on input "By signing electronically, I understand that this is a legally binding document." at bounding box center [347, 613] width 10 height 10
checkbox input "true"
click at [410, 637] on button "Submit" at bounding box center [395, 651] width 107 height 28
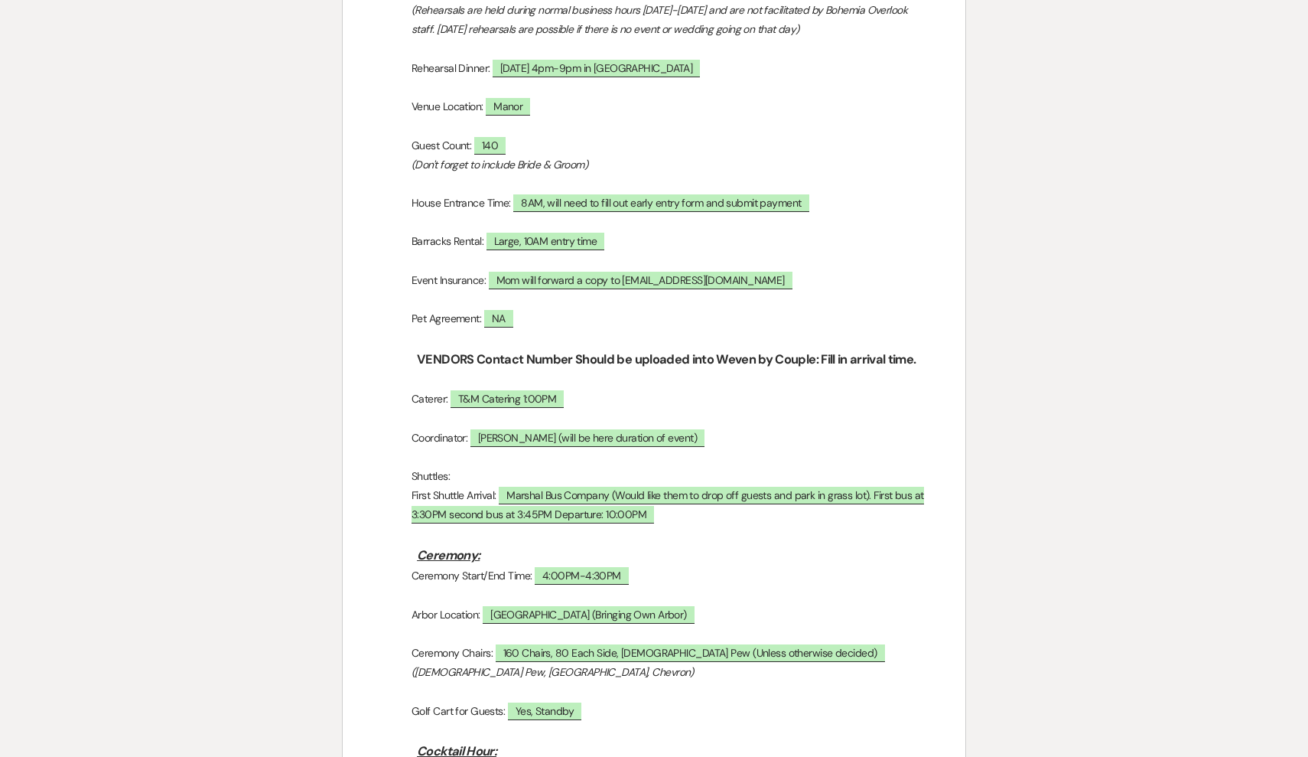
scroll to position [461, 0]
